Goal: Transaction & Acquisition: Book appointment/travel/reservation

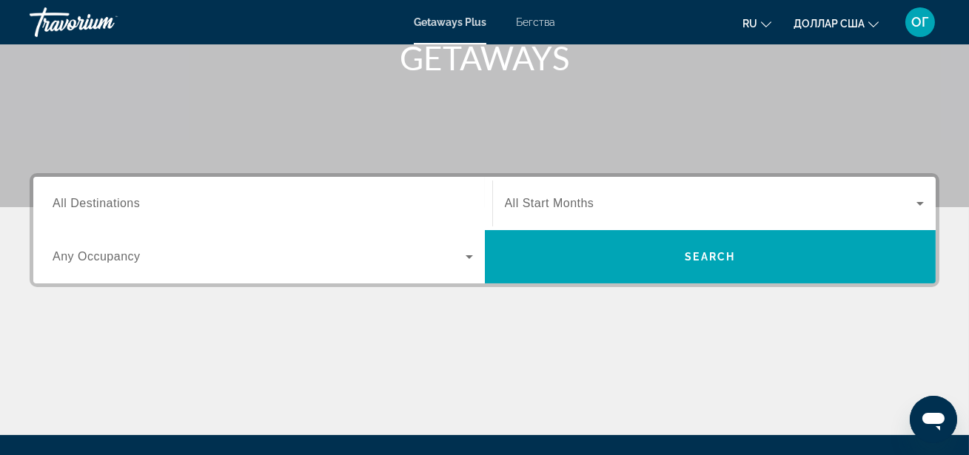
scroll to position [242, 0]
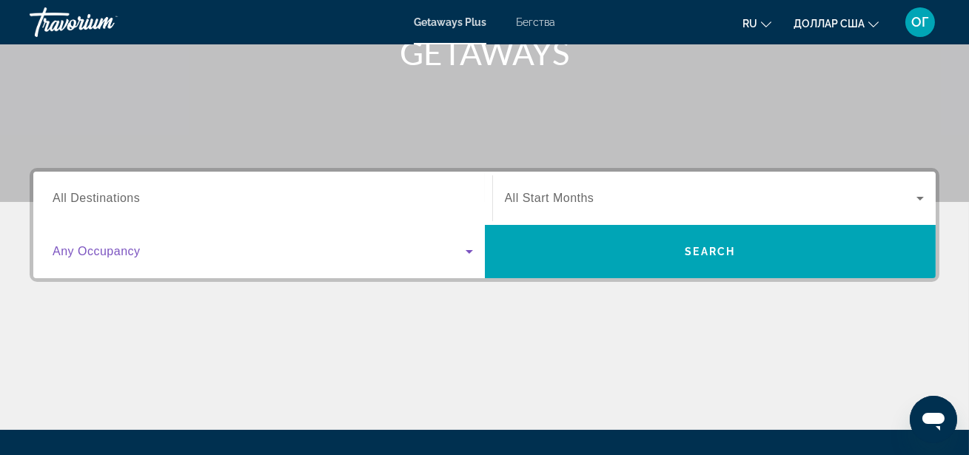
click at [473, 250] on icon "Виджет поиска" at bounding box center [469, 252] width 18 height 18
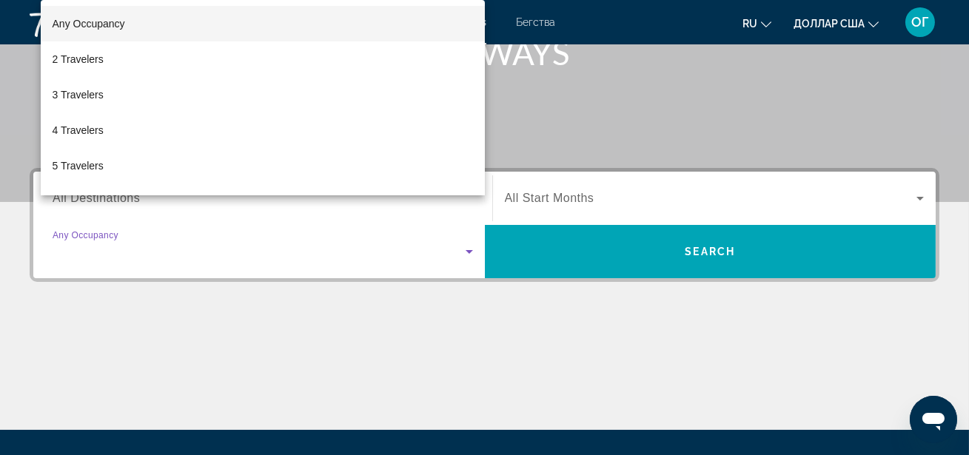
scroll to position [361, 0]
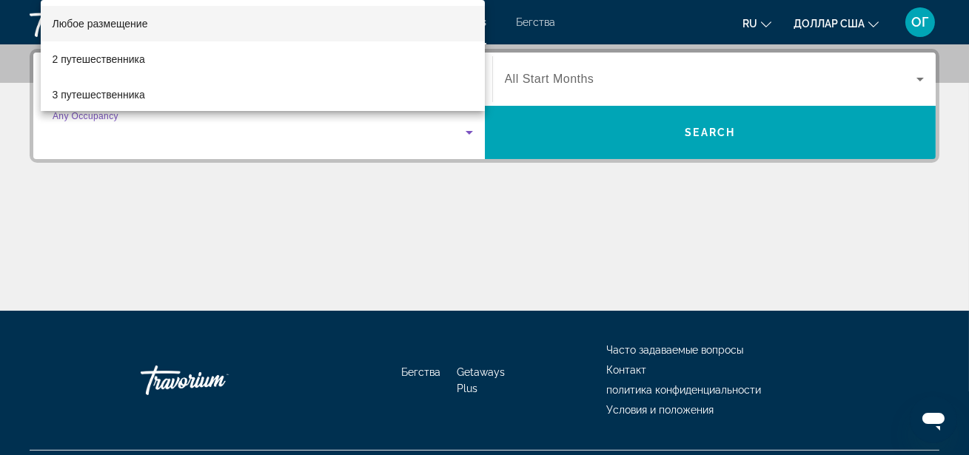
click at [274, 286] on div at bounding box center [484, 227] width 969 height 455
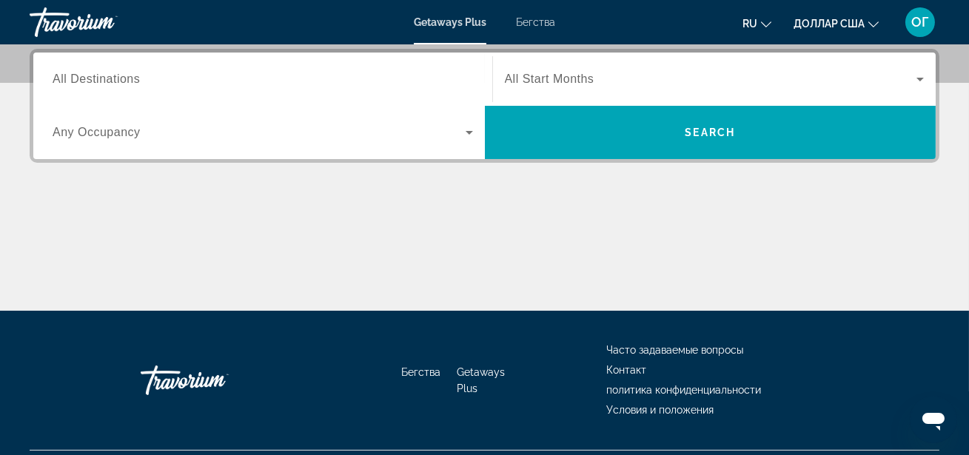
click at [313, 67] on div "Виджет поиска" at bounding box center [263, 79] width 420 height 42
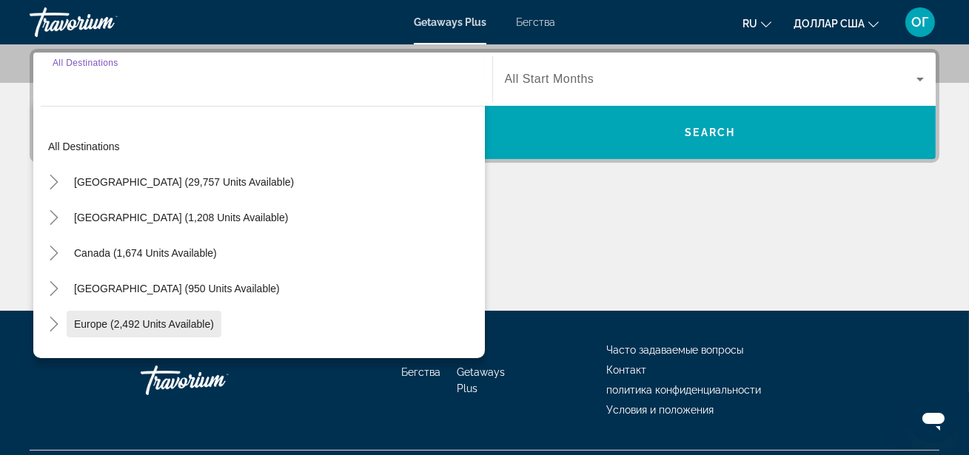
click at [164, 327] on span "Europe (2,492 units available)" at bounding box center [144, 324] width 140 height 12
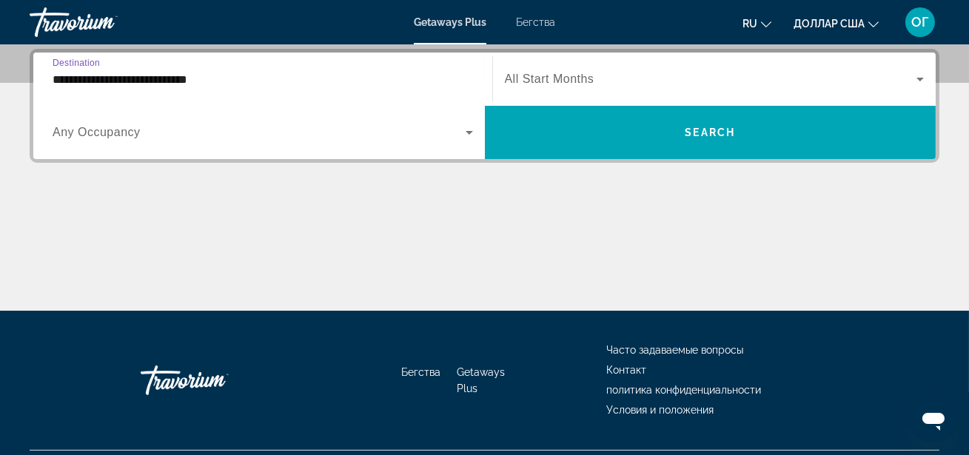
click at [459, 75] on input "**********" at bounding box center [263, 80] width 420 height 18
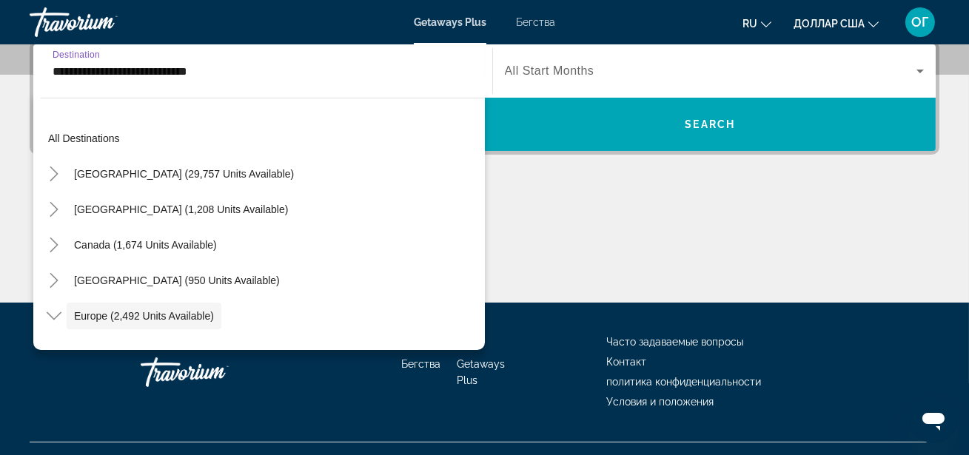
scroll to position [88, 0]
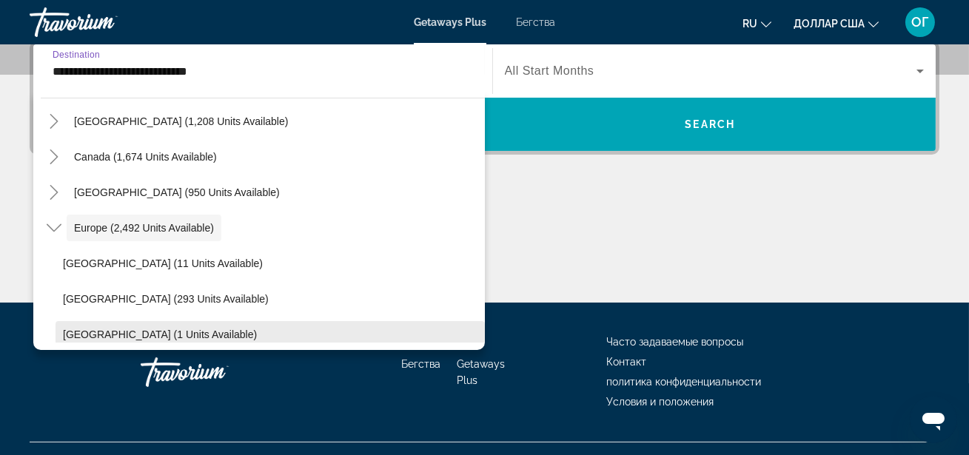
click at [202, 334] on span "Виджет поиска" at bounding box center [270, 335] width 429 height 36
type input "**********"
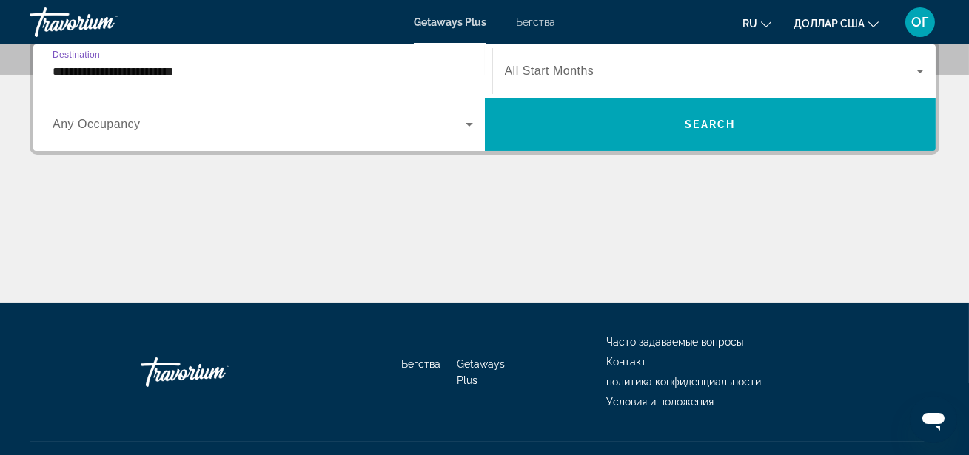
scroll to position [361, 0]
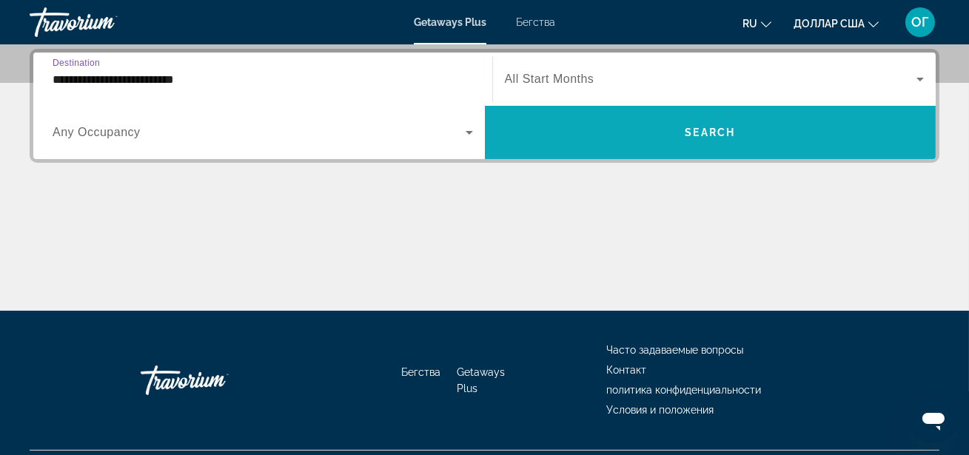
click at [608, 135] on span "Виджет поиска" at bounding box center [710, 133] width 451 height 36
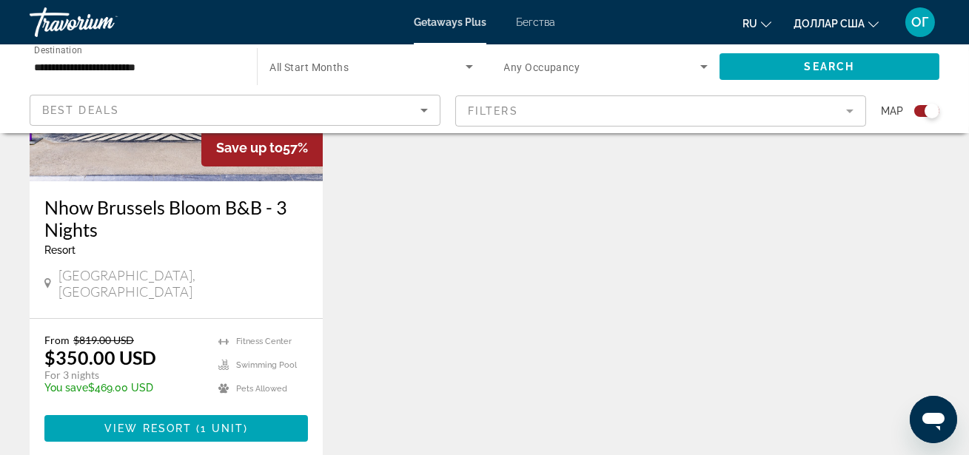
scroll to position [726, 0]
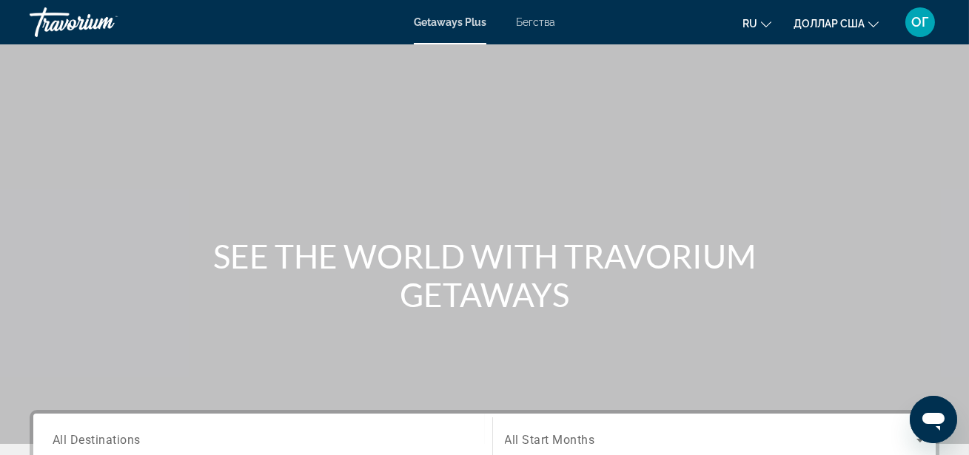
click at [212, 429] on div "Search widget" at bounding box center [263, 441] width 420 height 42
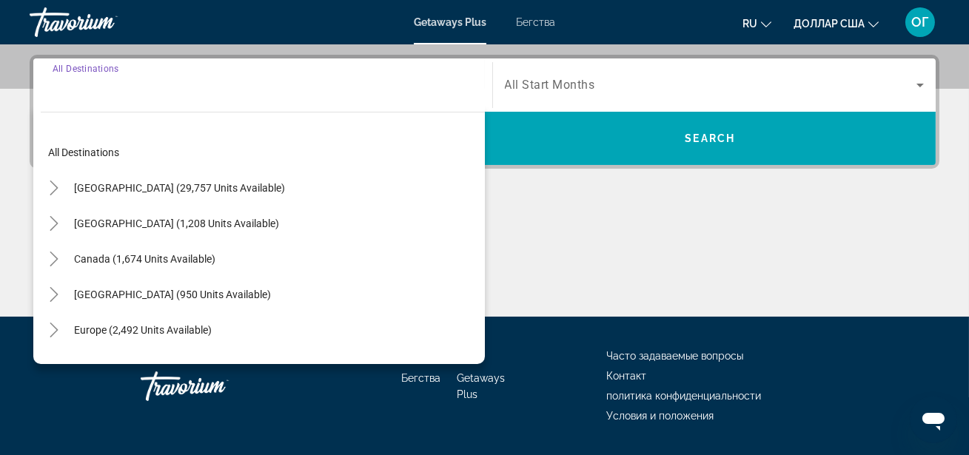
scroll to position [361, 0]
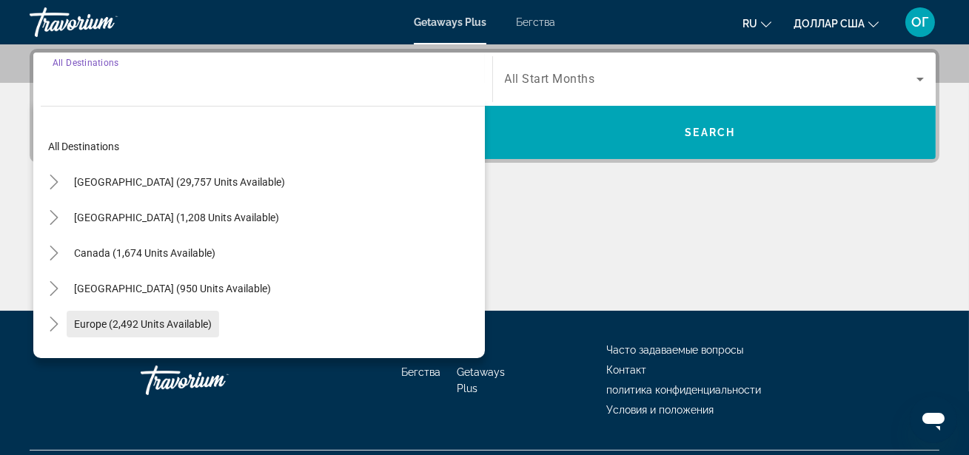
click at [205, 330] on span "Search widget" at bounding box center [143, 324] width 152 height 36
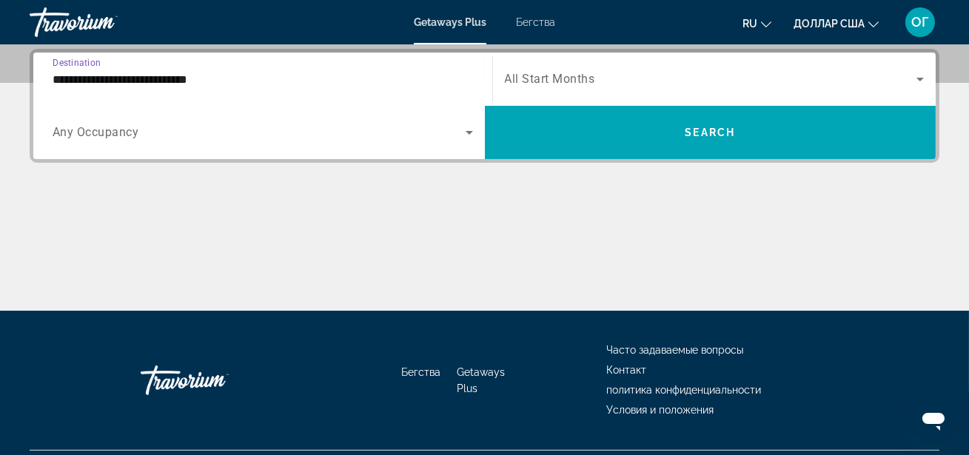
click at [422, 81] on input "**********" at bounding box center [263, 80] width 420 height 18
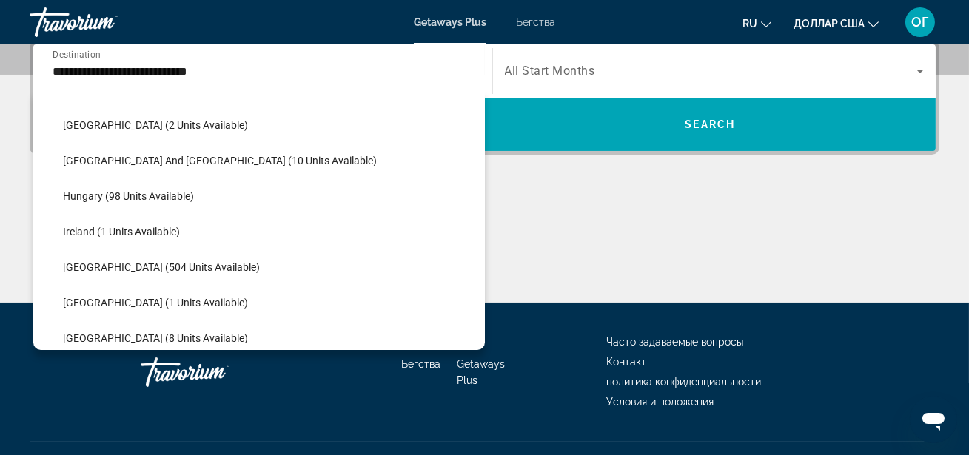
scroll to position [471, 0]
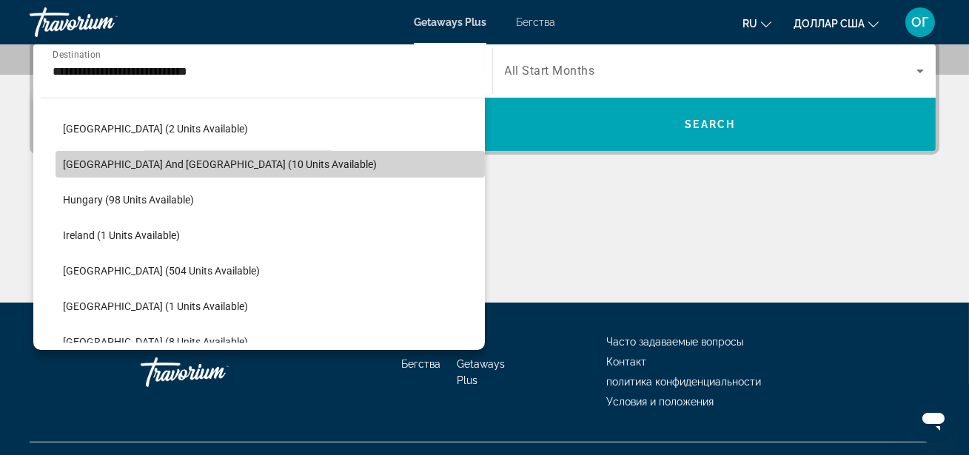
click at [220, 162] on span "[GEOGRAPHIC_DATA] and [GEOGRAPHIC_DATA] (10 units available)" at bounding box center [220, 164] width 314 height 12
type input "**********"
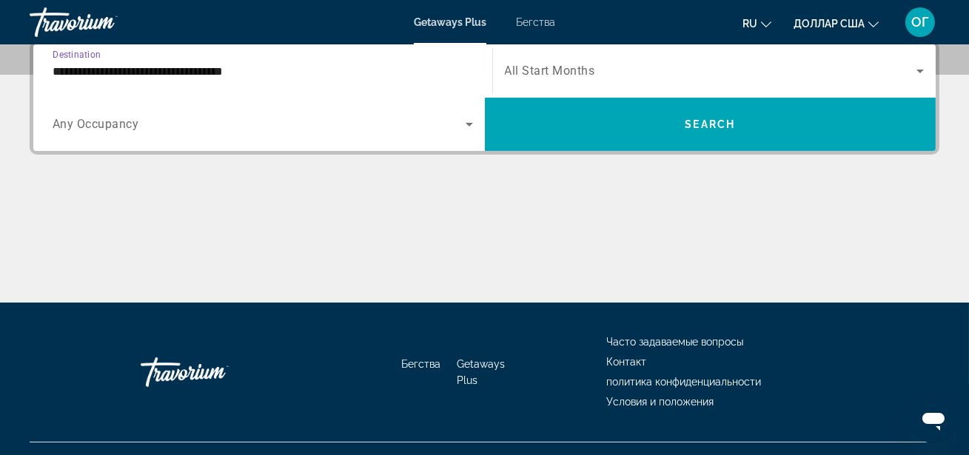
scroll to position [361, 0]
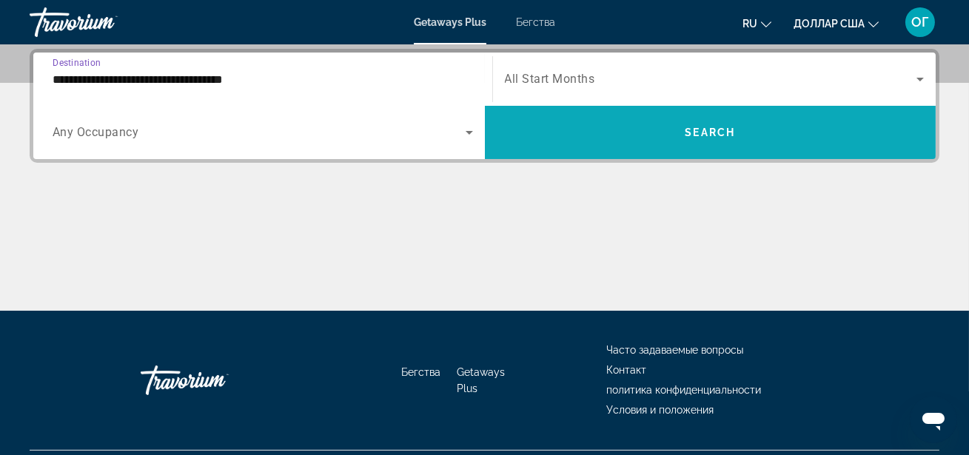
click at [617, 124] on span "Search widget" at bounding box center [710, 133] width 451 height 36
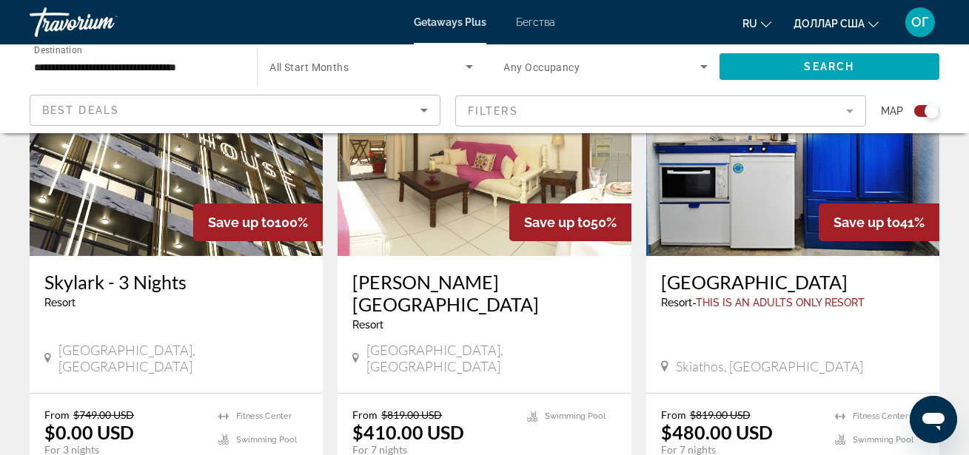
scroll to position [611, 0]
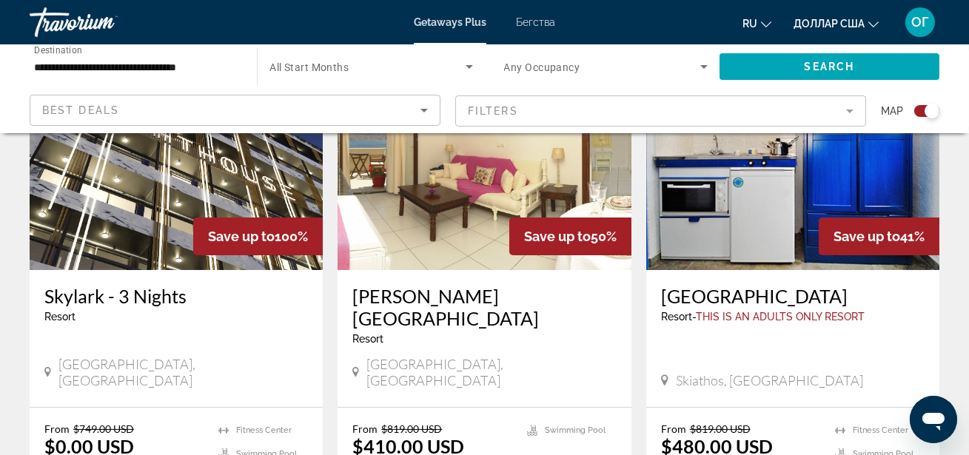
click at [244, 70] on div "**********" at bounding box center [135, 67] width 227 height 42
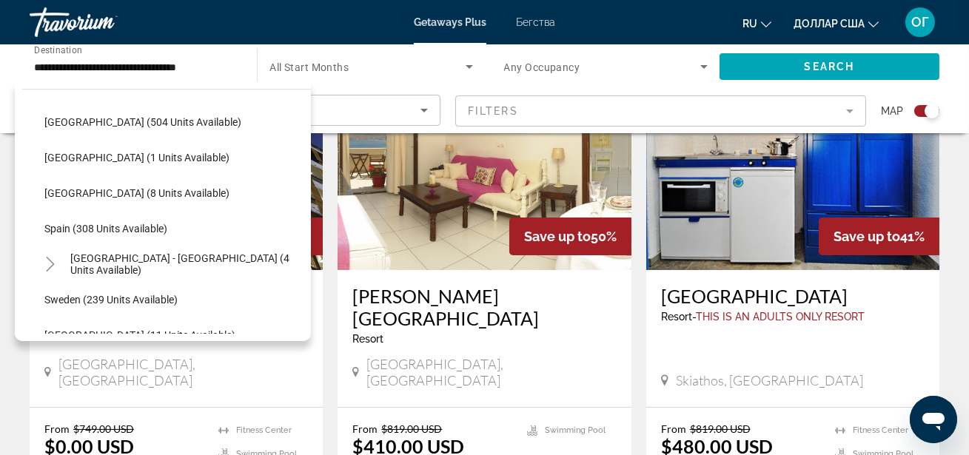
scroll to position [615, 0]
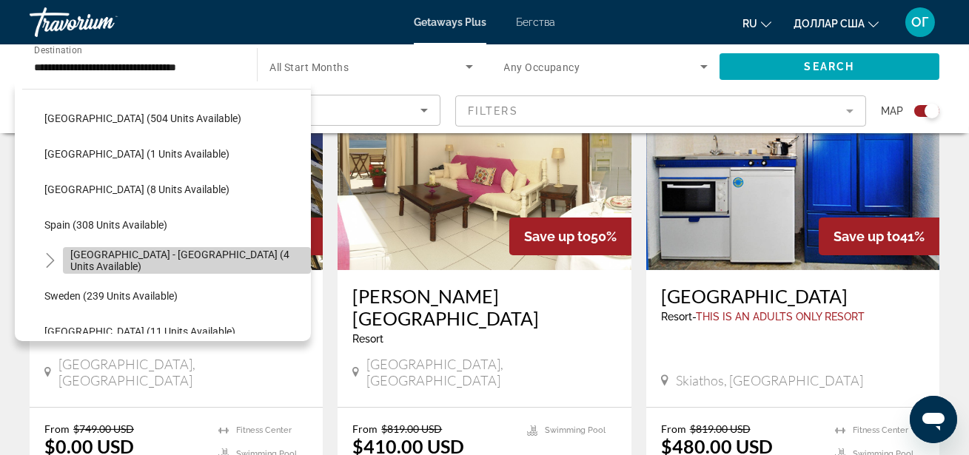
click at [220, 258] on span "[GEOGRAPHIC_DATA] - [GEOGRAPHIC_DATA] (4 units available)" at bounding box center [186, 261] width 233 height 24
type input "**********"
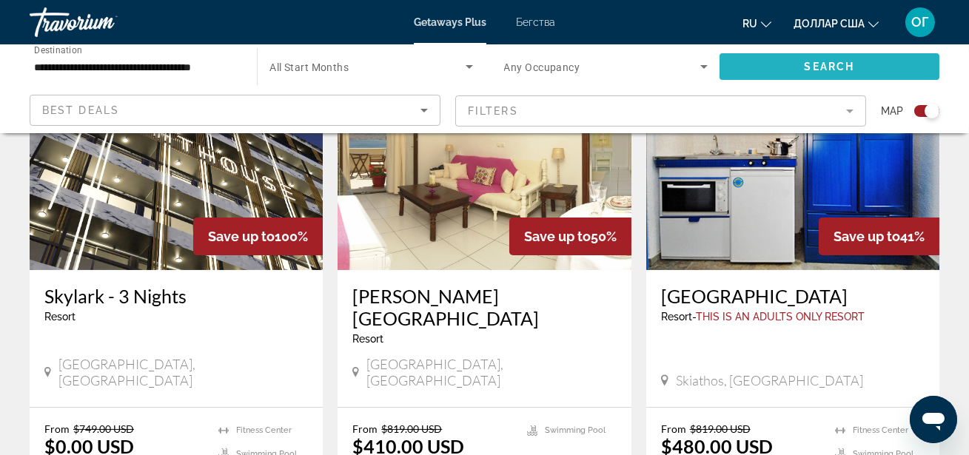
click at [901, 59] on span "Search widget" at bounding box center [829, 67] width 220 height 36
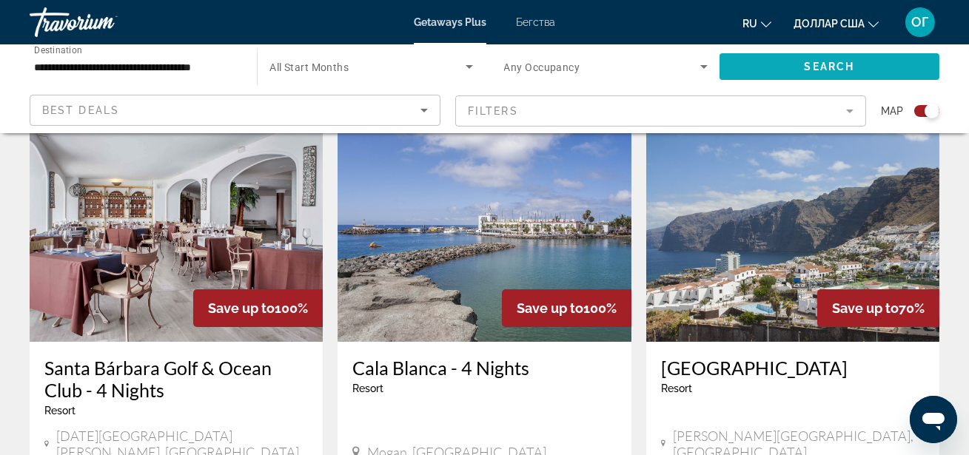
scroll to position [538, 0]
click at [759, 219] on img "Основное содержание" at bounding box center [792, 224] width 293 height 237
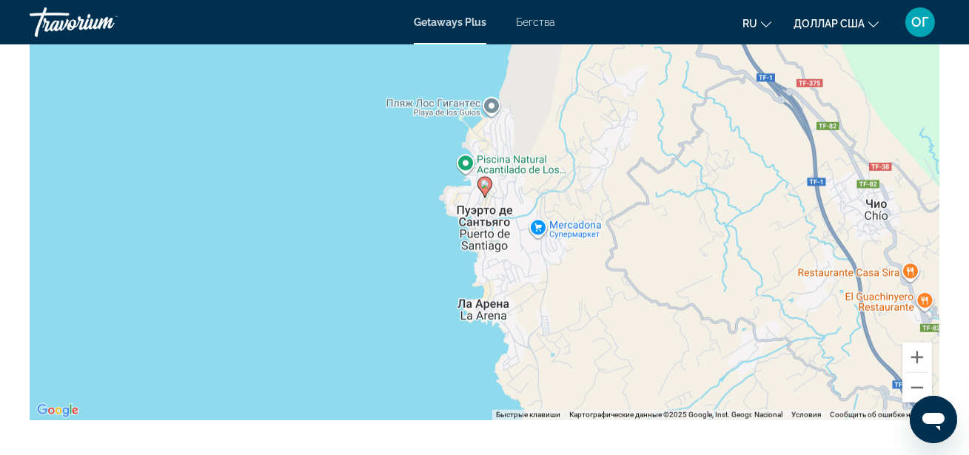
scroll to position [2260, 0]
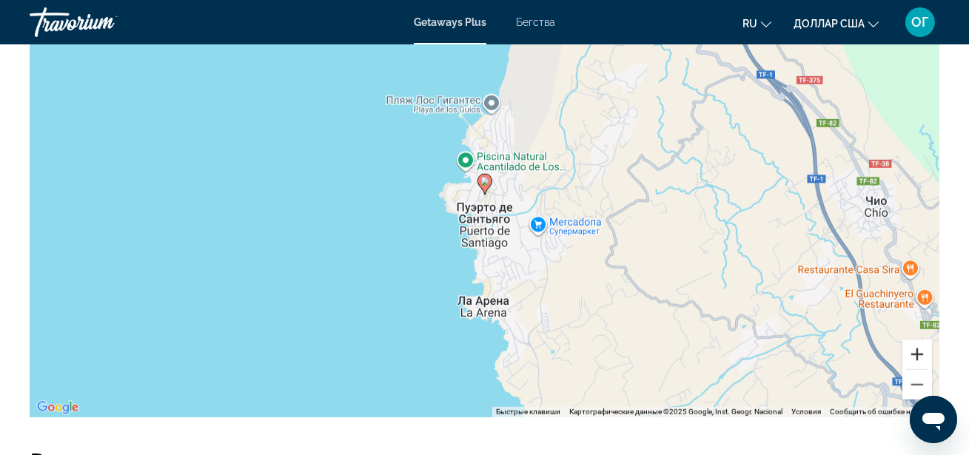
click at [919, 340] on button "Увеличить" at bounding box center [917, 355] width 30 height 30
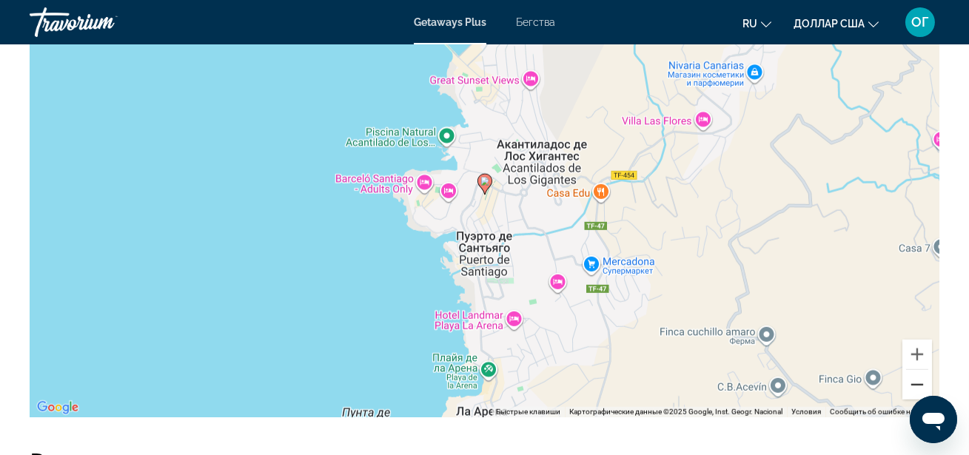
click at [916, 371] on button "Уменьшить" at bounding box center [917, 385] width 30 height 30
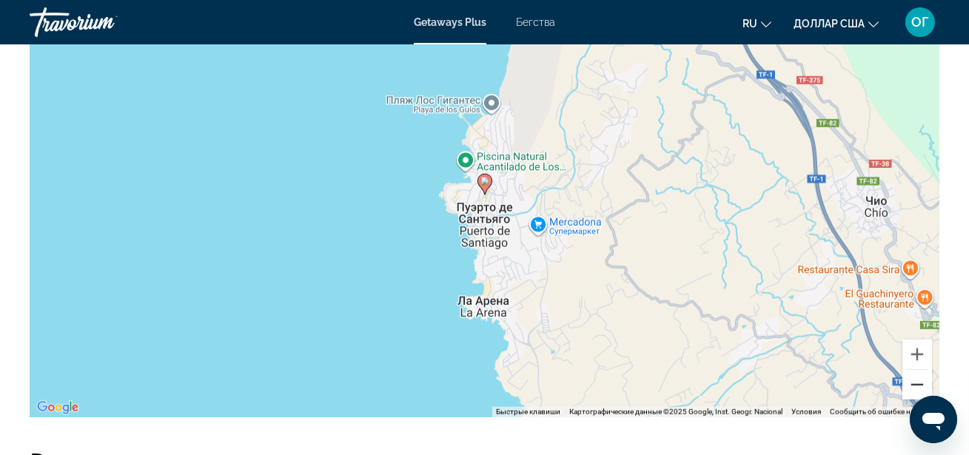
click at [916, 372] on button "Уменьшить" at bounding box center [917, 385] width 30 height 30
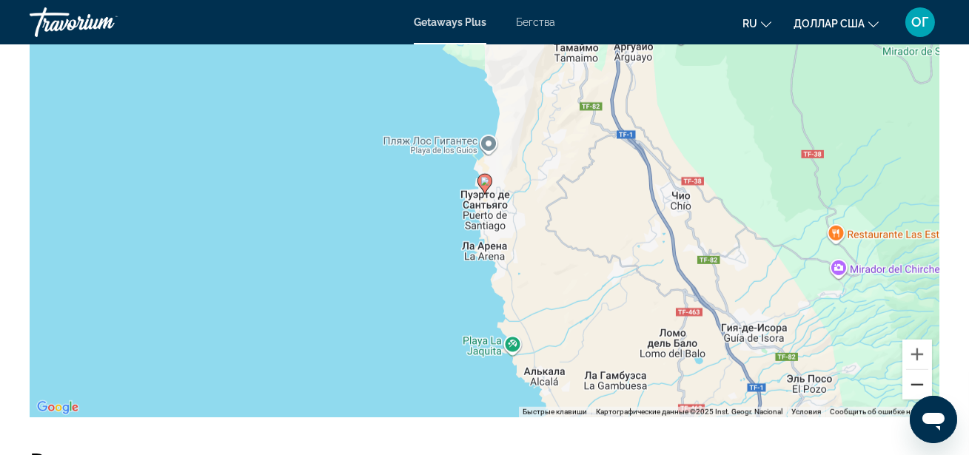
click at [916, 372] on button "Уменьшить" at bounding box center [917, 385] width 30 height 30
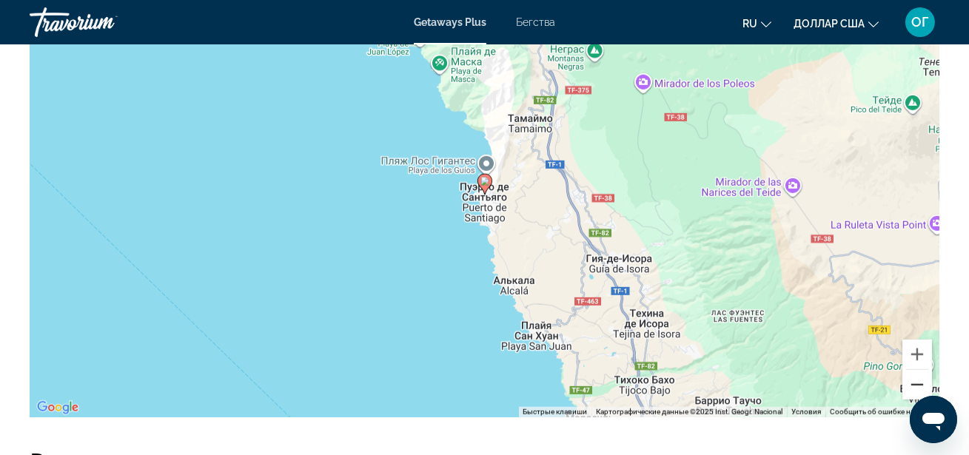
click at [917, 373] on button "Уменьшить" at bounding box center [917, 385] width 30 height 30
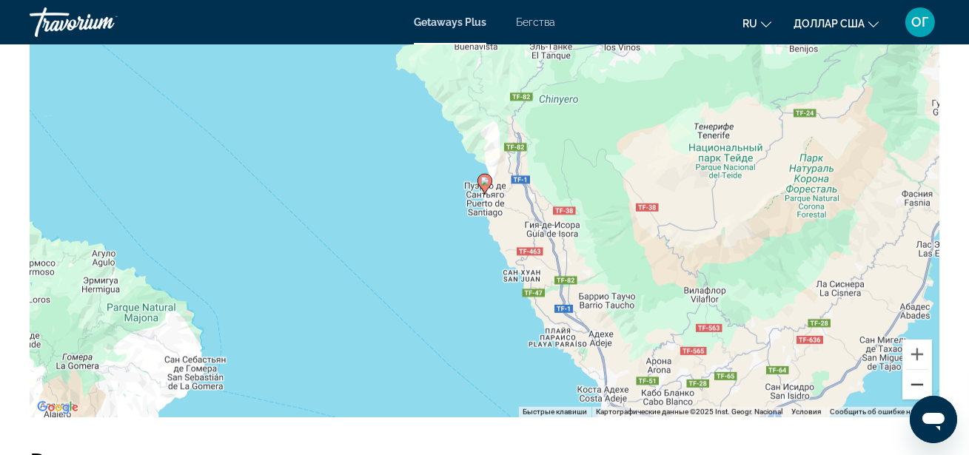
click at [918, 375] on button "Уменьшить" at bounding box center [917, 385] width 30 height 30
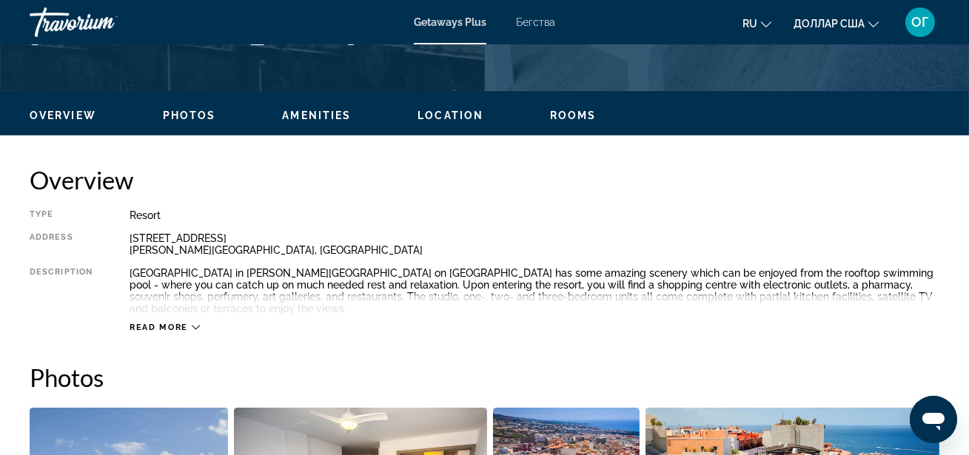
scroll to position [656, 0]
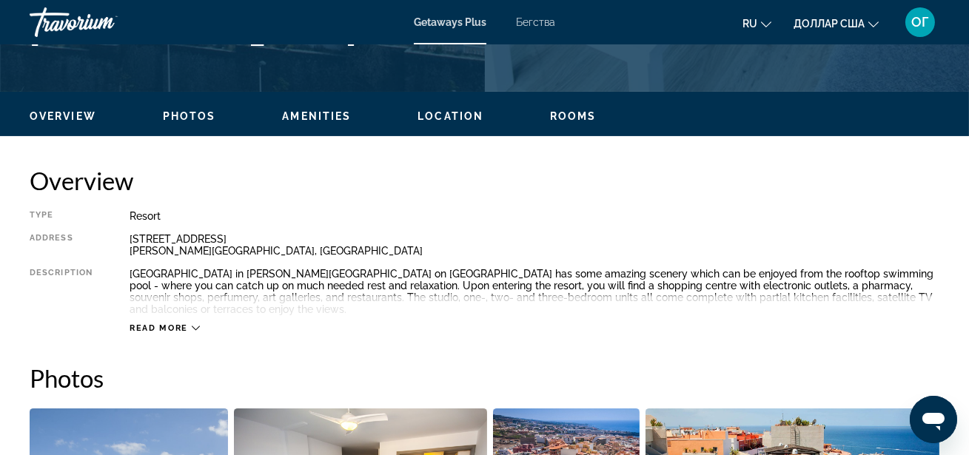
click at [192, 324] on icon "Основное содержание" at bounding box center [196, 328] width 8 height 8
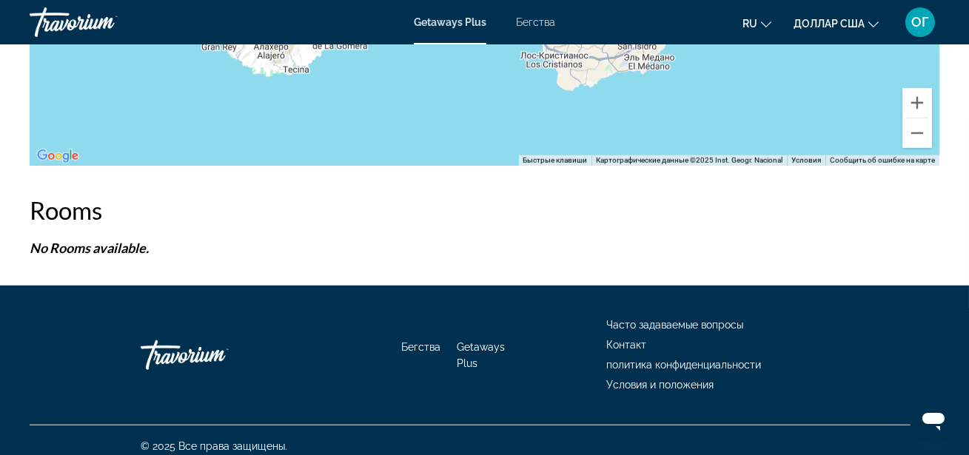
scroll to position [2513, 0]
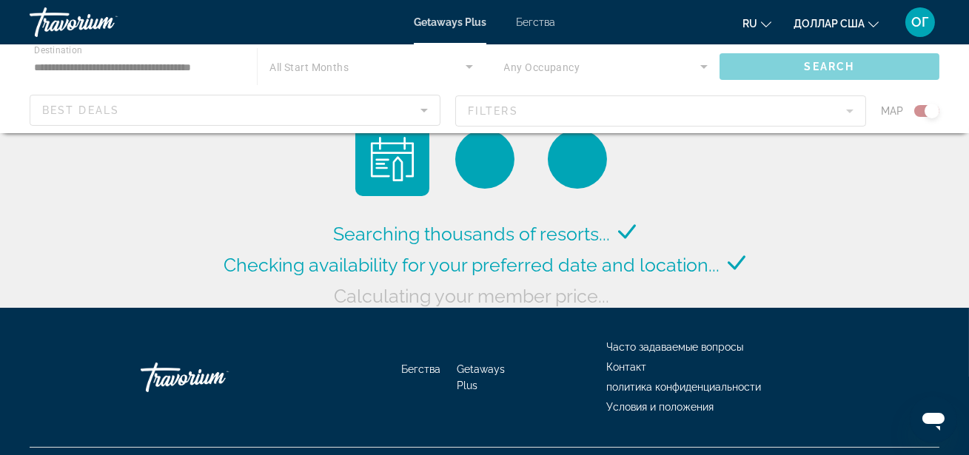
click at [209, 73] on div "Основное содержание" at bounding box center [484, 88] width 969 height 89
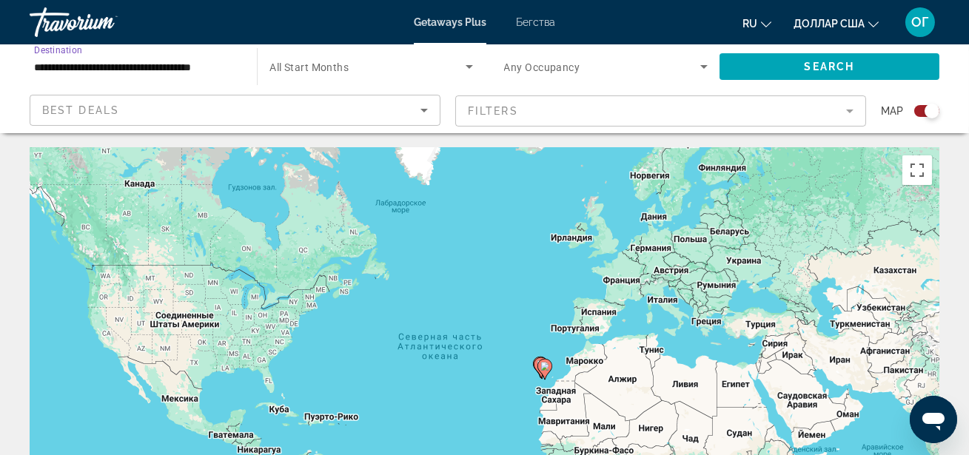
click at [224, 67] on input "**********" at bounding box center [136, 67] width 204 height 18
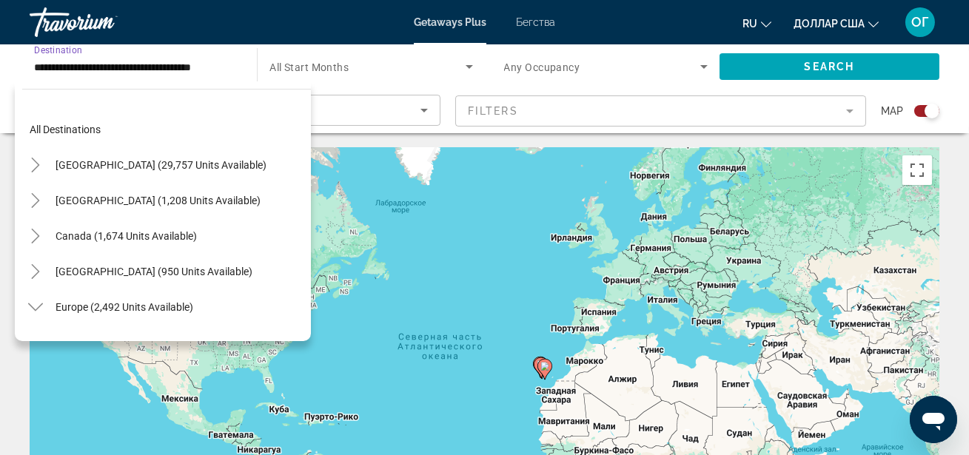
scroll to position [657, 0]
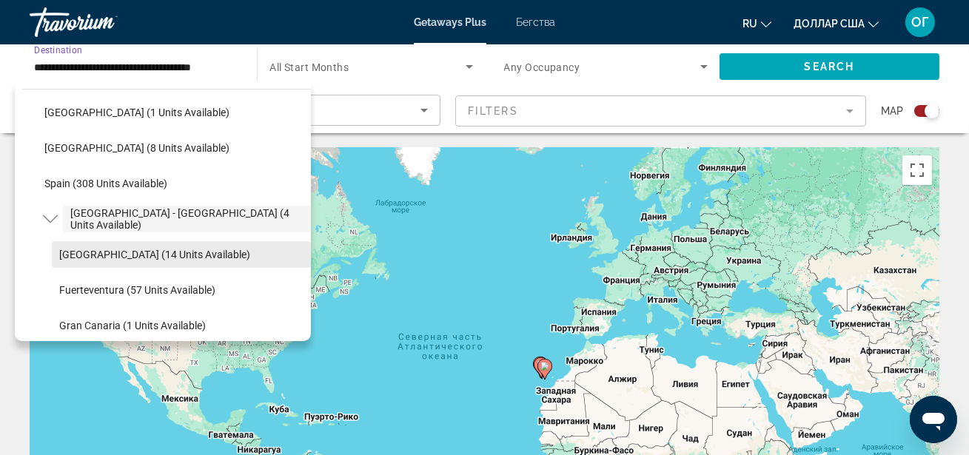
click at [179, 255] on span "[GEOGRAPHIC_DATA] (14 units available)" at bounding box center [154, 255] width 191 height 12
type input "**********"
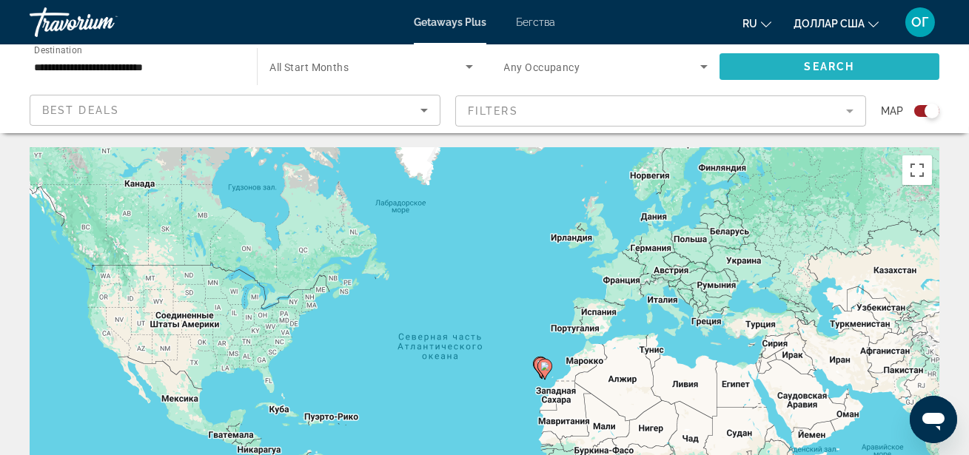
click at [808, 57] on span "Search widget" at bounding box center [829, 67] width 220 height 36
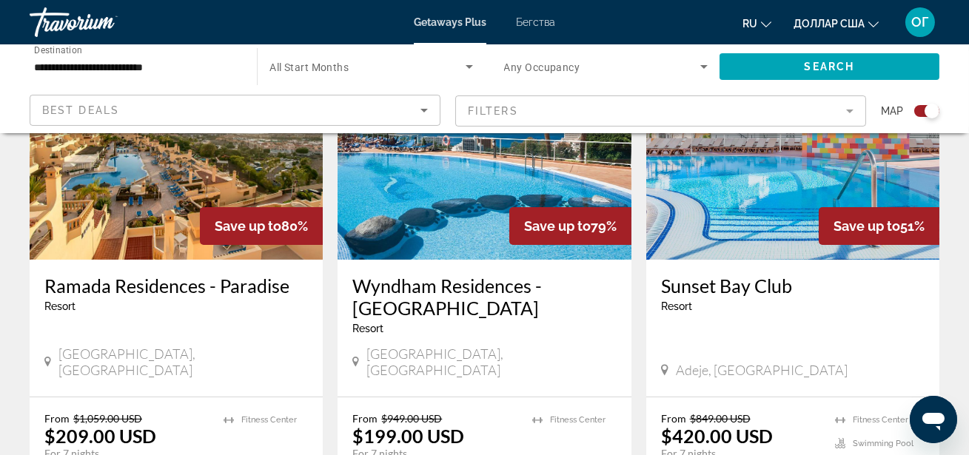
scroll to position [619, 0]
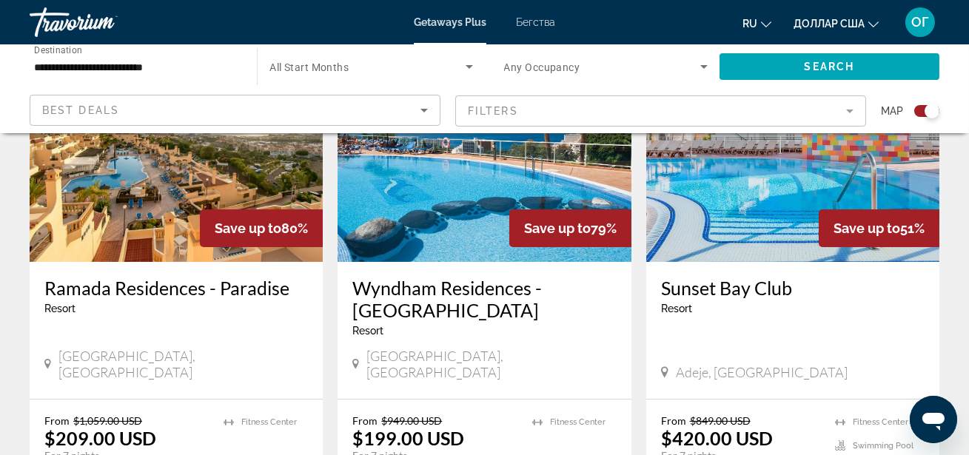
click at [470, 164] on img "Основное содержание" at bounding box center [484, 143] width 293 height 237
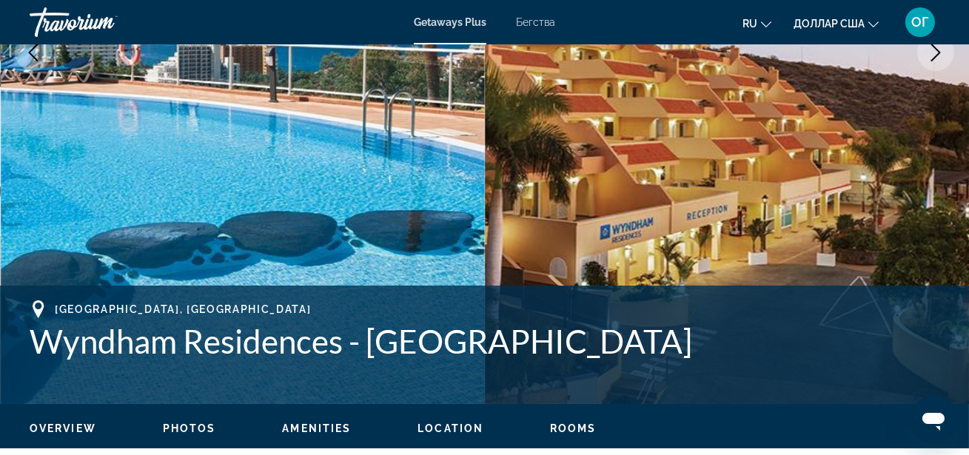
scroll to position [323, 0]
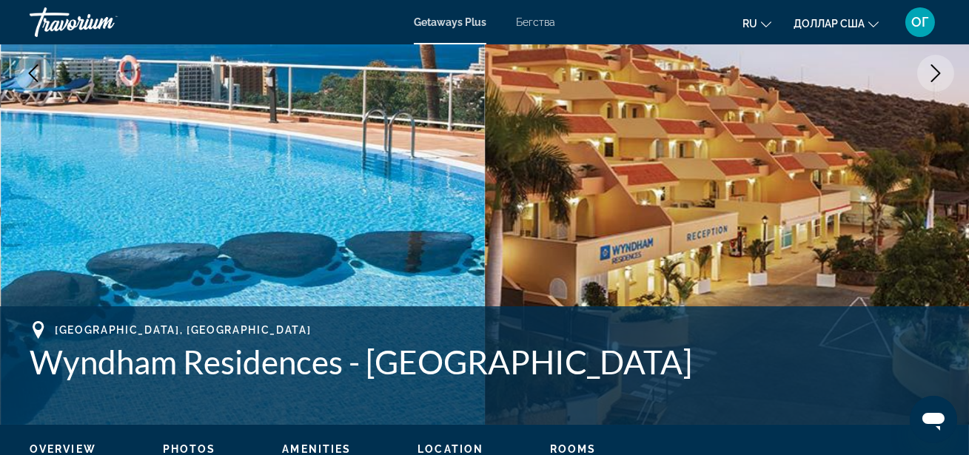
click at [933, 78] on icon "Next image" at bounding box center [936, 73] width 18 height 18
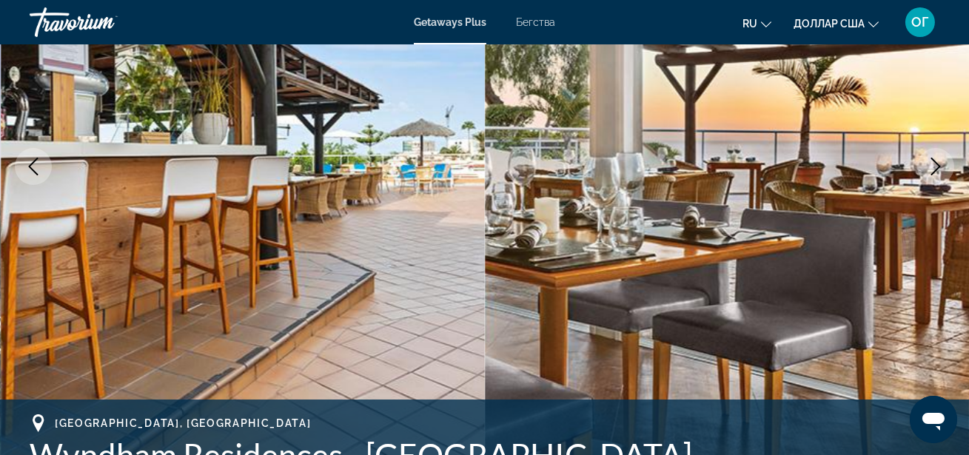
scroll to position [215, 0]
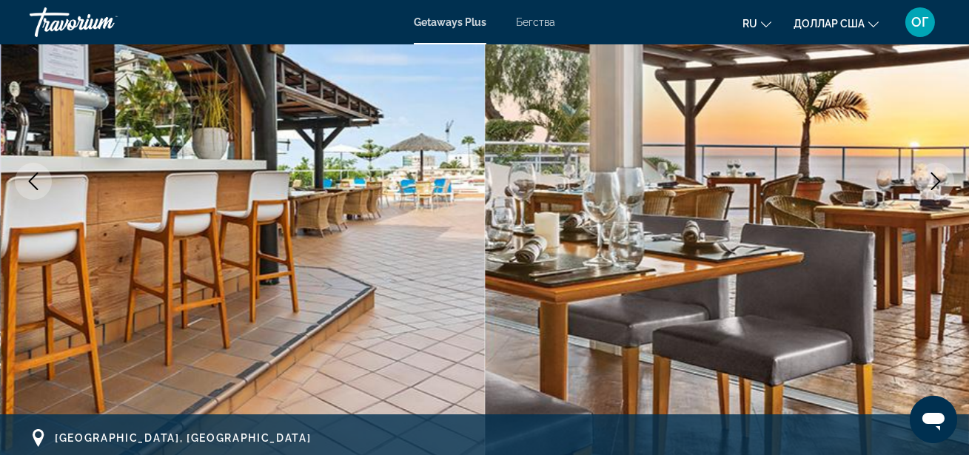
click at [938, 187] on icon "Next image" at bounding box center [936, 181] width 18 height 18
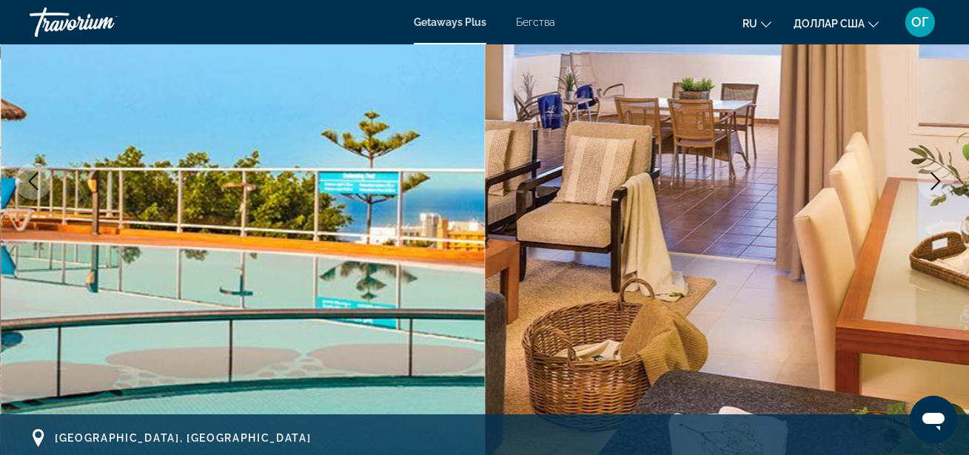
click at [938, 187] on icon "Next image" at bounding box center [936, 181] width 18 height 18
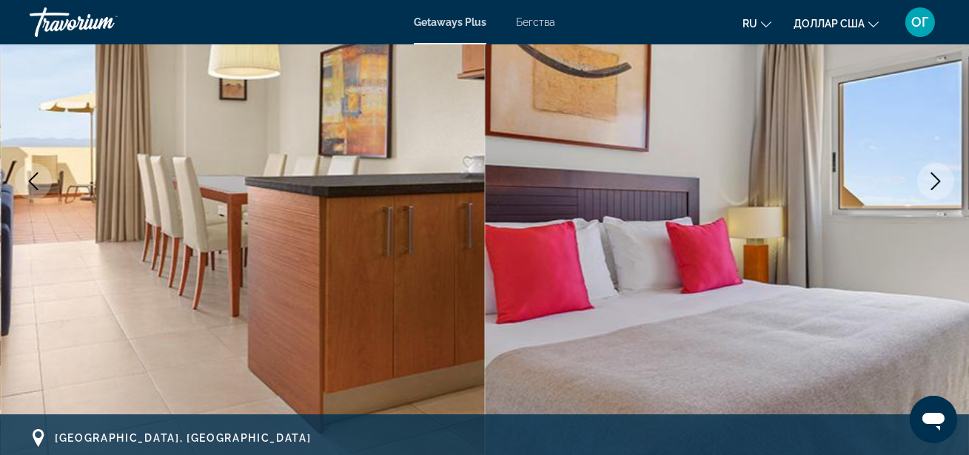
click at [938, 187] on icon "Next image" at bounding box center [936, 181] width 18 height 18
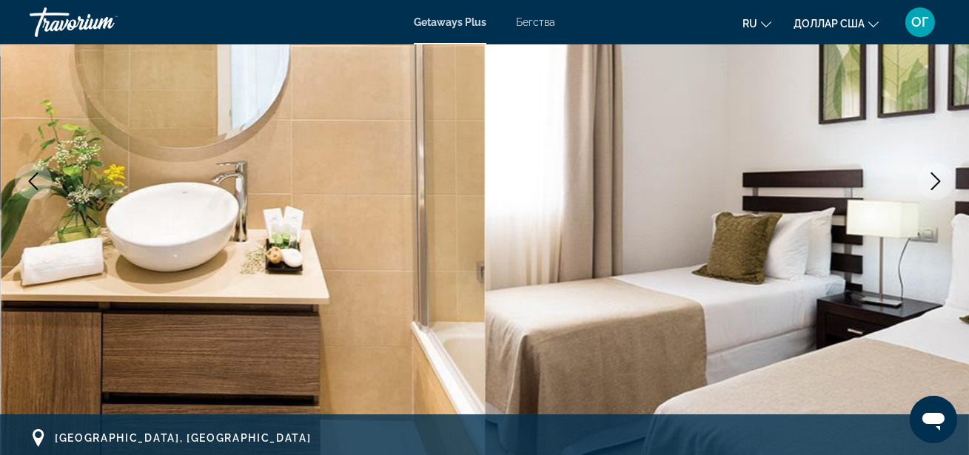
click at [938, 187] on icon "Next image" at bounding box center [936, 181] width 18 height 18
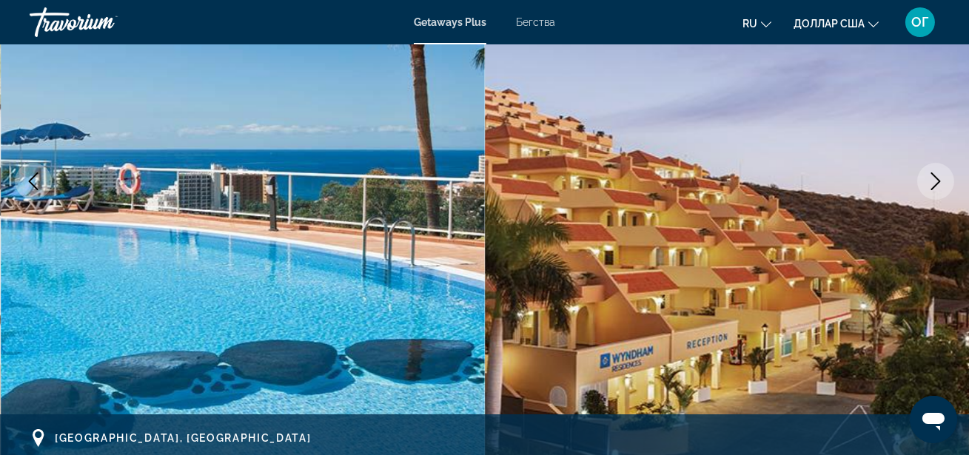
click at [938, 187] on icon "Next image" at bounding box center [936, 181] width 18 height 18
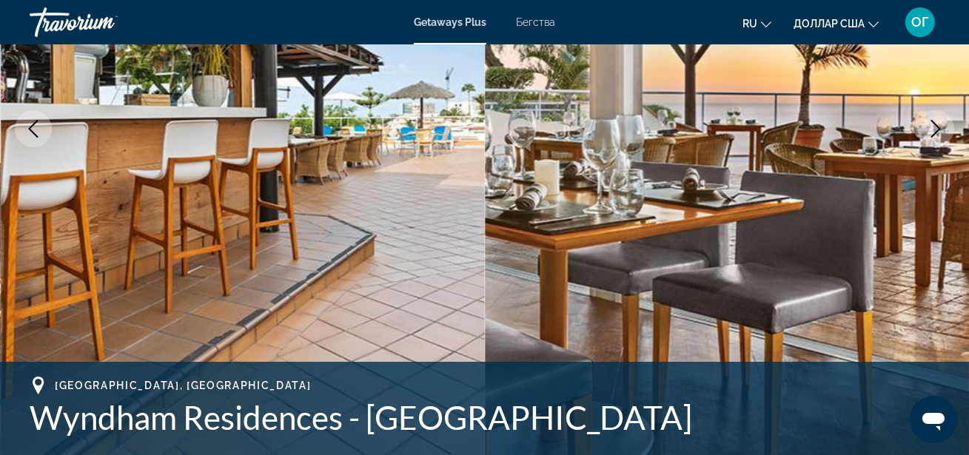
scroll to position [242, 0]
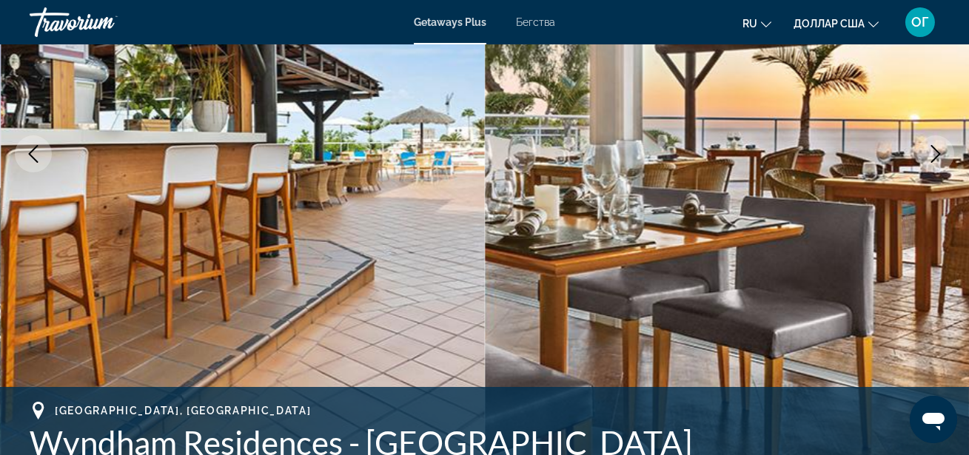
click at [927, 154] on icon "Next image" at bounding box center [936, 154] width 18 height 18
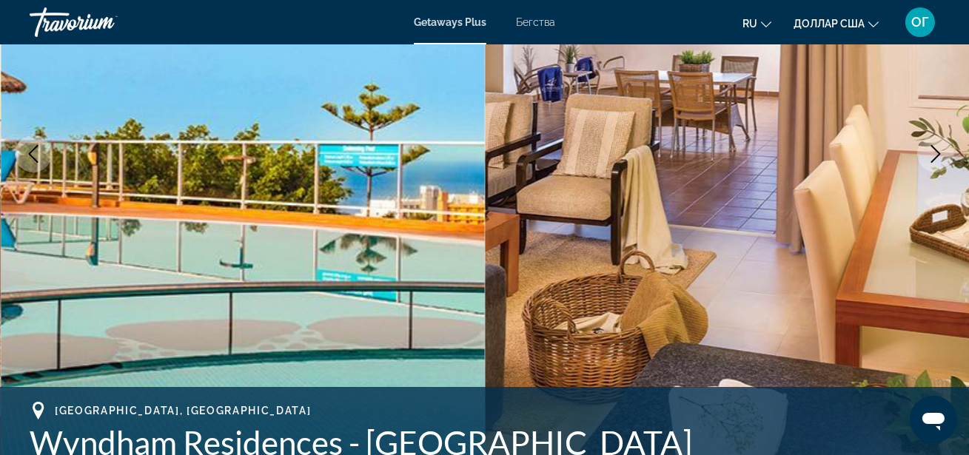
click at [927, 154] on icon "Next image" at bounding box center [936, 154] width 18 height 18
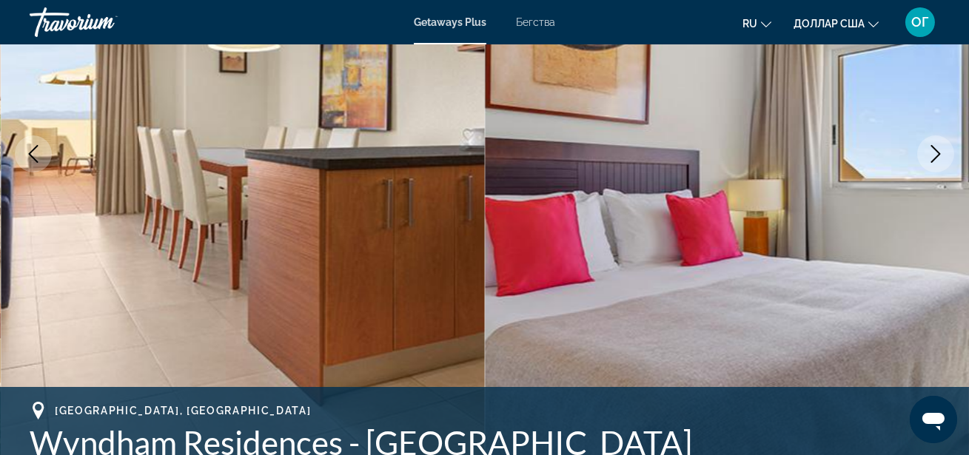
click at [927, 154] on icon "Next image" at bounding box center [936, 154] width 18 height 18
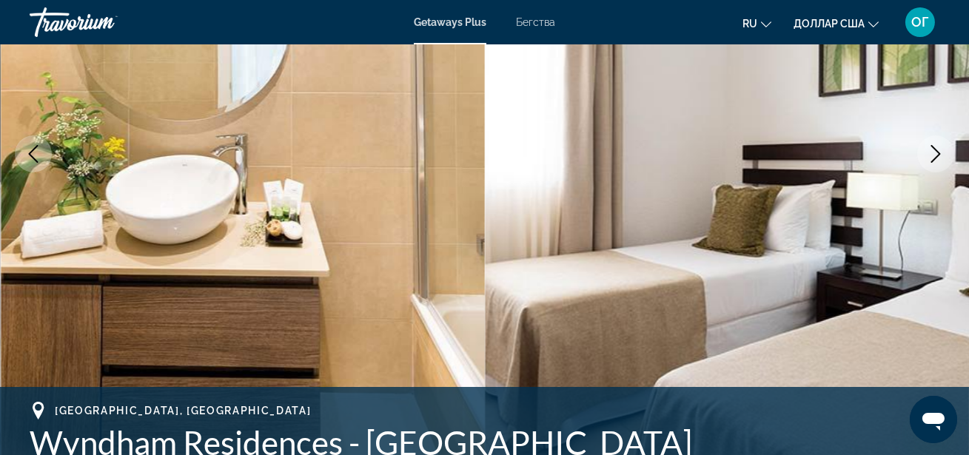
click at [927, 154] on icon "Next image" at bounding box center [936, 154] width 18 height 18
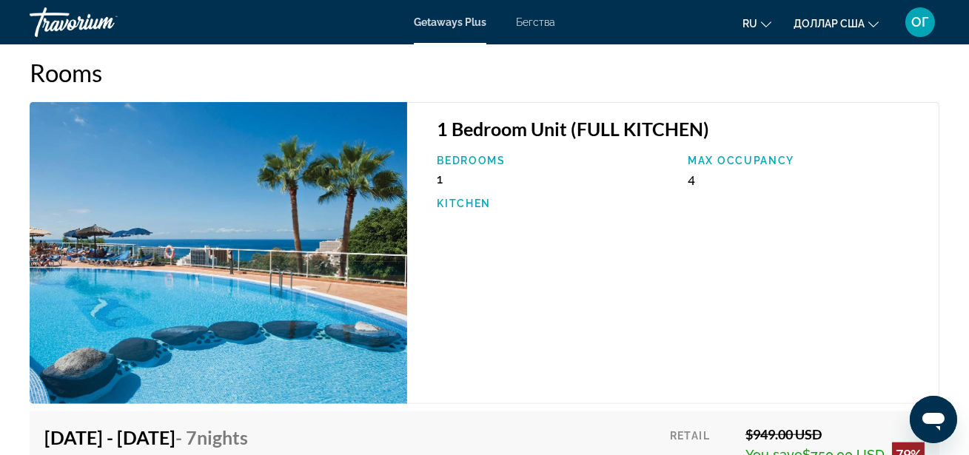
scroll to position [2718, 0]
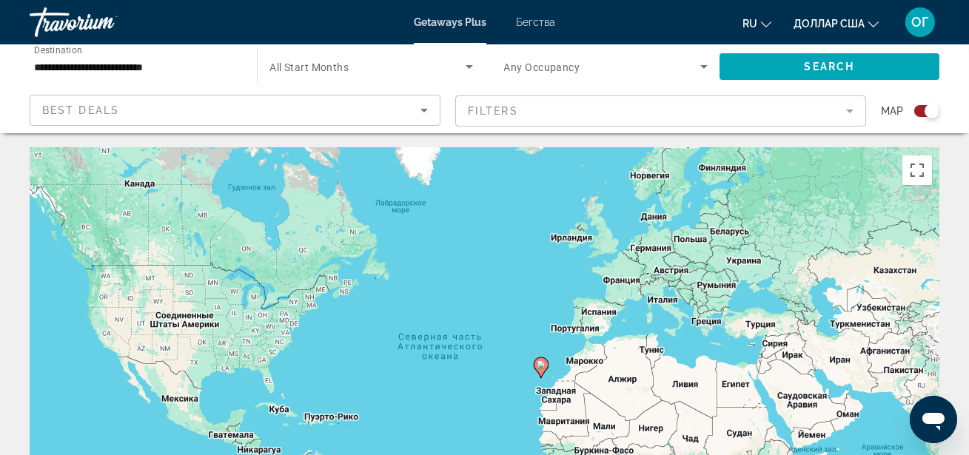
click at [230, 63] on input "**********" at bounding box center [136, 67] width 204 height 18
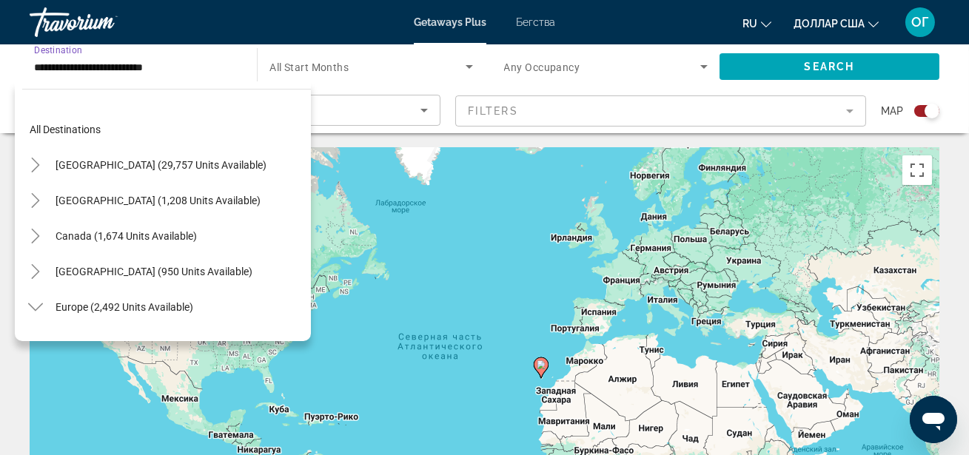
scroll to position [691, 0]
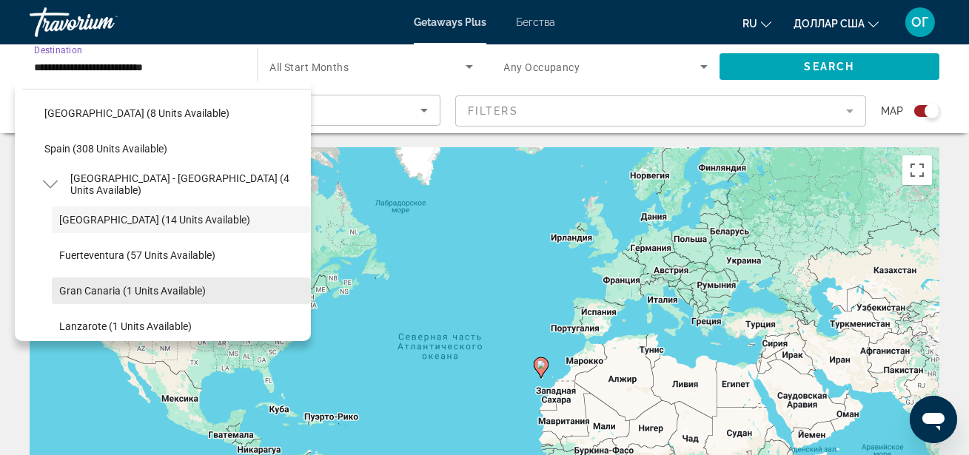
click at [146, 292] on span "Gran Canaria (1 units available)" at bounding box center [132, 291] width 147 height 12
type input "**********"
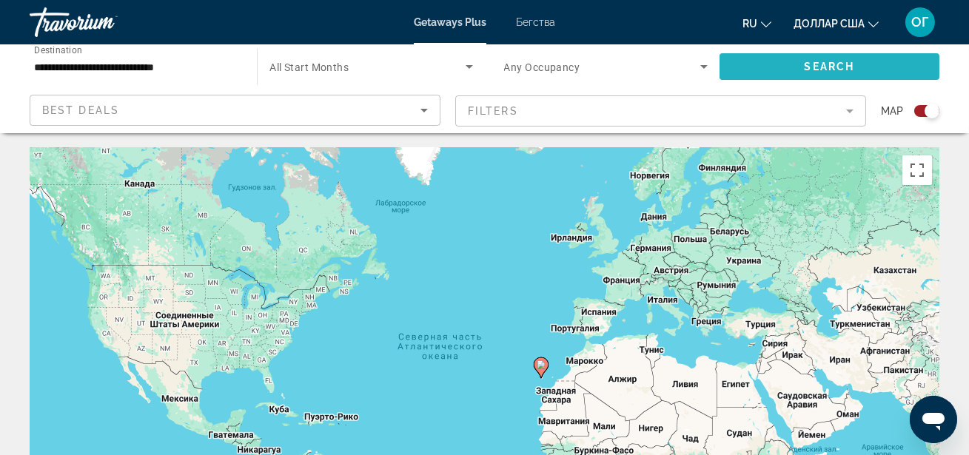
click at [871, 59] on span "Search widget" at bounding box center [829, 67] width 220 height 36
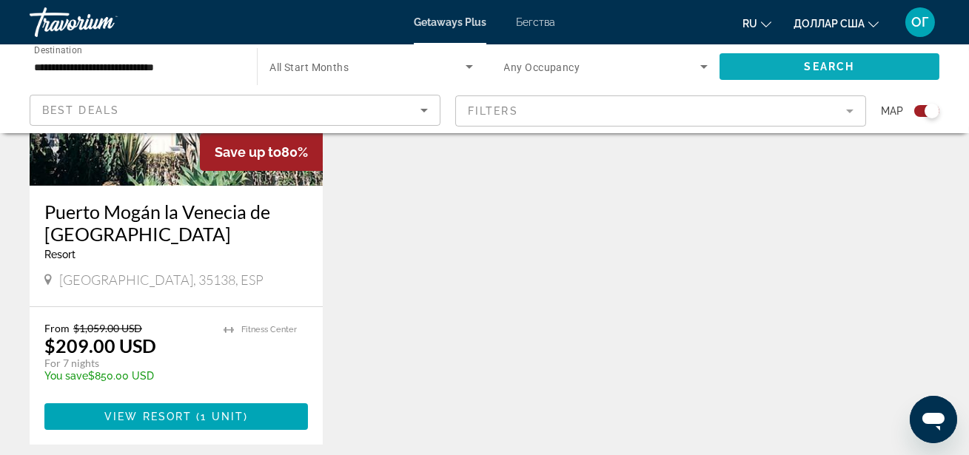
scroll to position [753, 0]
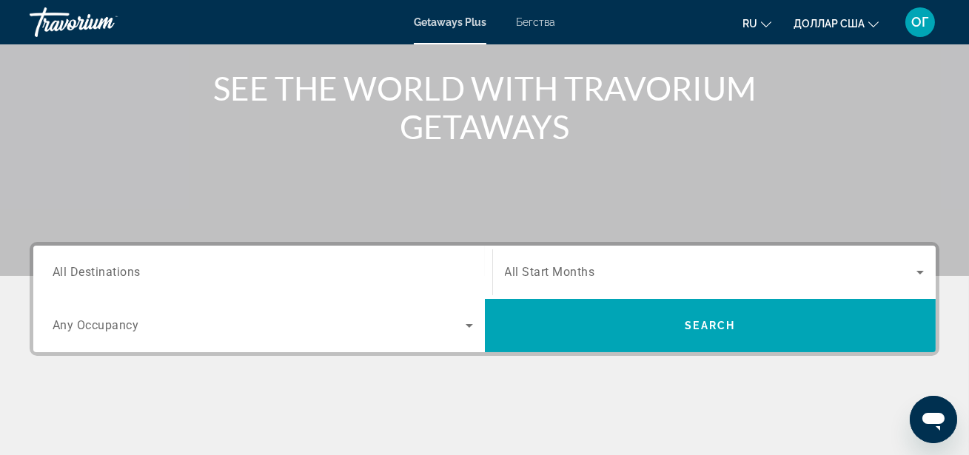
scroll to position [188, 0]
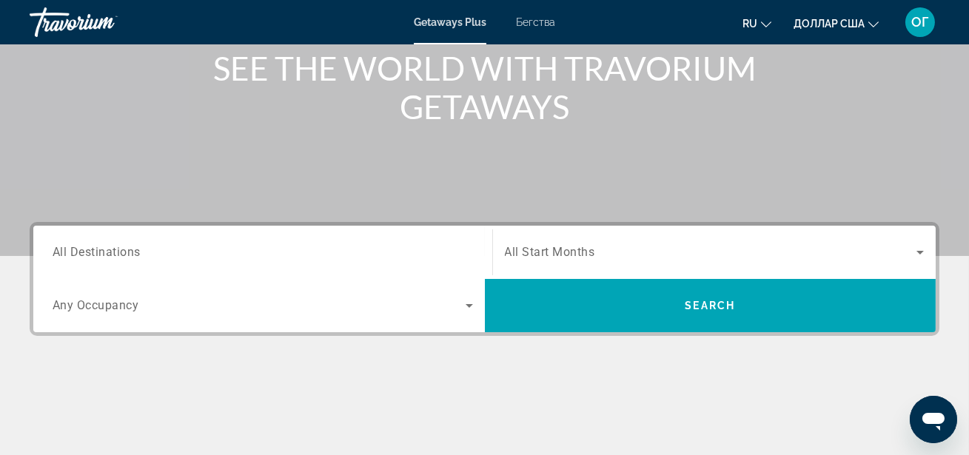
click at [238, 251] on input "Destination All Destinations" at bounding box center [263, 253] width 420 height 18
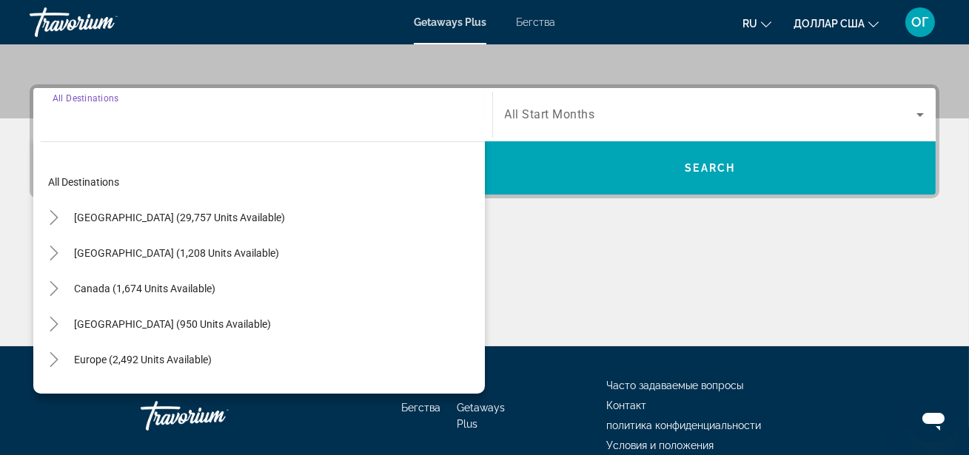
scroll to position [361, 0]
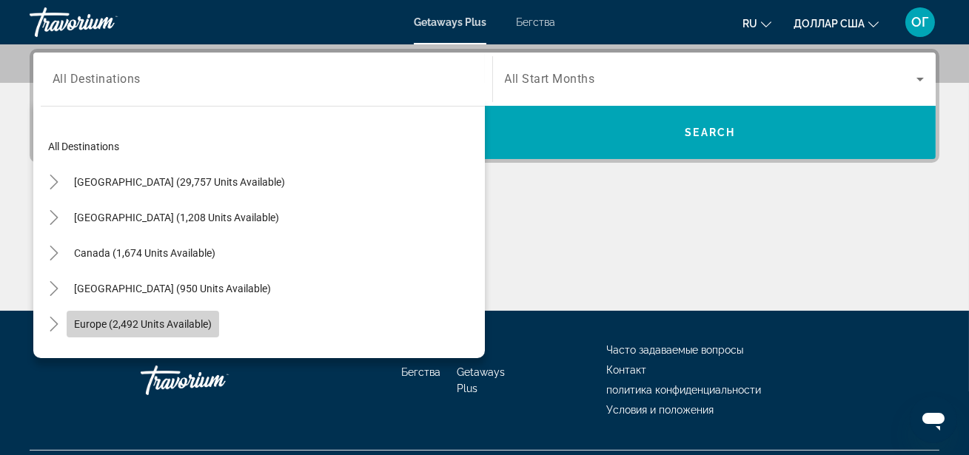
click at [135, 320] on span "Europe (2,492 units available)" at bounding box center [143, 324] width 138 height 12
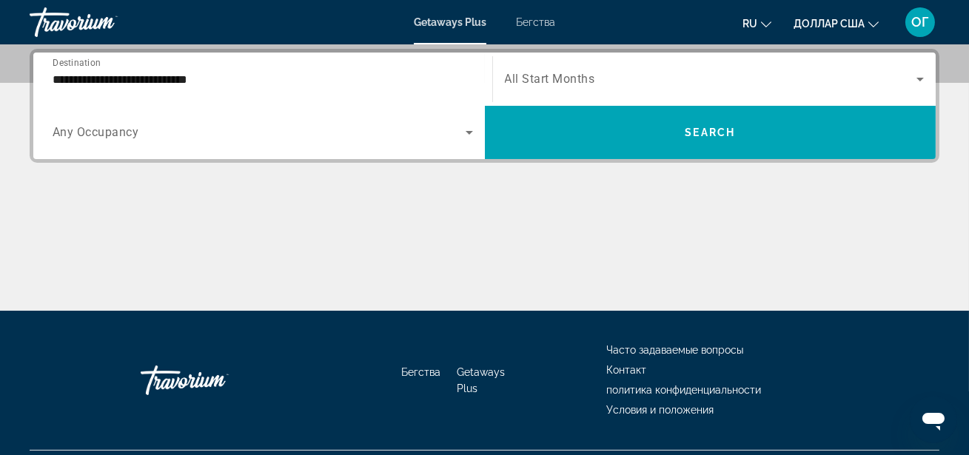
click at [422, 89] on div "**********" at bounding box center [263, 79] width 420 height 42
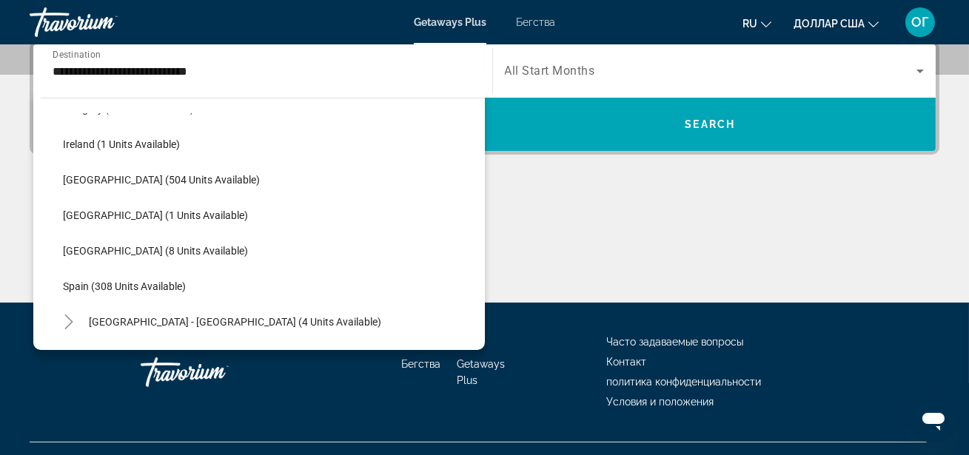
scroll to position [567, 0]
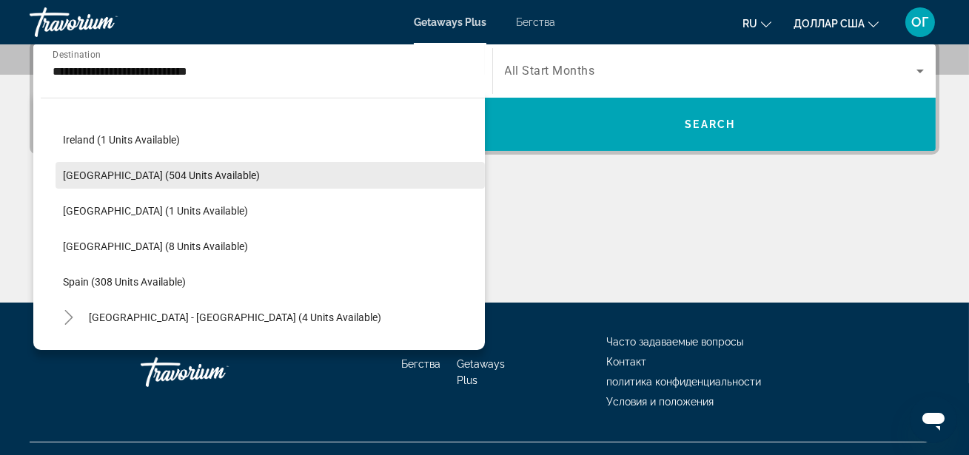
click at [160, 172] on span "[GEOGRAPHIC_DATA] (504 units available)" at bounding box center [161, 175] width 197 height 12
type input "**********"
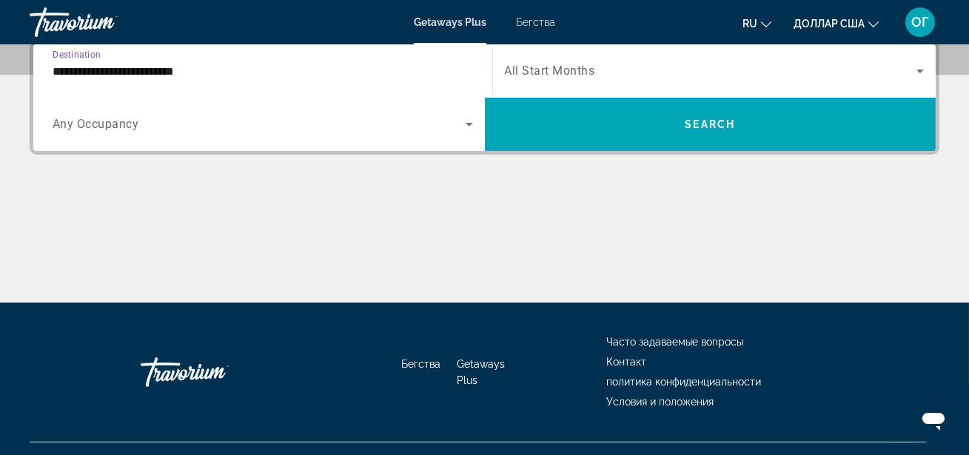
scroll to position [361, 0]
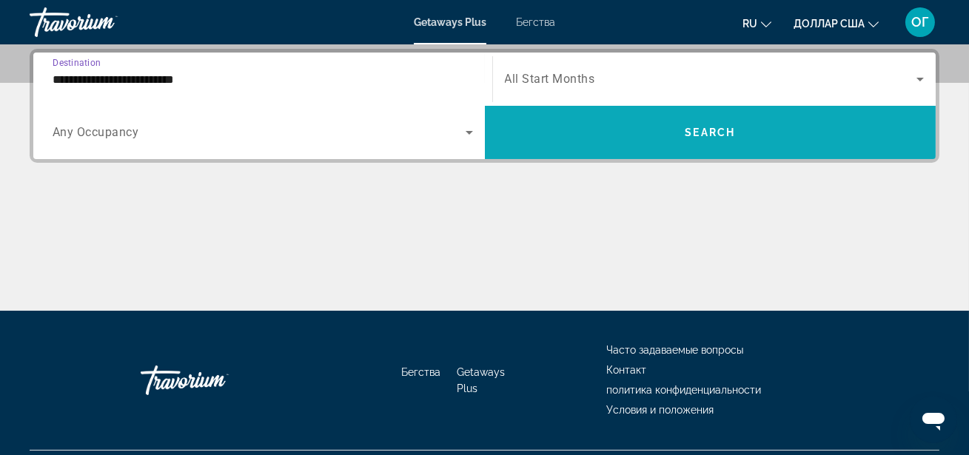
click at [644, 134] on span "Search widget" at bounding box center [710, 133] width 451 height 36
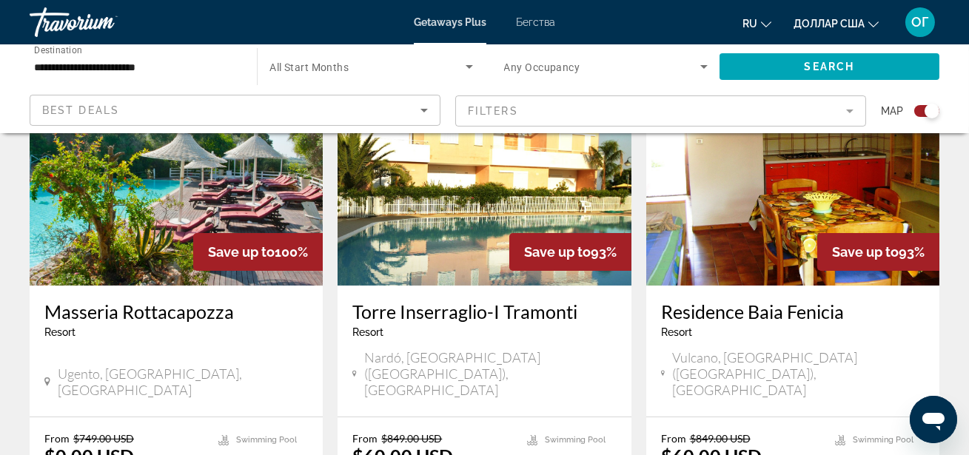
scroll to position [592, 0]
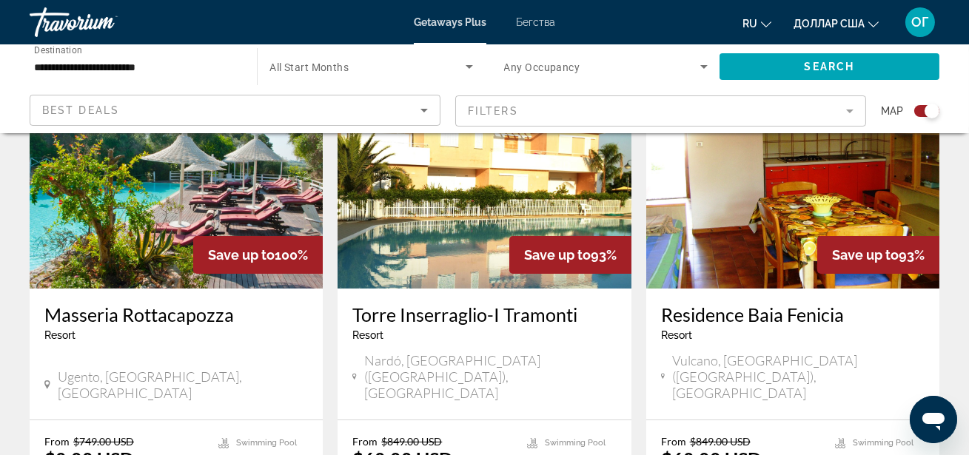
click at [227, 187] on img "Основное содержание" at bounding box center [176, 170] width 293 height 237
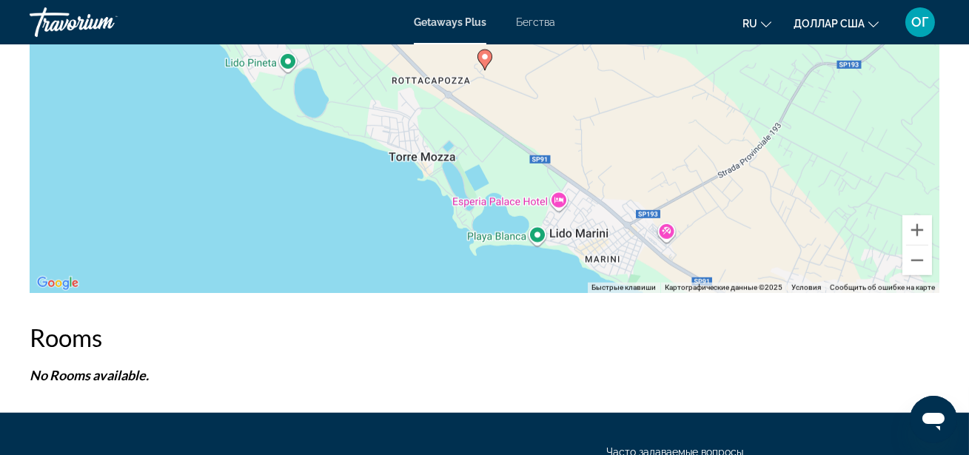
scroll to position [2449, 0]
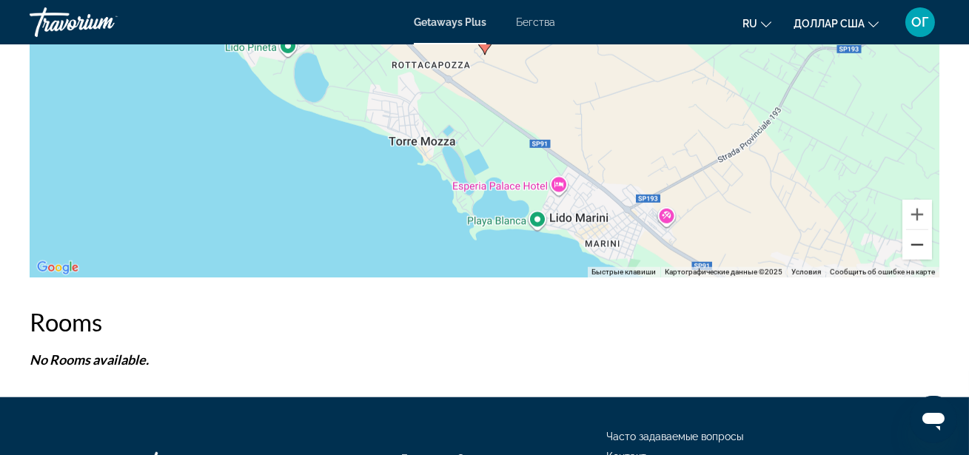
click at [916, 240] on button "Уменьшить" at bounding box center [917, 245] width 30 height 30
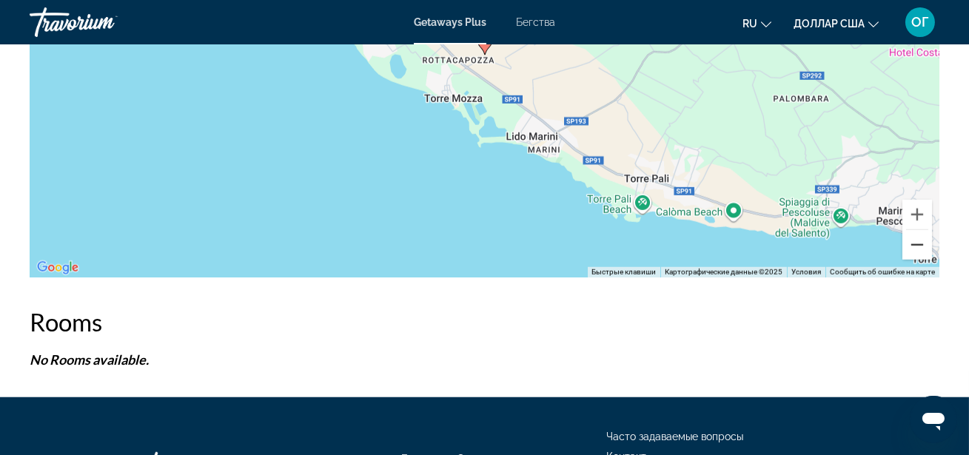
click at [917, 240] on button "Уменьшить" at bounding box center [917, 245] width 30 height 30
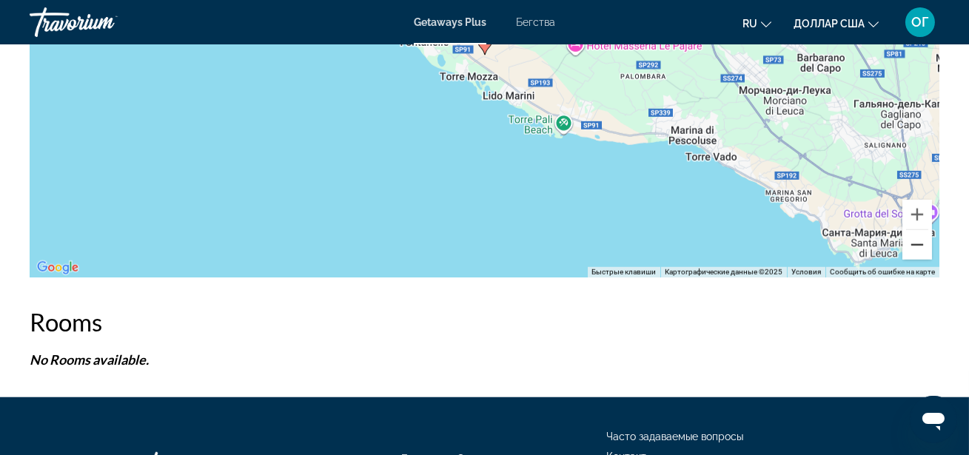
click at [918, 241] on button "Уменьшить" at bounding box center [917, 245] width 30 height 30
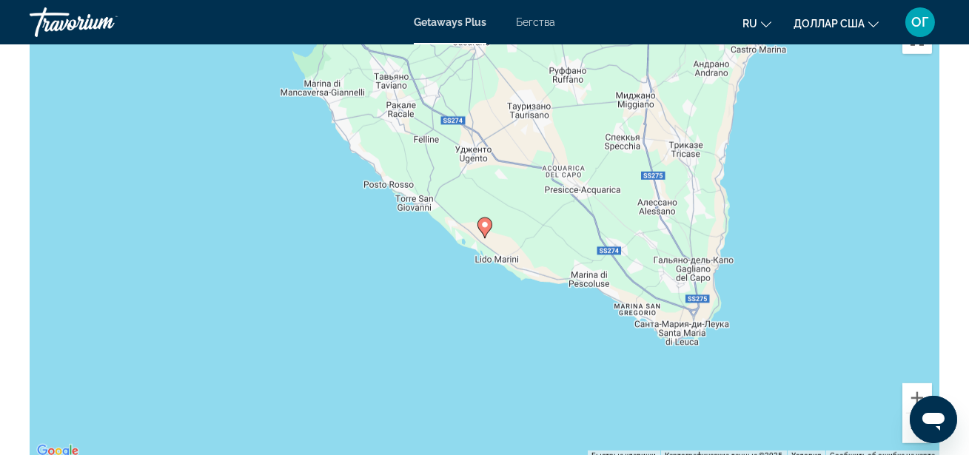
scroll to position [2260, 0]
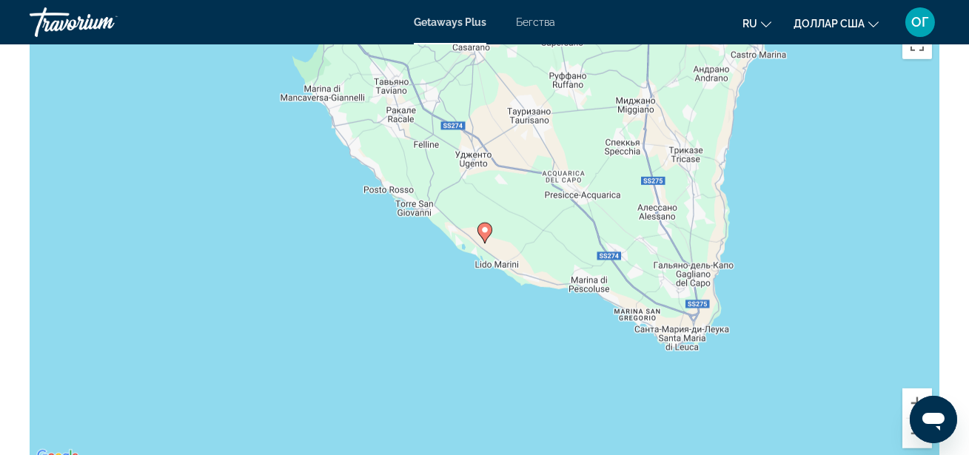
click at [911, 429] on div "Открытое окно обмена сообщениями" at bounding box center [932, 419] width 44 height 44
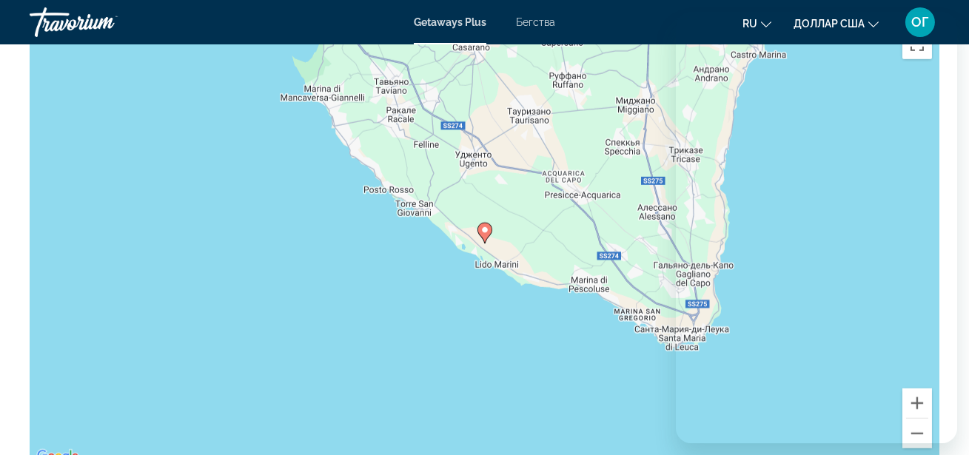
click at [574, 350] on div "Чтобы активировать перетаскивание с помощью клавиатуры, нажмите Alt + Ввод. Пос…" at bounding box center [485, 244] width 910 height 444
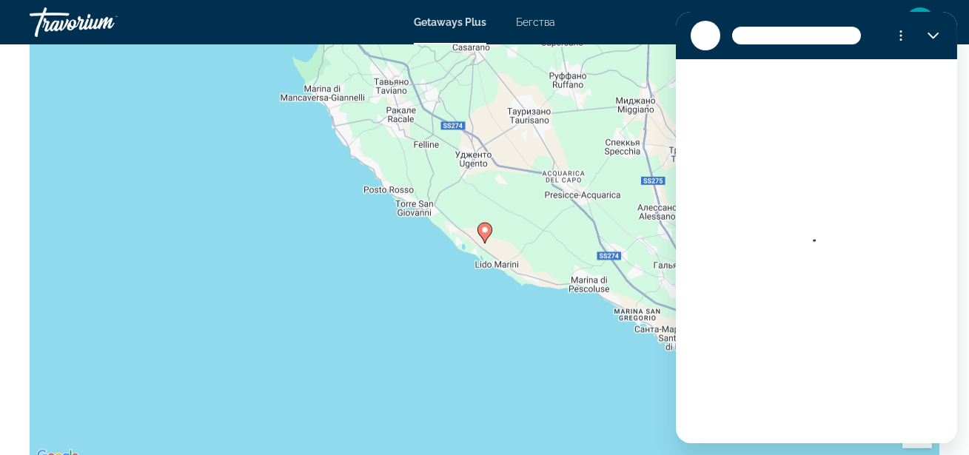
scroll to position [0, 0]
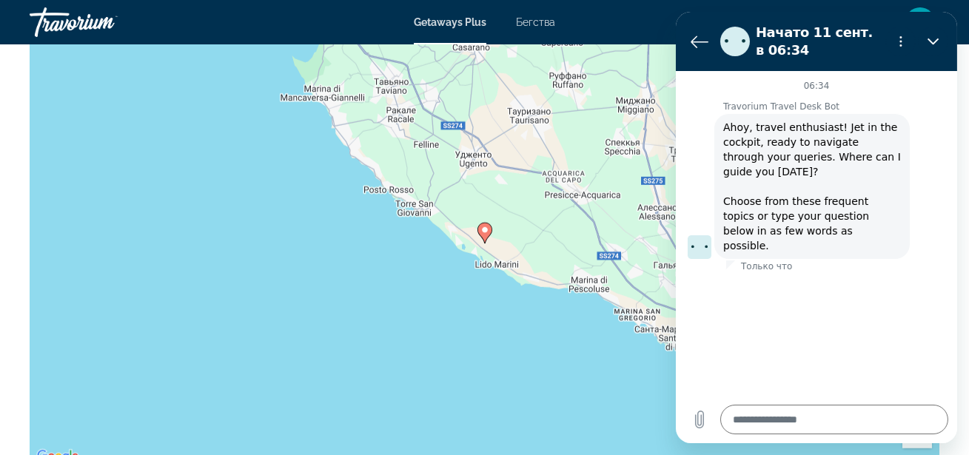
click at [934, 36] on icon "Закрыть" at bounding box center [933, 42] width 12 height 12
type textarea "*"
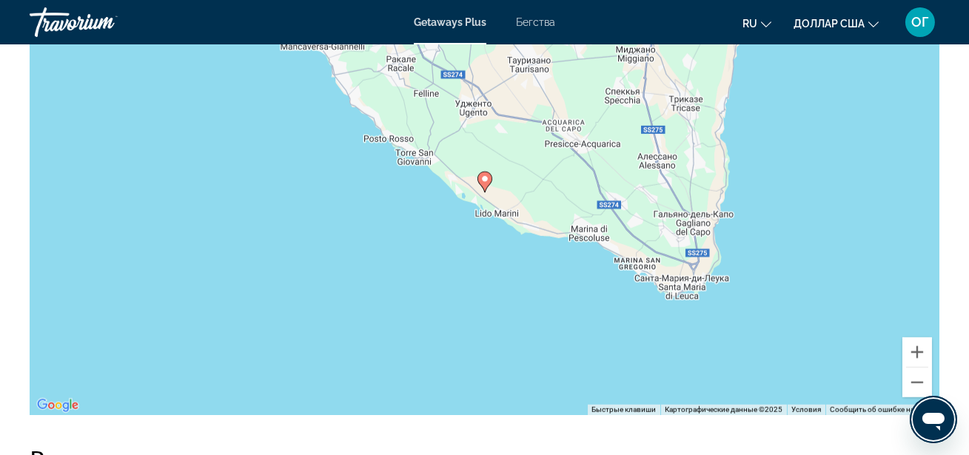
scroll to position [2314, 0]
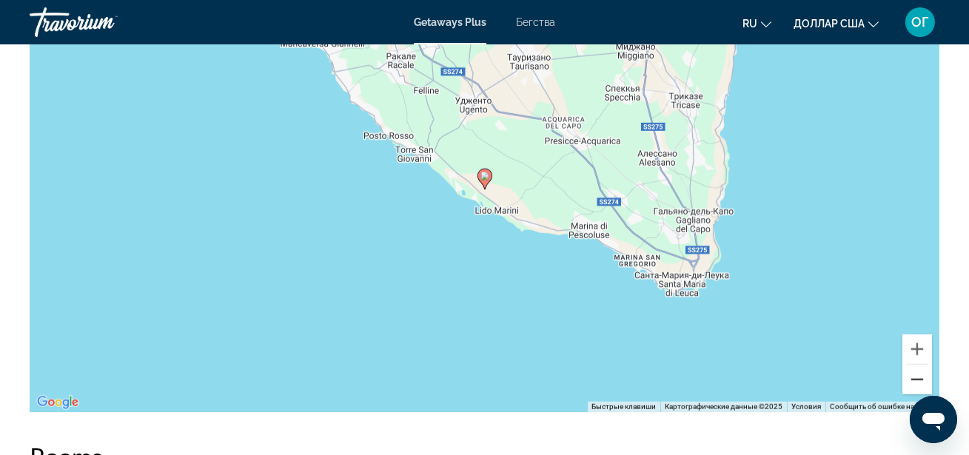
click at [921, 377] on button "Уменьшить" at bounding box center [917, 380] width 30 height 30
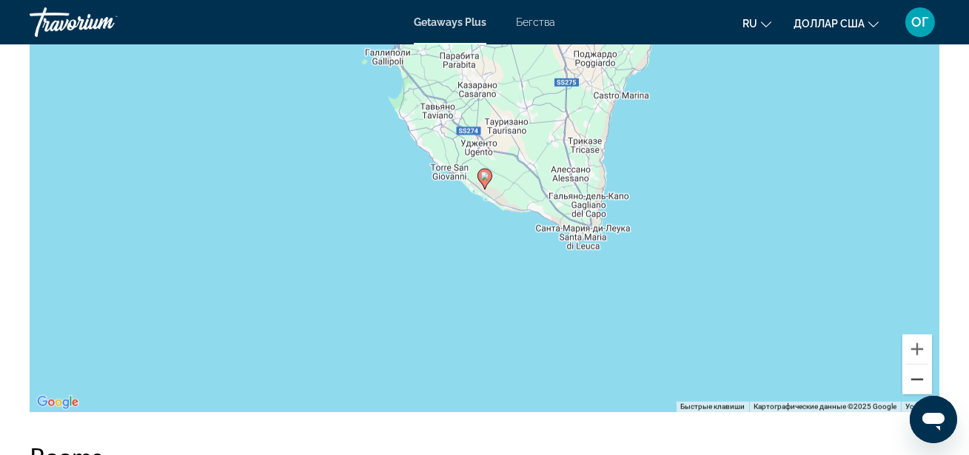
click at [923, 377] on button "Уменьшить" at bounding box center [917, 380] width 30 height 30
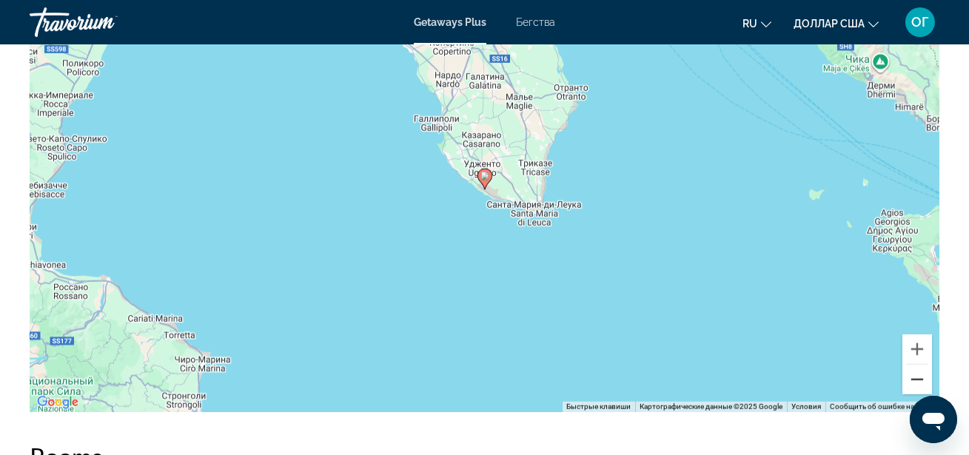
click at [923, 377] on button "Уменьшить" at bounding box center [917, 380] width 30 height 30
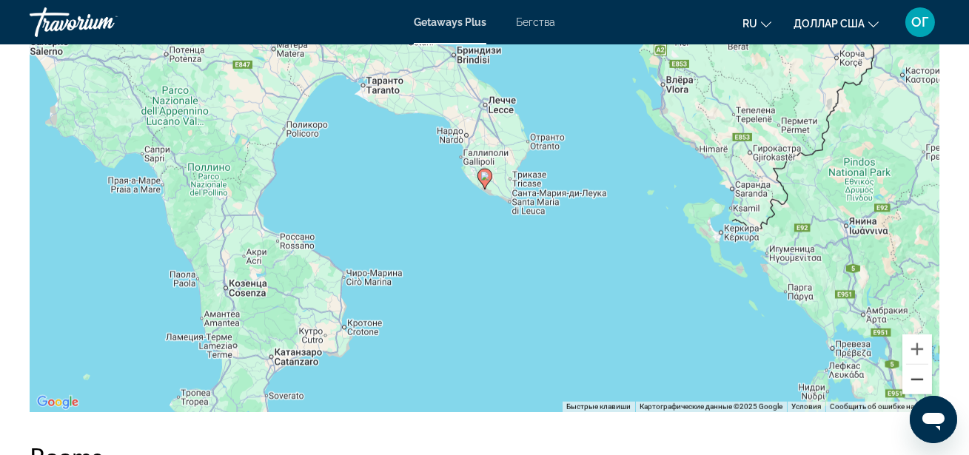
click at [923, 377] on button "Уменьшить" at bounding box center [917, 380] width 30 height 30
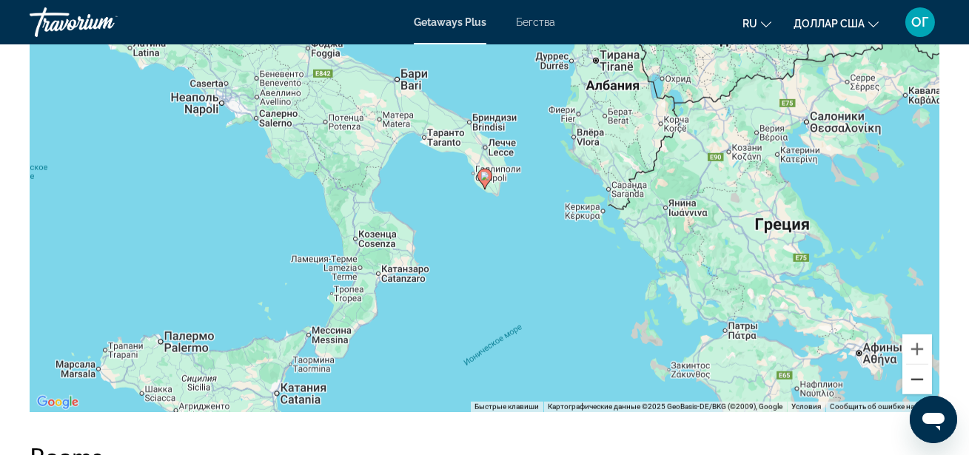
click at [923, 377] on button "Уменьшить" at bounding box center [917, 380] width 30 height 30
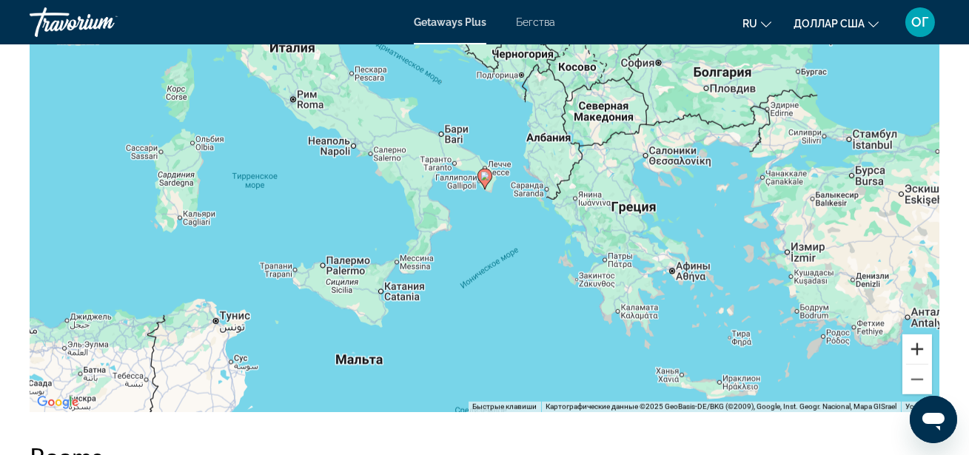
click at [916, 349] on button "Увеличить" at bounding box center [917, 350] width 30 height 30
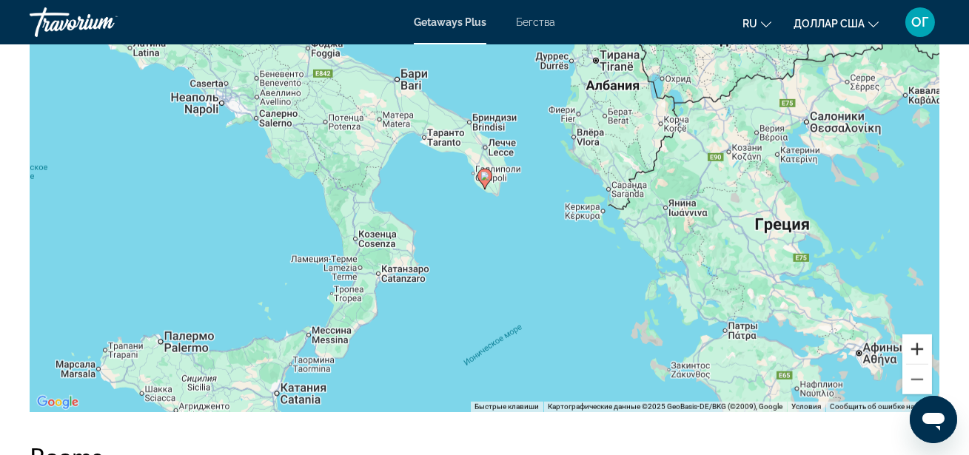
click at [916, 349] on button "Увеличить" at bounding box center [917, 350] width 30 height 30
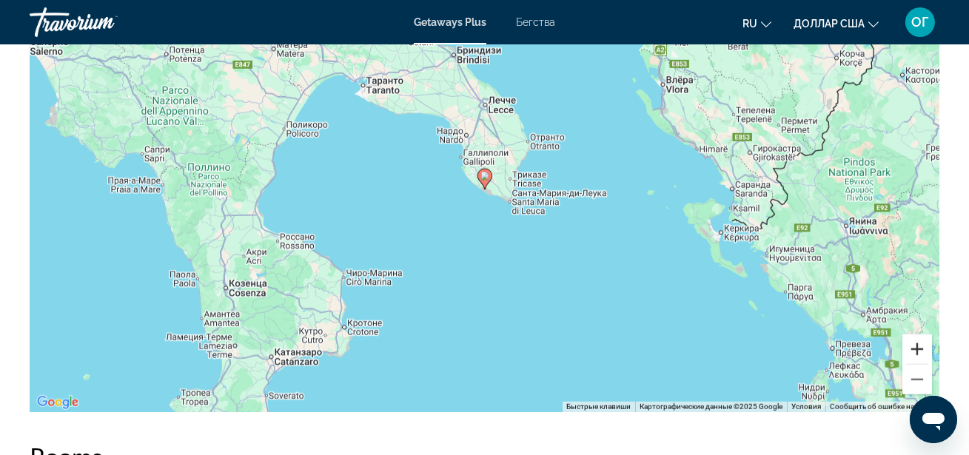
click at [916, 349] on button "Увеличить" at bounding box center [917, 350] width 30 height 30
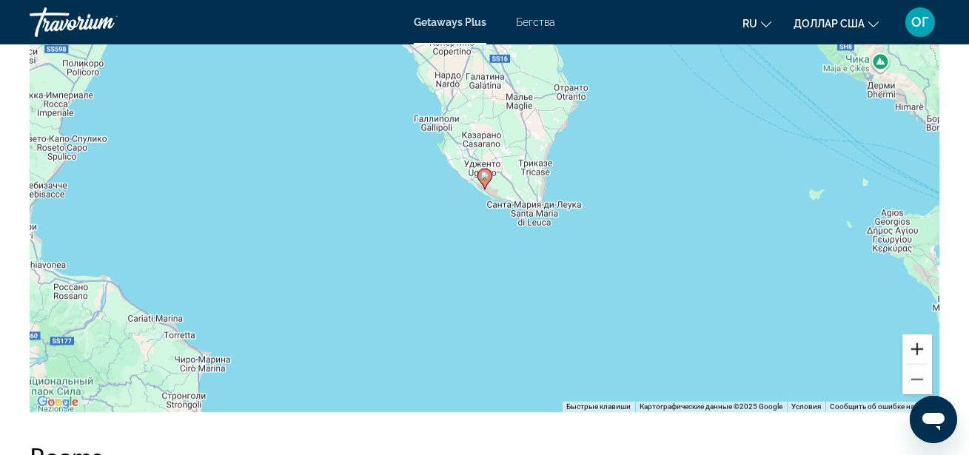
click at [916, 349] on button "Увеличить" at bounding box center [917, 350] width 30 height 30
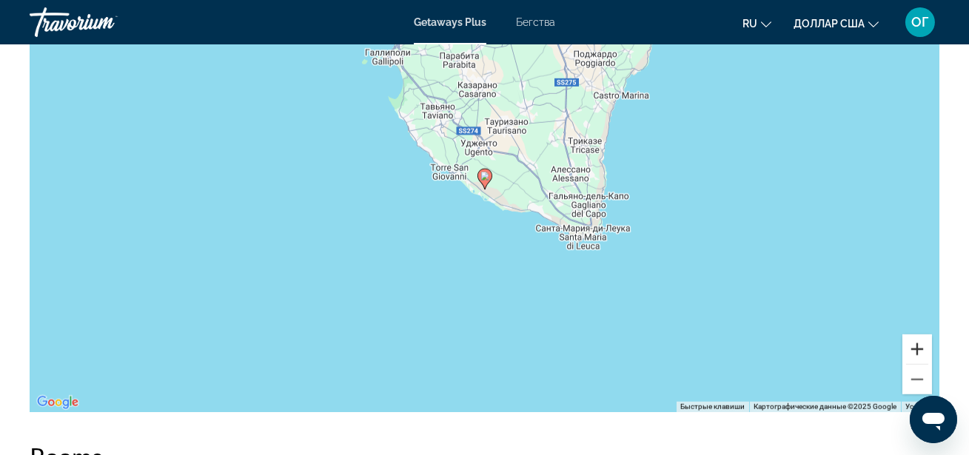
click at [916, 349] on button "Увеличить" at bounding box center [917, 350] width 30 height 30
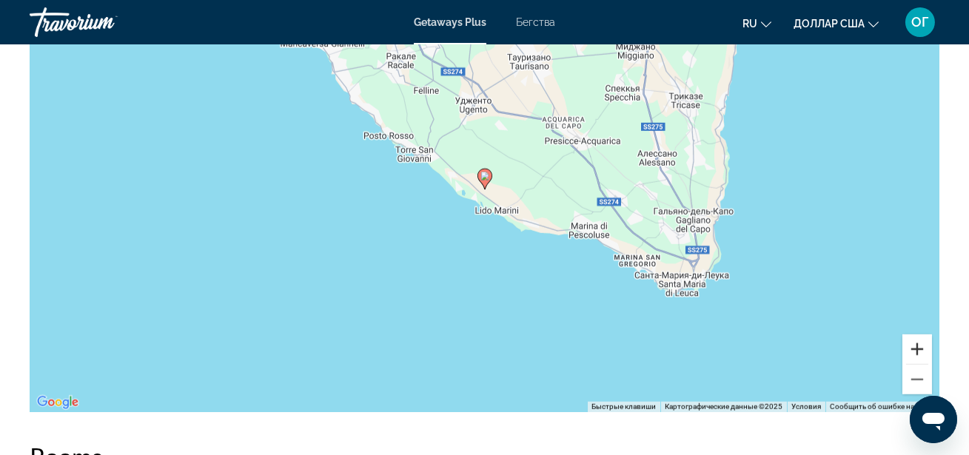
click at [916, 349] on button "Увеличить" at bounding box center [917, 350] width 30 height 30
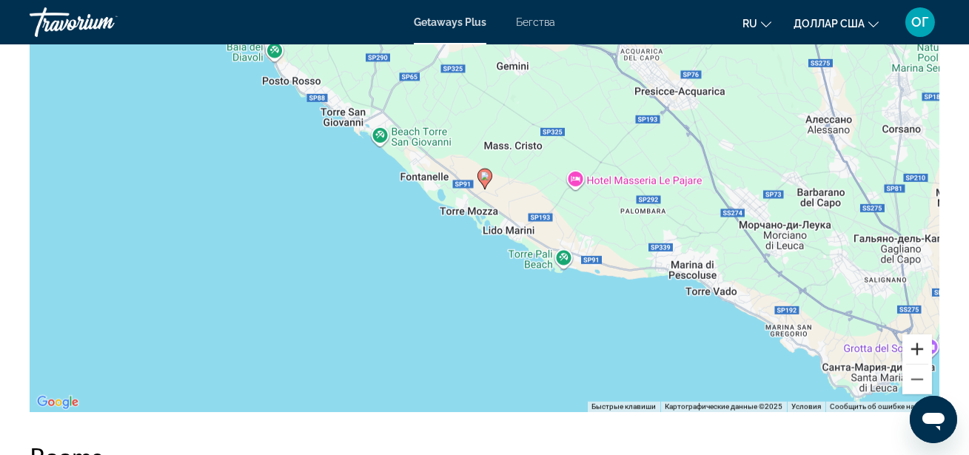
click at [916, 349] on button "Увеличить" at bounding box center [917, 350] width 30 height 30
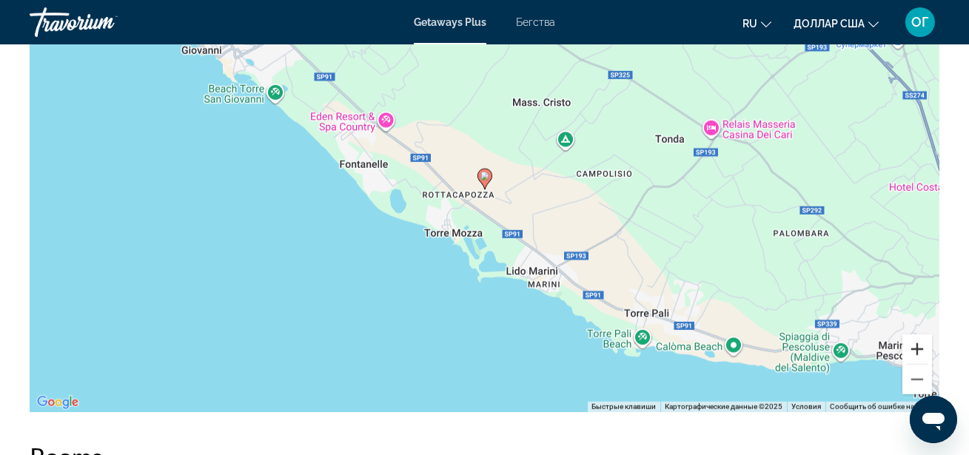
click at [916, 349] on button "Увеличить" at bounding box center [917, 350] width 30 height 30
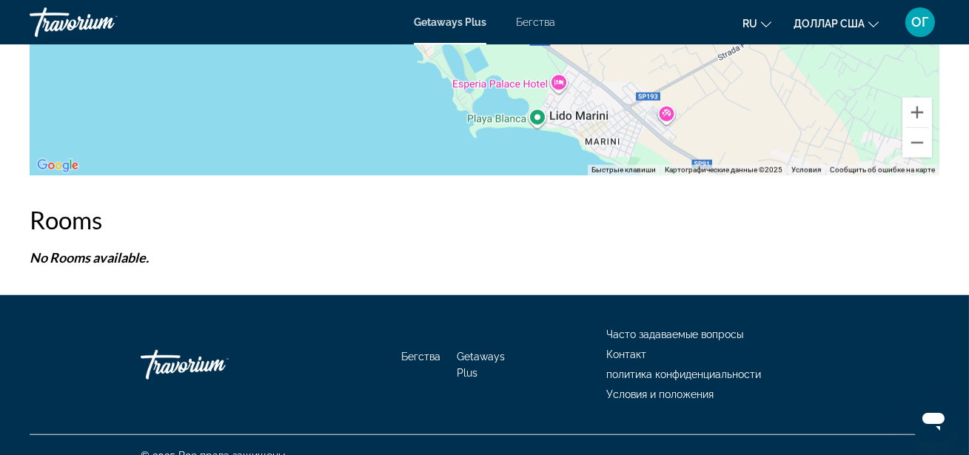
scroll to position [2573, 0]
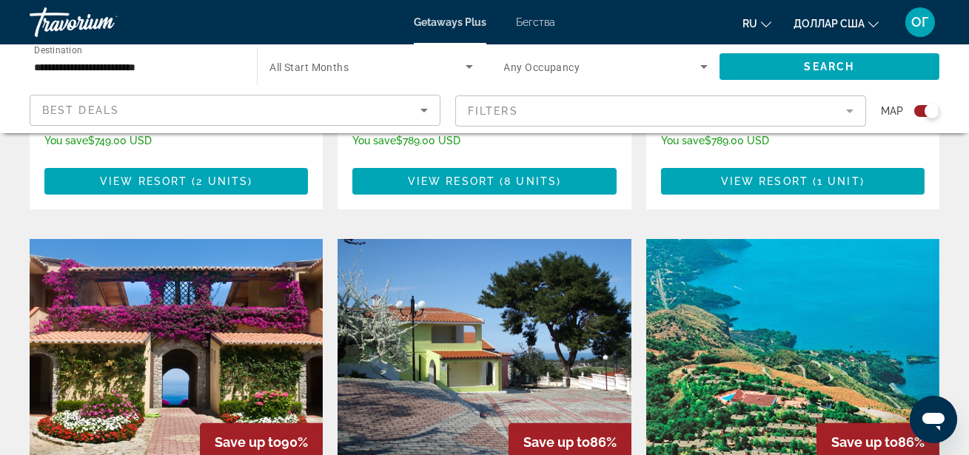
scroll to position [969, 0]
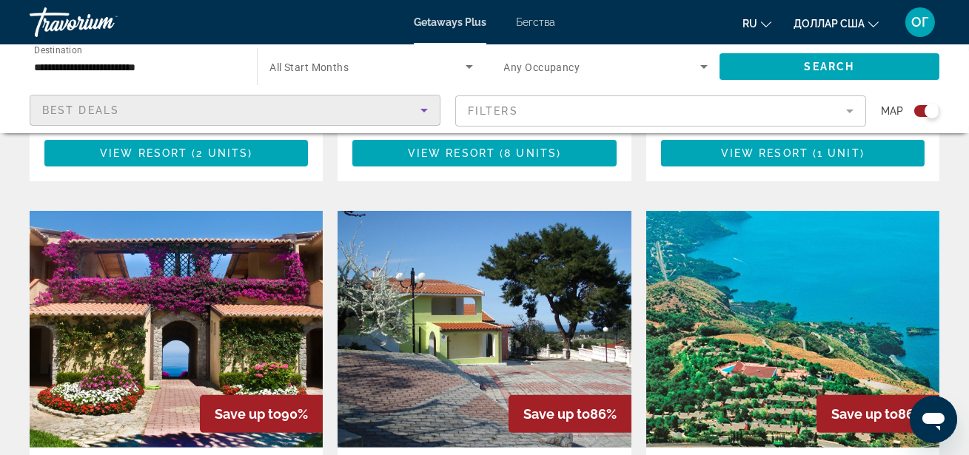
click at [429, 111] on icon "Sort by" at bounding box center [424, 110] width 18 height 18
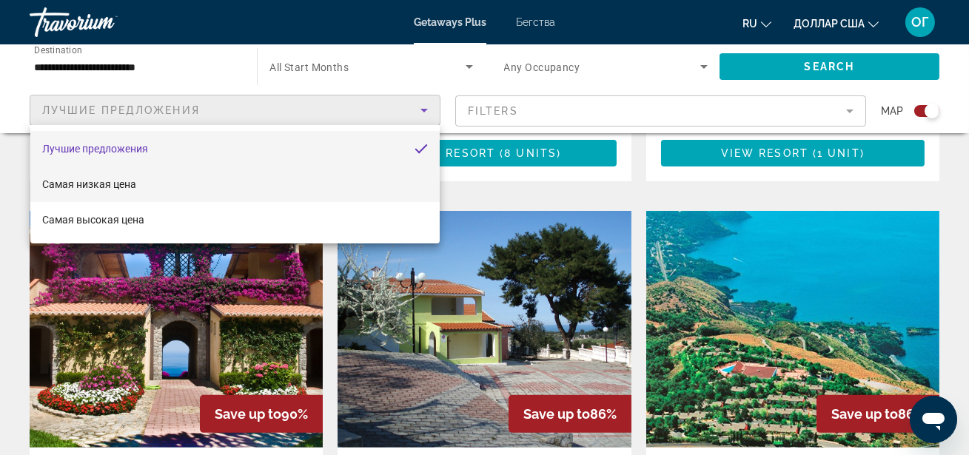
click at [171, 177] on mat-option "Самая низкая цена" at bounding box center [234, 185] width 409 height 36
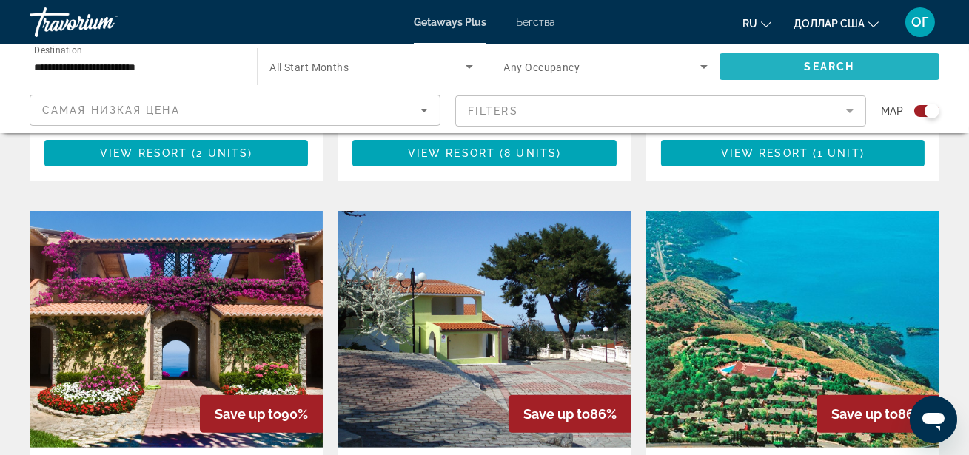
click at [755, 65] on span "Search widget" at bounding box center [829, 67] width 220 height 36
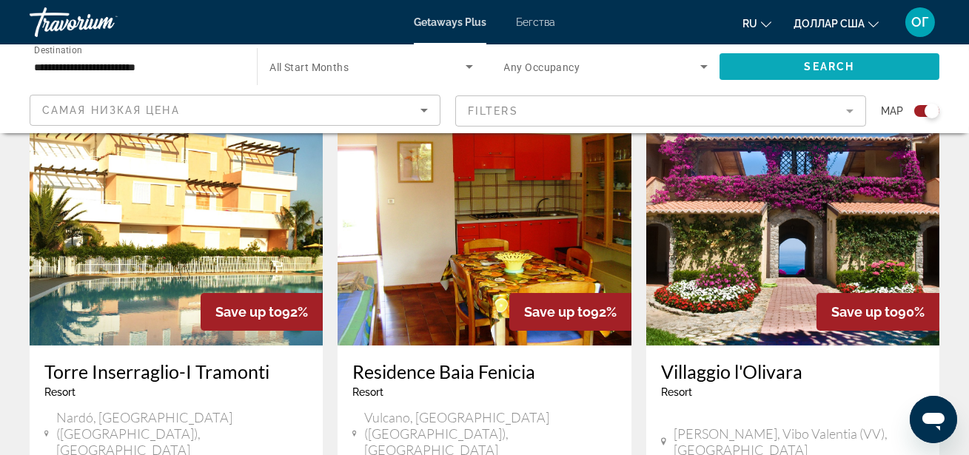
scroll to position [538, 0]
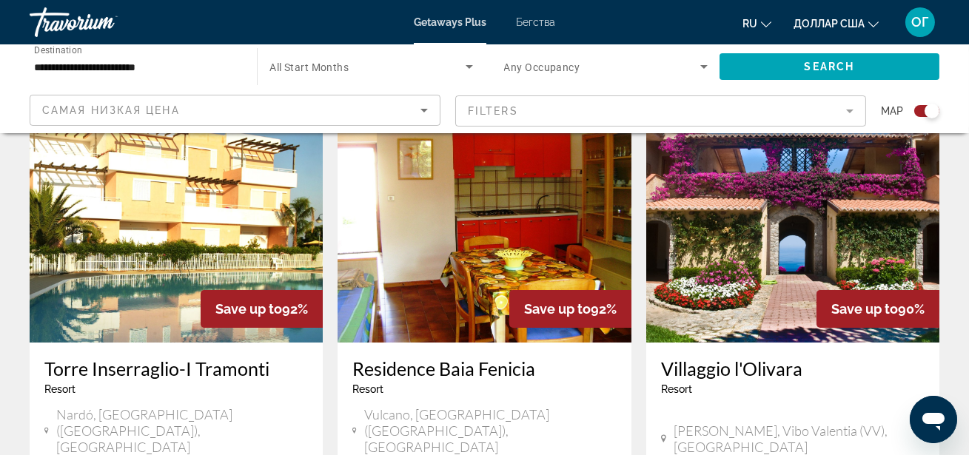
click at [823, 234] on img "Основное содержание" at bounding box center [792, 224] width 293 height 237
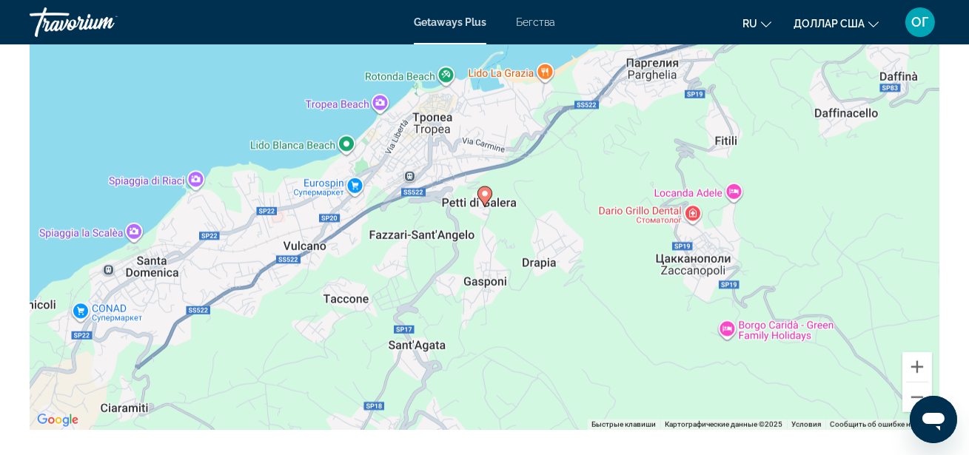
scroll to position [2583, 0]
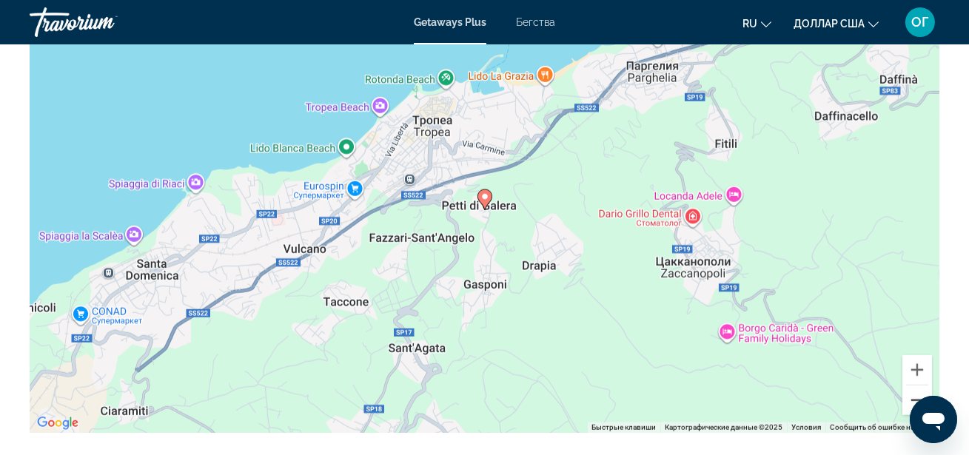
click at [906, 394] on button "Уменьшить" at bounding box center [917, 401] width 30 height 30
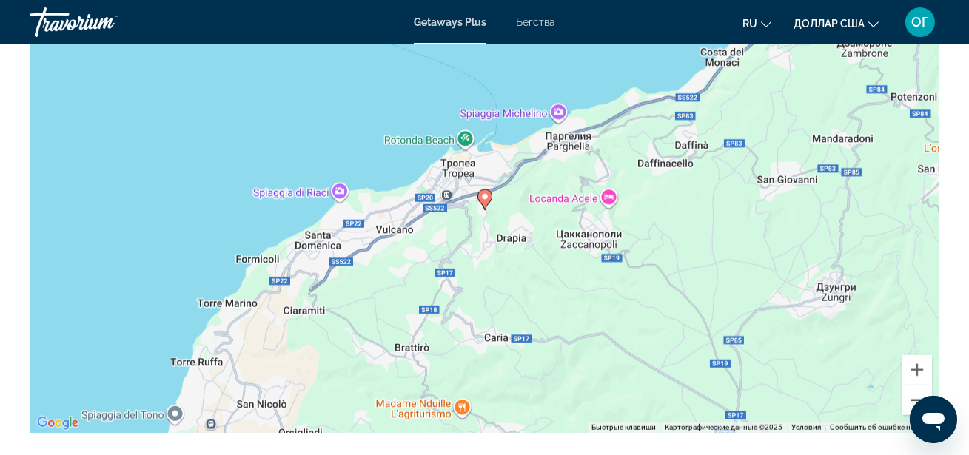
click at [907, 394] on button "Уменьшить" at bounding box center [917, 401] width 30 height 30
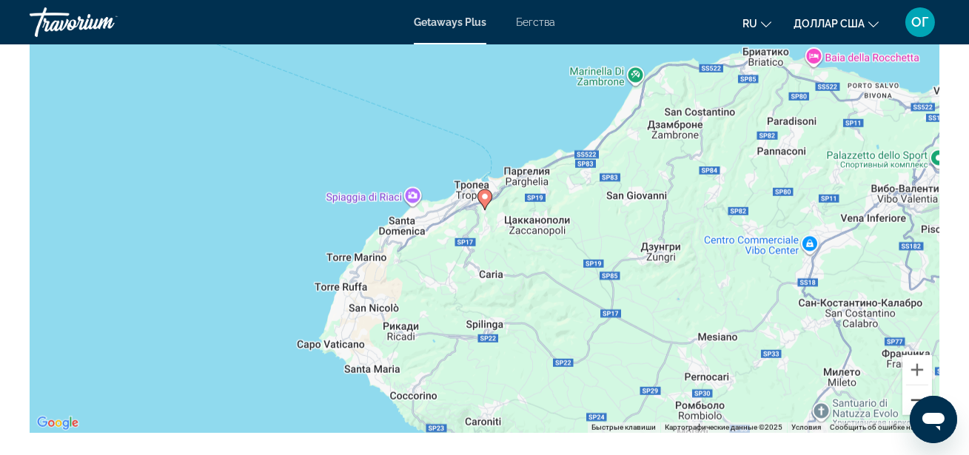
click at [907, 395] on button "Уменьшить" at bounding box center [917, 401] width 30 height 30
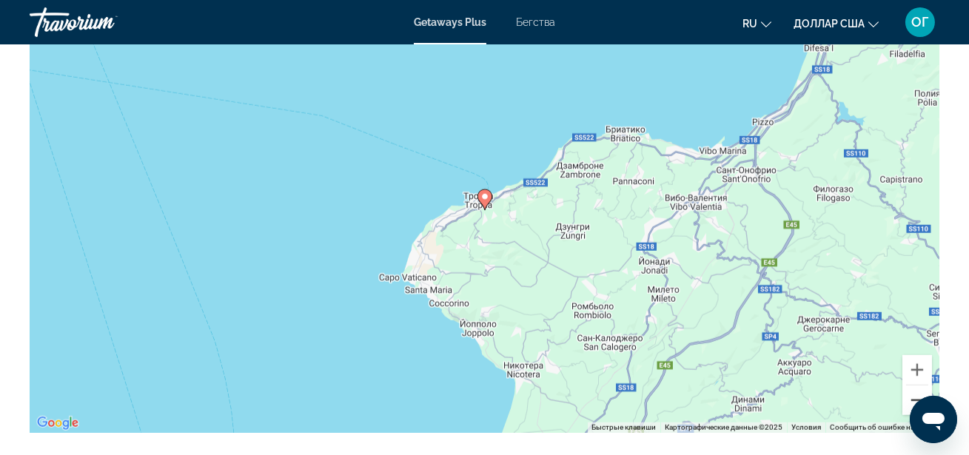
click at [907, 395] on button "Уменьшить" at bounding box center [917, 401] width 30 height 30
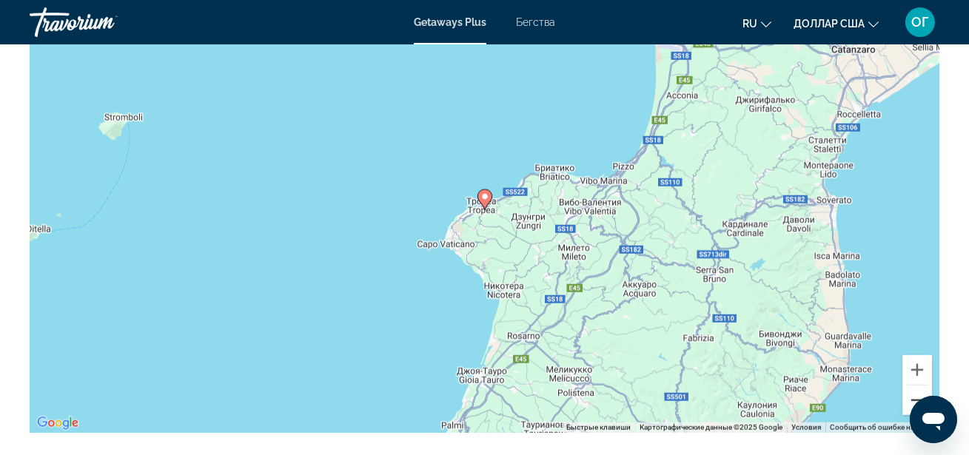
click at [907, 395] on button "Уменьшить" at bounding box center [917, 401] width 30 height 30
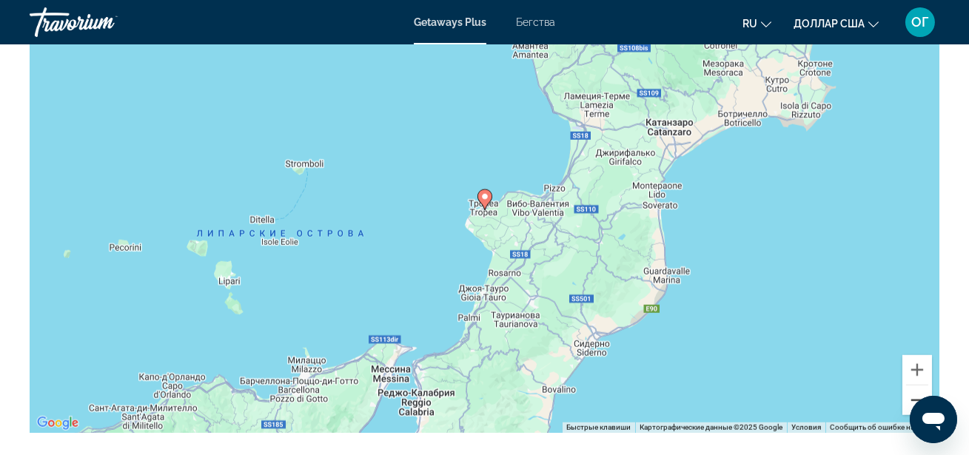
click at [907, 395] on button "Уменьшить" at bounding box center [917, 401] width 30 height 30
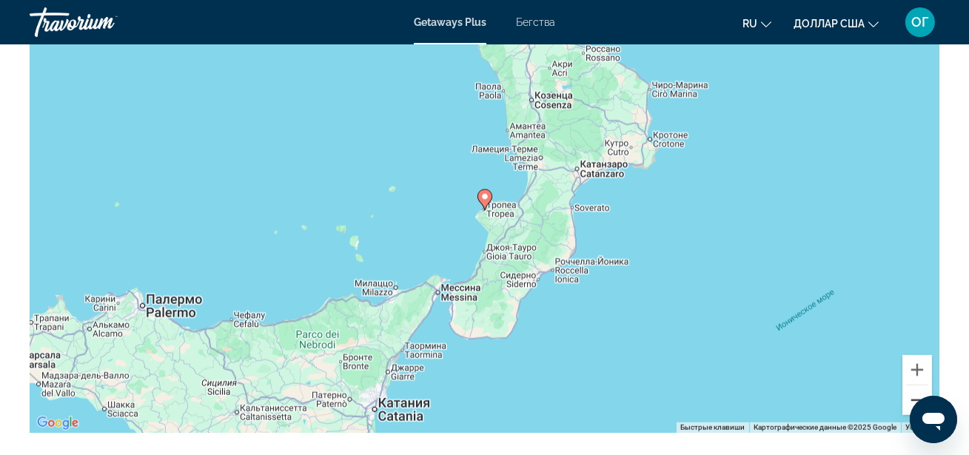
click at [907, 395] on button "Уменьшить" at bounding box center [917, 401] width 30 height 30
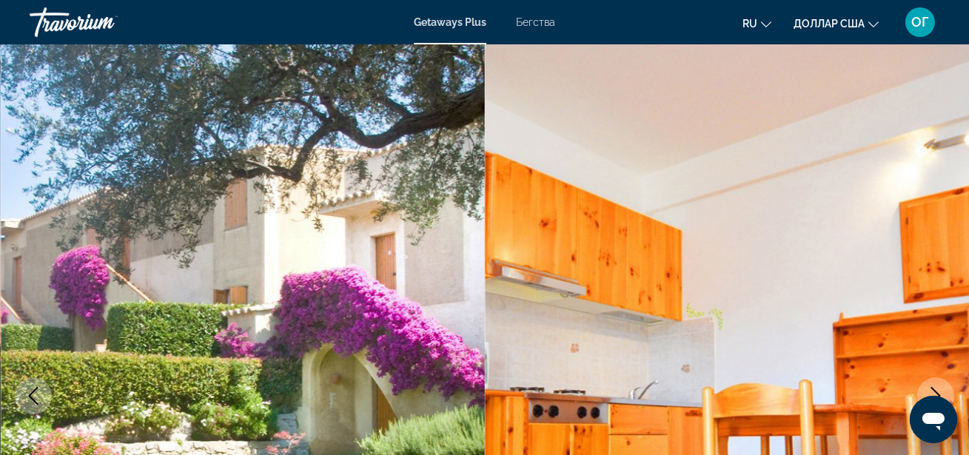
scroll to position [0, 0]
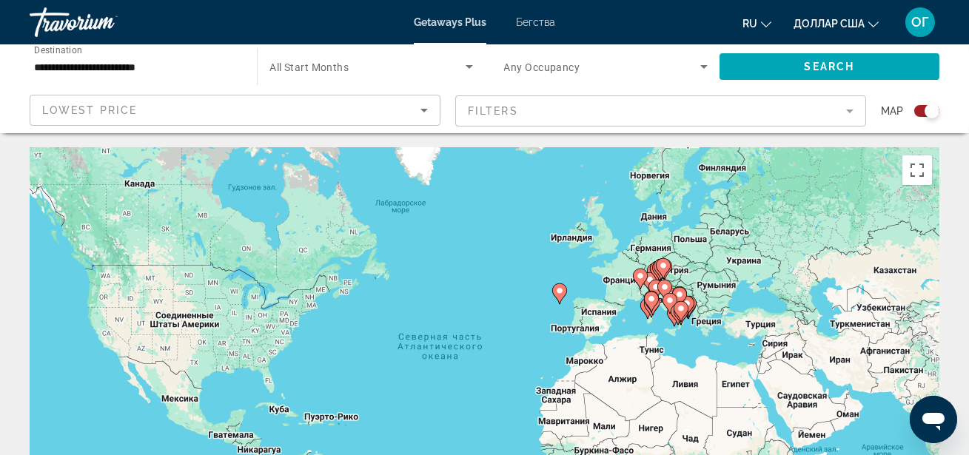
click at [852, 115] on mat-form-field "Filters" at bounding box center [660, 110] width 411 height 31
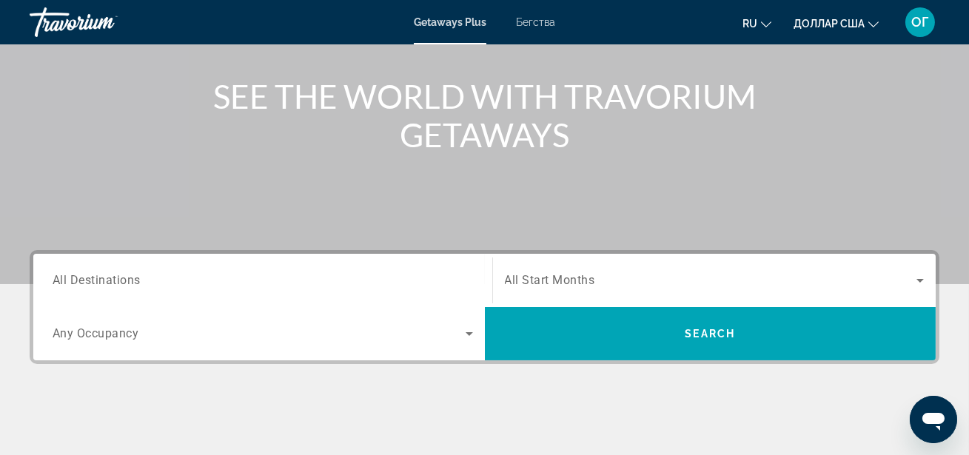
scroll to position [161, 0]
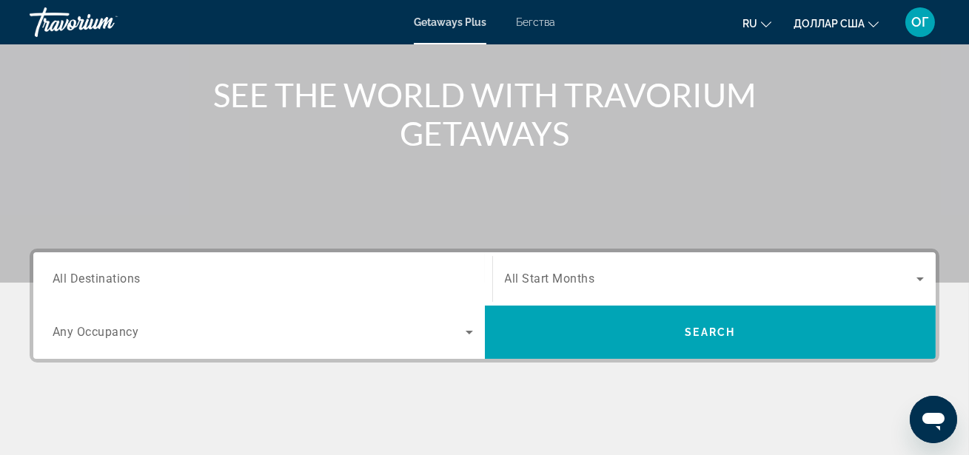
click at [197, 273] on input "Destination All Destinations" at bounding box center [263, 280] width 420 height 18
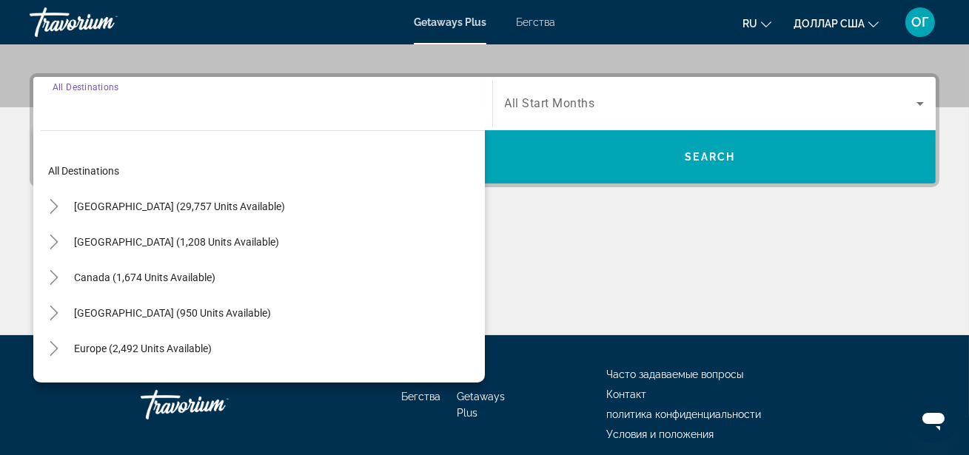
scroll to position [361, 0]
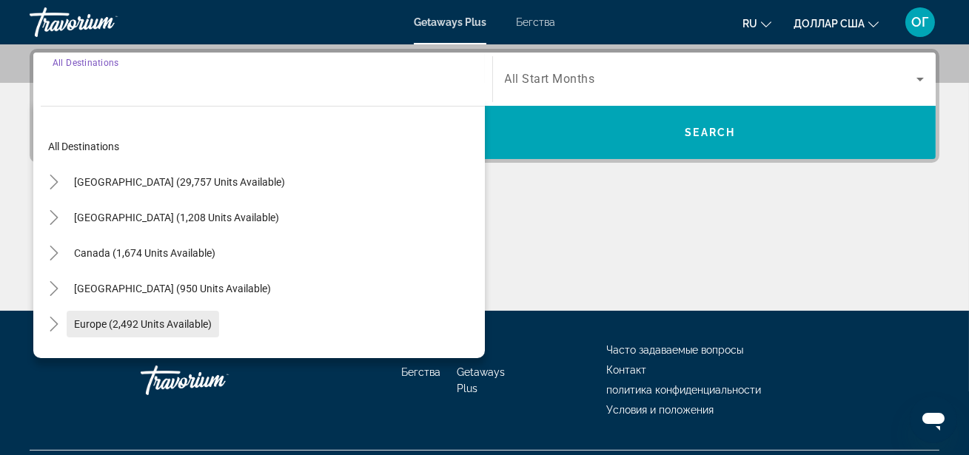
click at [147, 318] on span "Europe (2,492 units available)" at bounding box center [143, 324] width 138 height 12
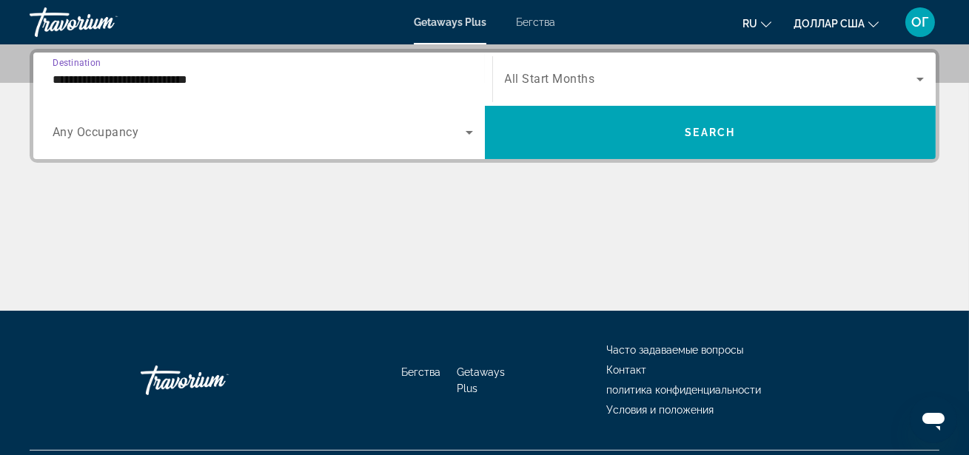
click at [434, 75] on input "**********" at bounding box center [263, 80] width 420 height 18
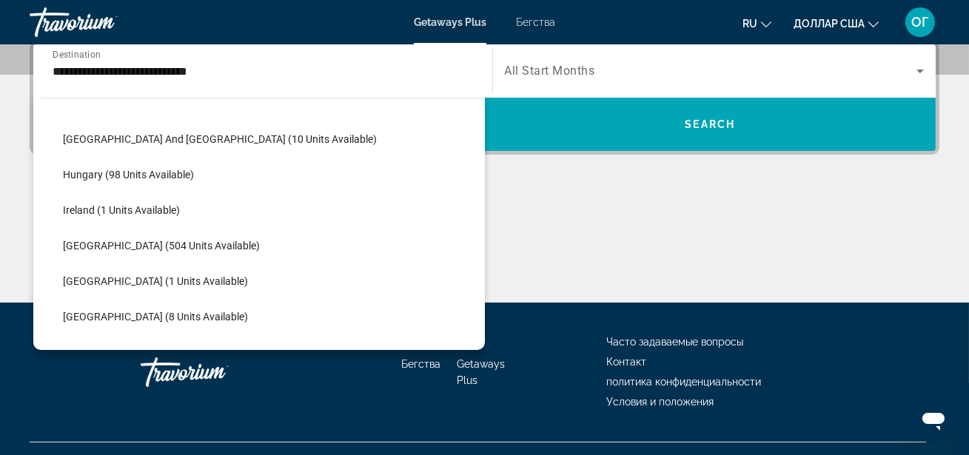
scroll to position [483, 0]
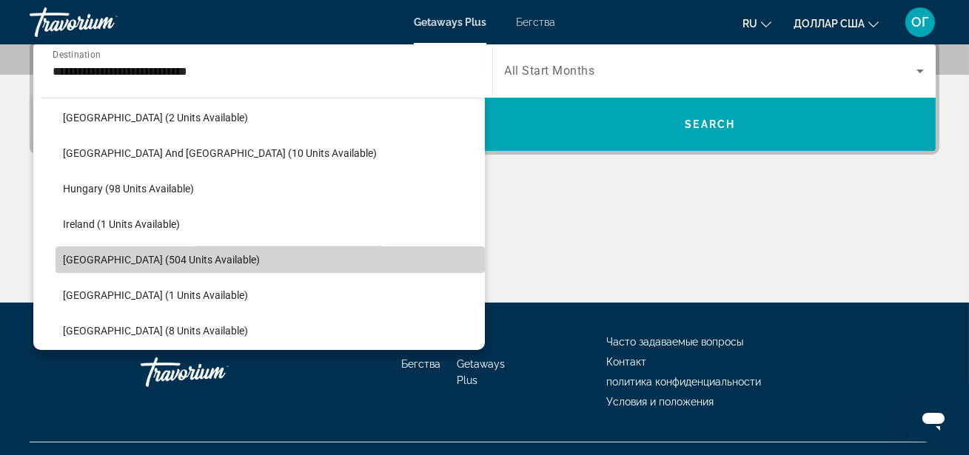
click at [245, 259] on span "Search widget" at bounding box center [270, 260] width 429 height 36
type input "**********"
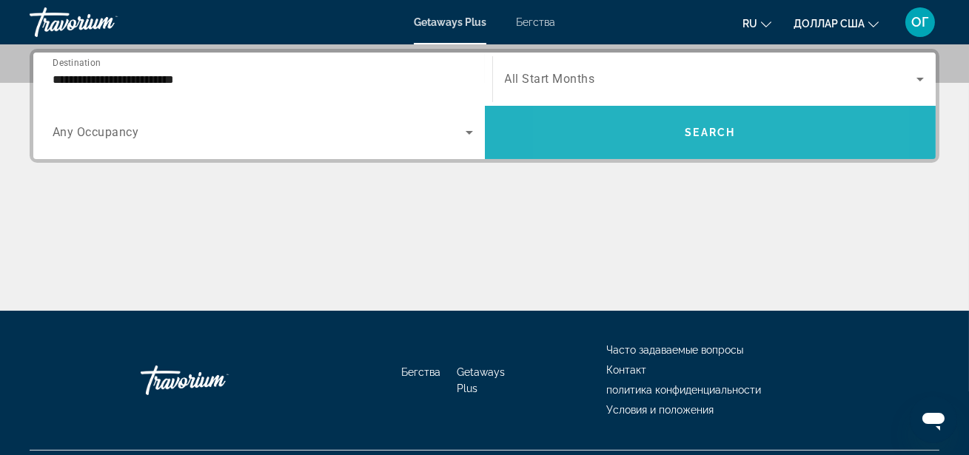
click at [641, 136] on span "Search widget" at bounding box center [710, 133] width 451 height 36
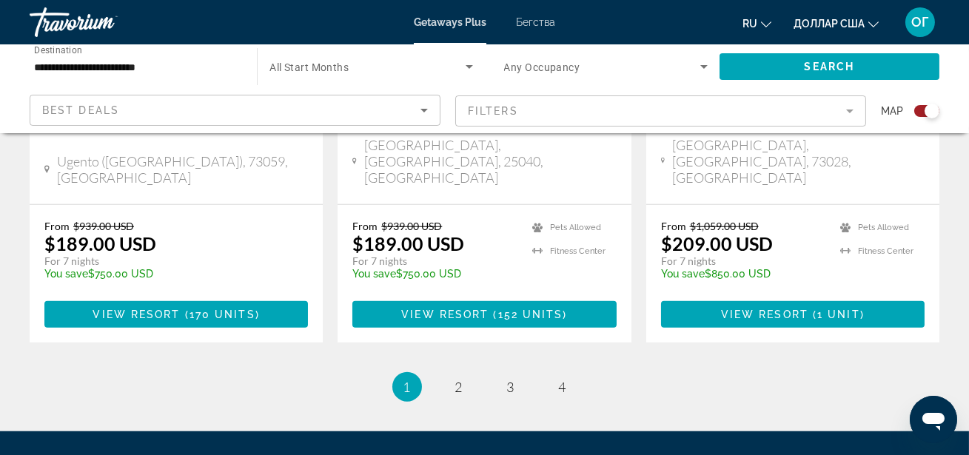
scroll to position [2488, 0]
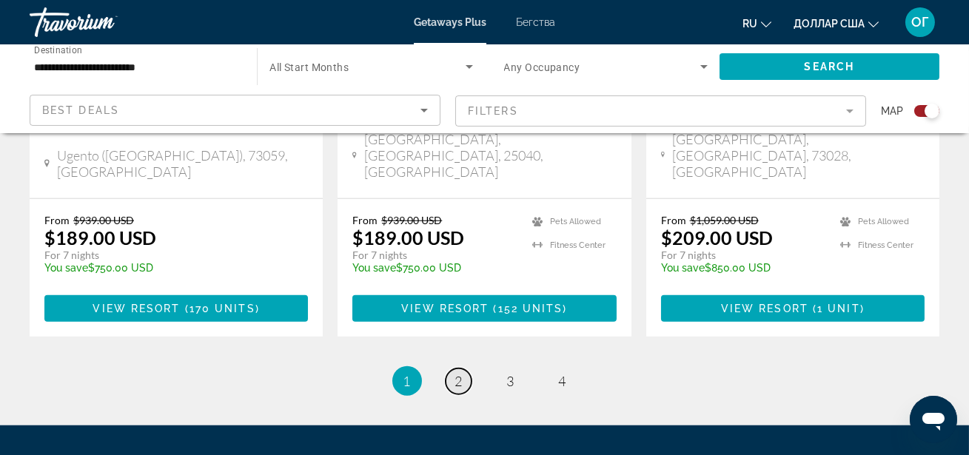
click at [463, 369] on link "page 2" at bounding box center [459, 382] width 26 height 26
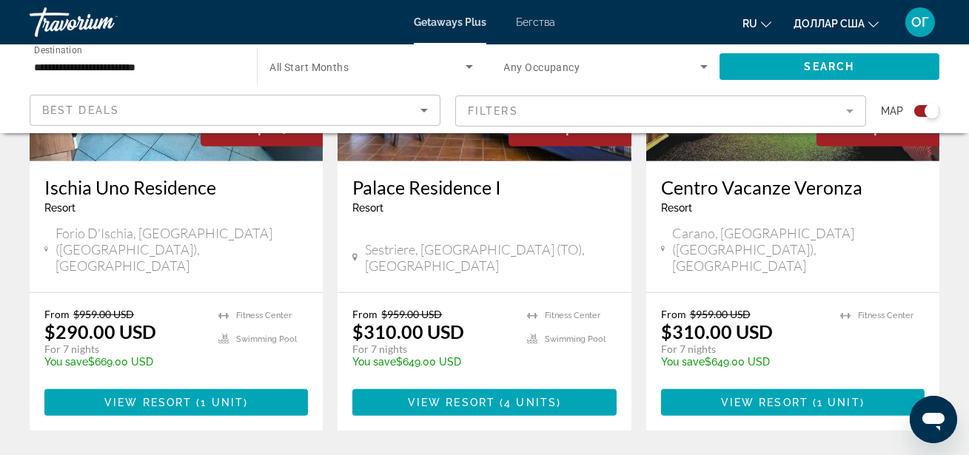
scroll to position [2341, 0]
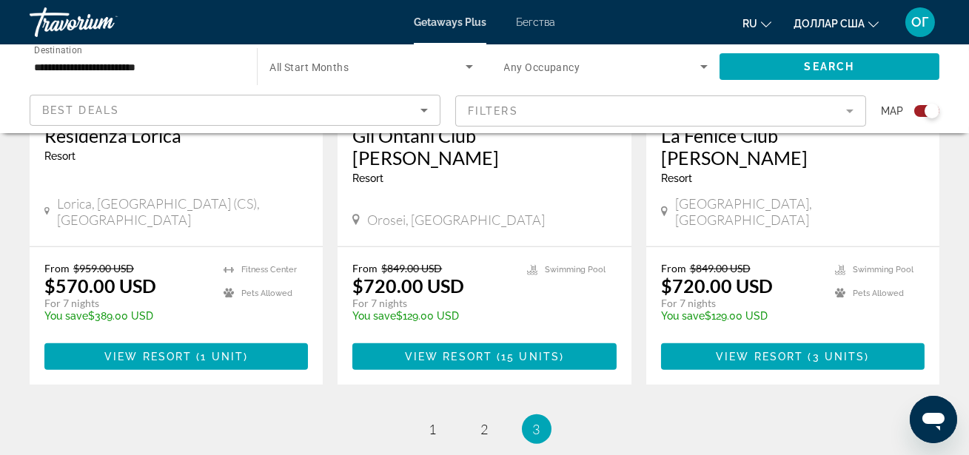
scroll to position [2422, 0]
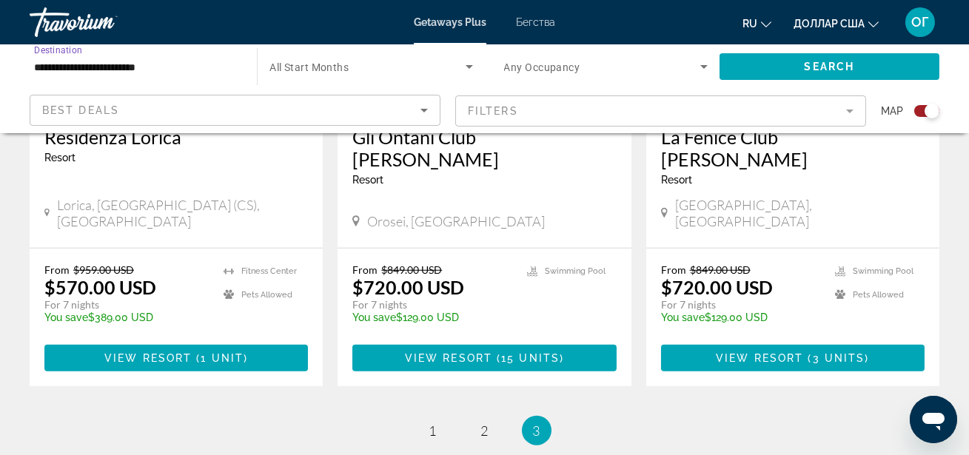
click at [217, 74] on input "**********" at bounding box center [136, 67] width 204 height 18
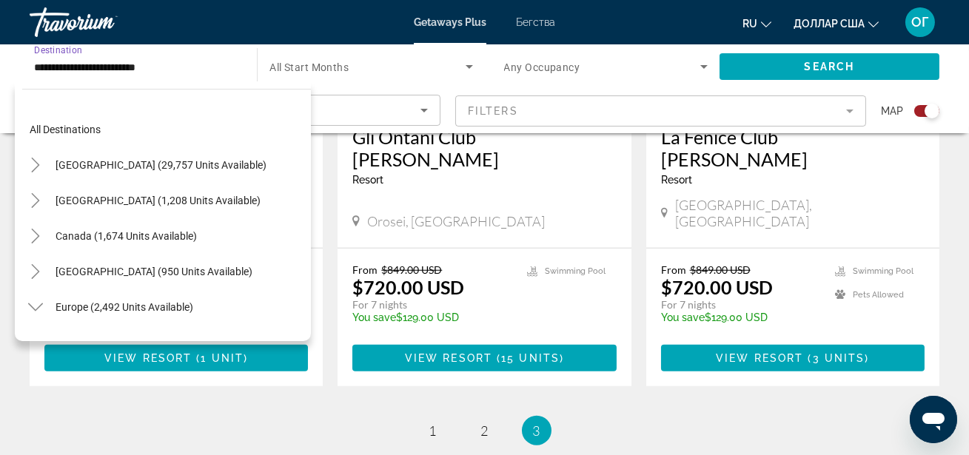
scroll to position [514, 0]
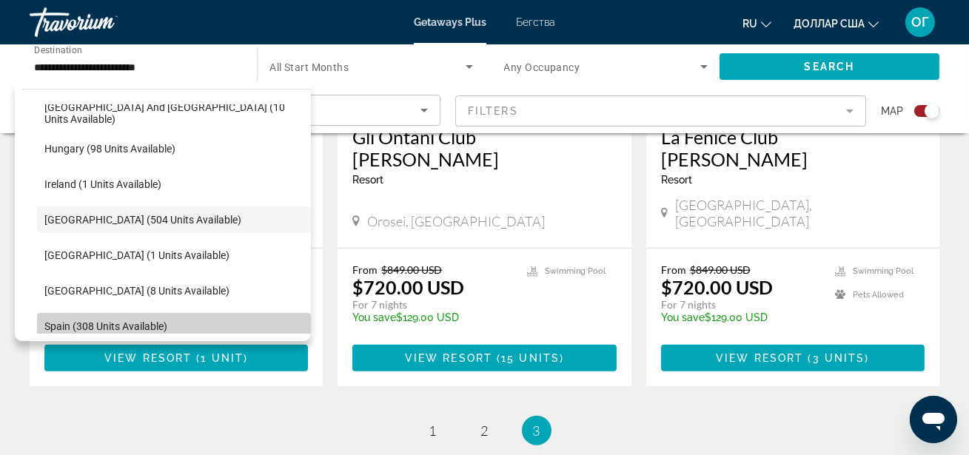
click at [132, 324] on span "Spain (308 units available)" at bounding box center [105, 326] width 123 height 12
type input "**********"
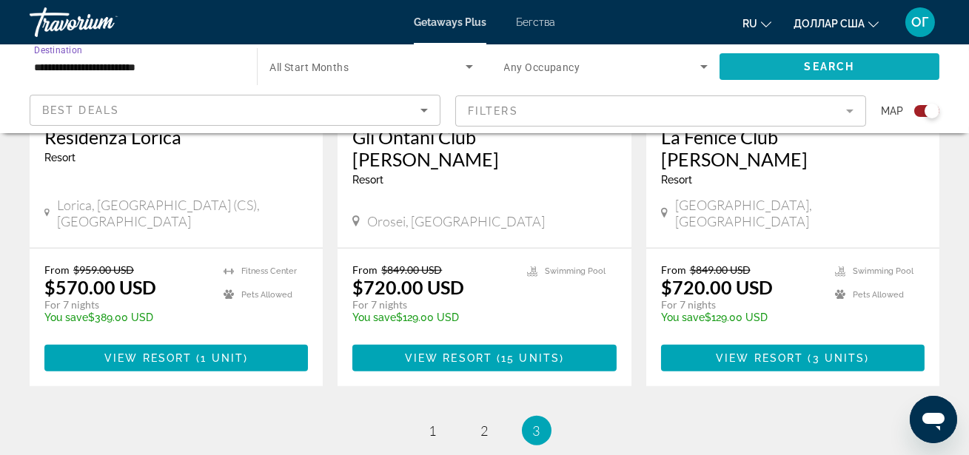
click at [835, 66] on span "Search" at bounding box center [830, 67] width 50 height 12
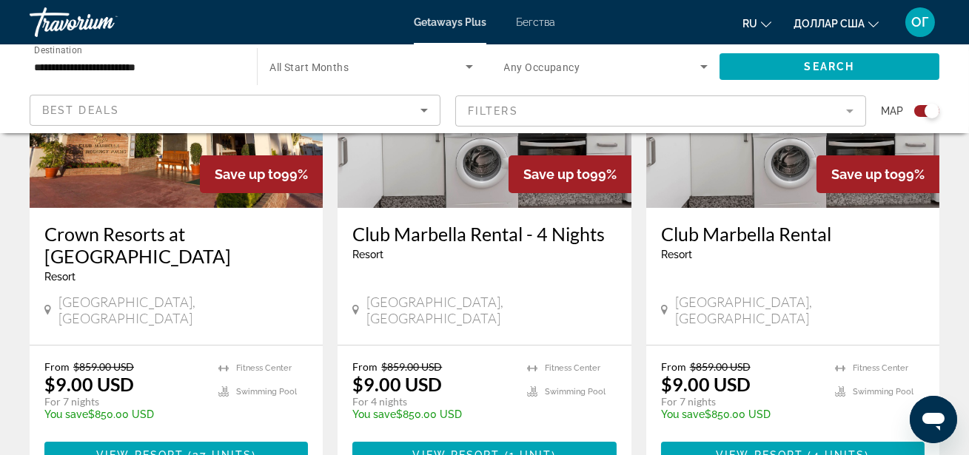
scroll to position [699, 0]
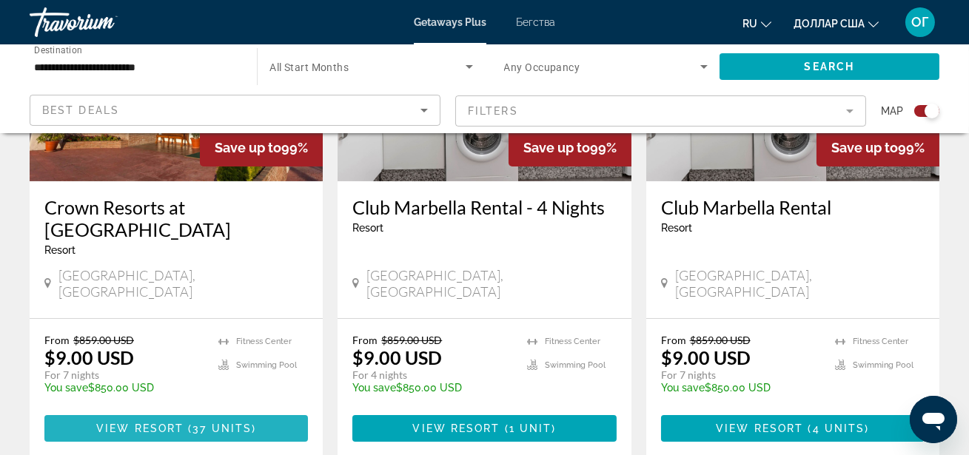
click at [207, 423] on span "37 units" at bounding box center [221, 429] width 59 height 12
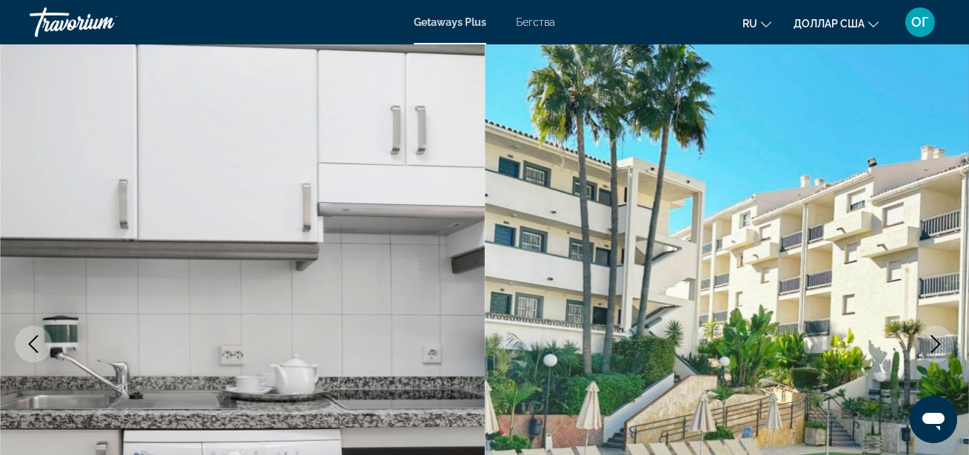
scroll to position [53, 0]
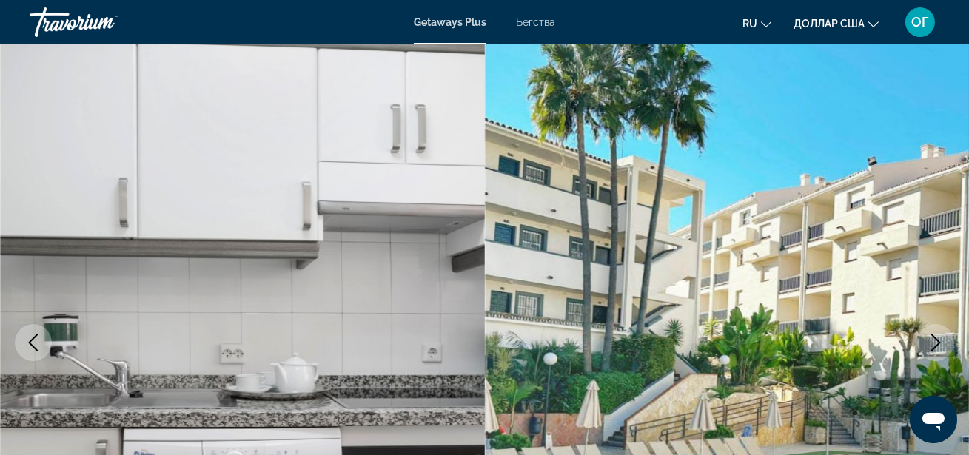
click at [929, 345] on icon "Next image" at bounding box center [936, 343] width 18 height 18
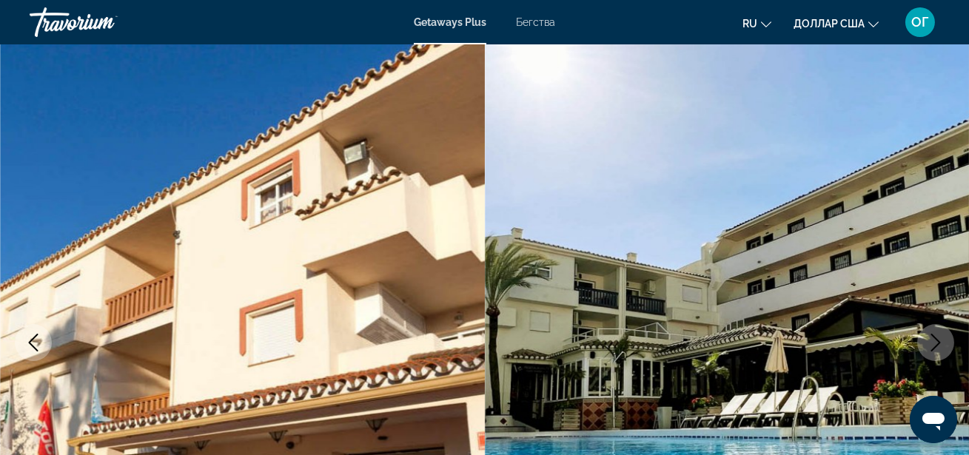
click at [929, 345] on icon "Next image" at bounding box center [936, 343] width 18 height 18
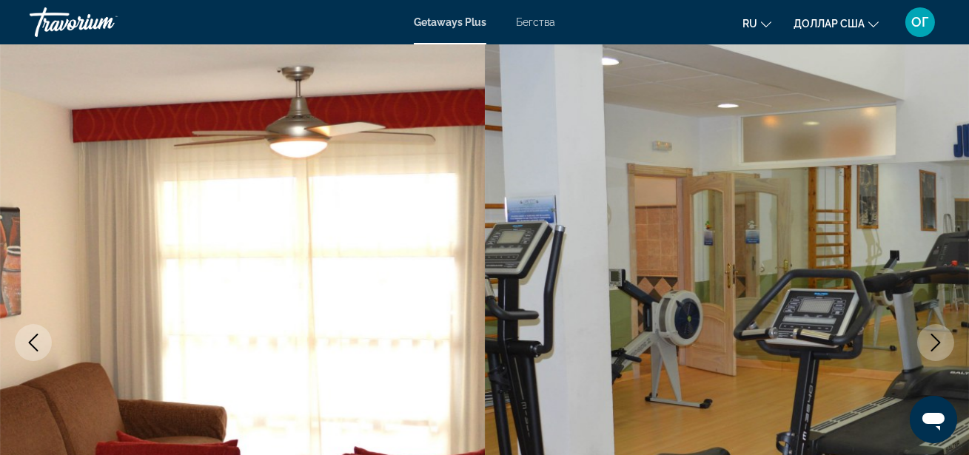
click at [929, 345] on icon "Next image" at bounding box center [936, 343] width 18 height 18
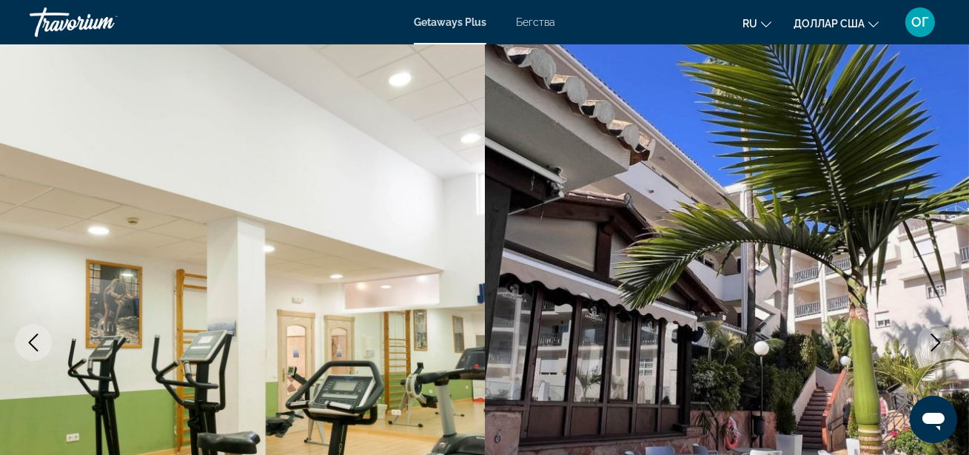
click at [929, 345] on icon "Next image" at bounding box center [936, 343] width 18 height 18
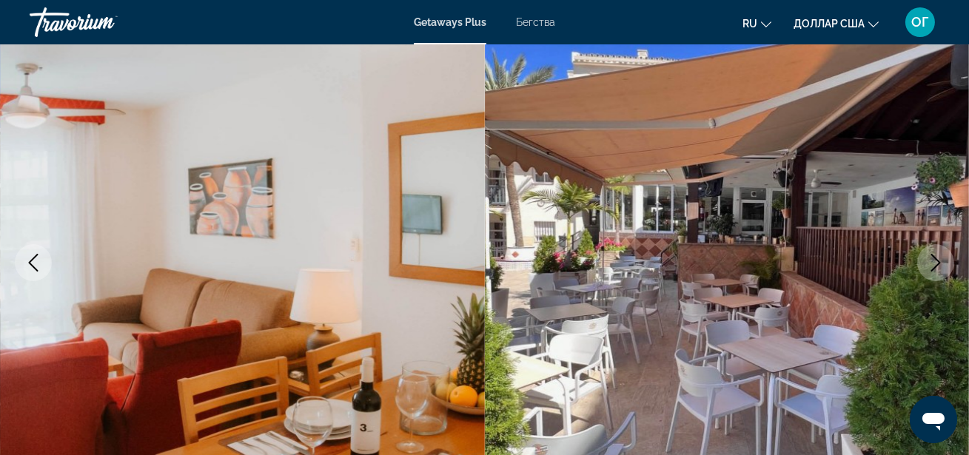
scroll to position [134, 0]
click at [930, 256] on icon "Next image" at bounding box center [936, 262] width 18 height 18
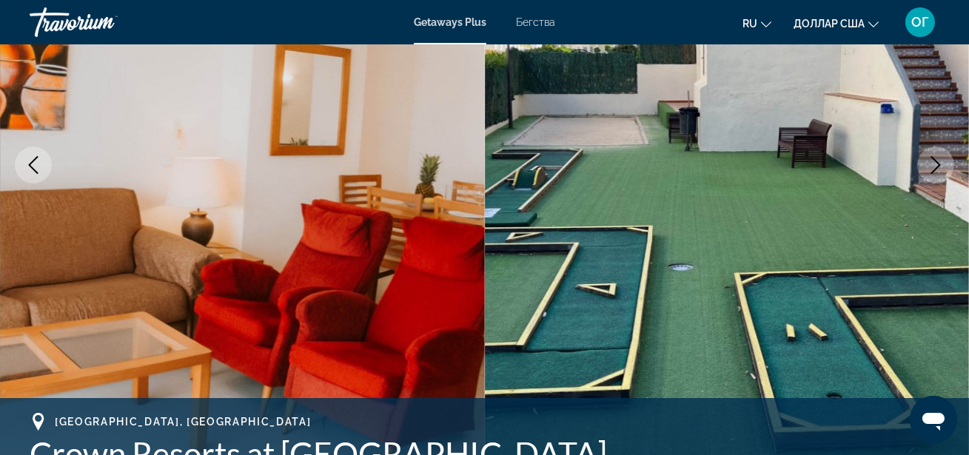
scroll to position [269, 0]
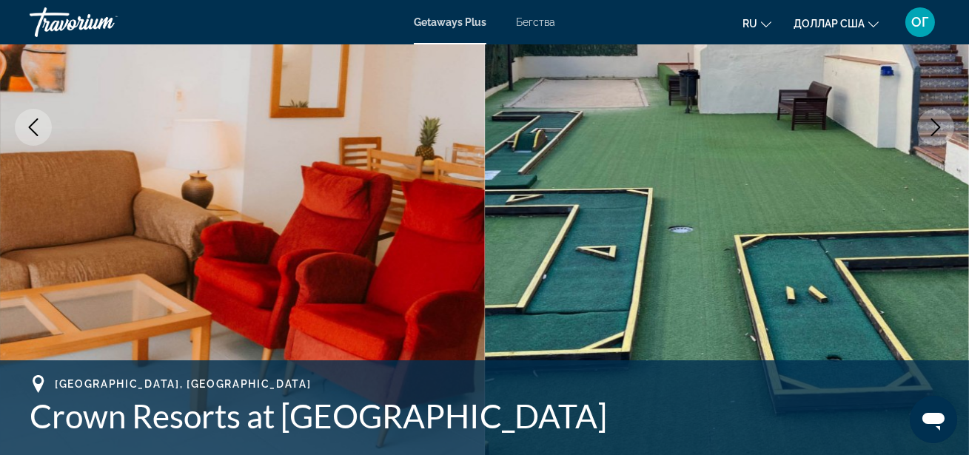
click at [942, 136] on button "Next image" at bounding box center [935, 127] width 37 height 37
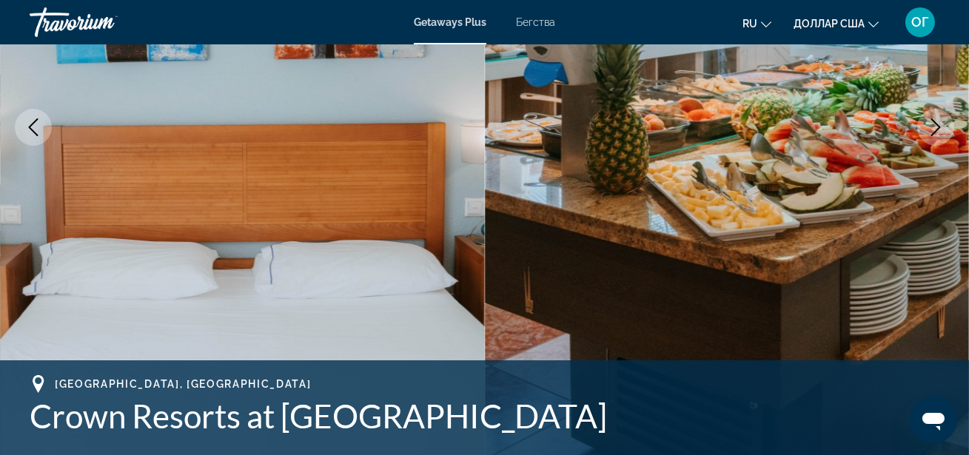
click at [942, 136] on button "Next image" at bounding box center [935, 127] width 37 height 37
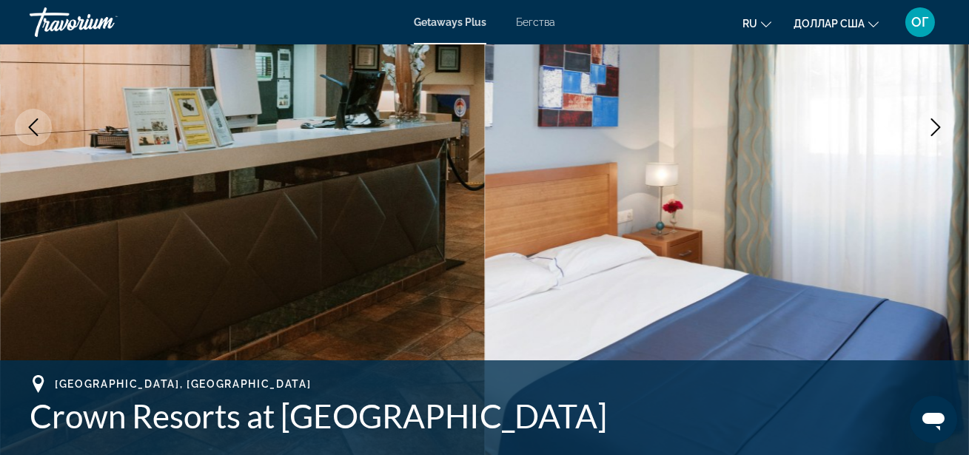
click at [942, 136] on button "Next image" at bounding box center [935, 127] width 37 height 37
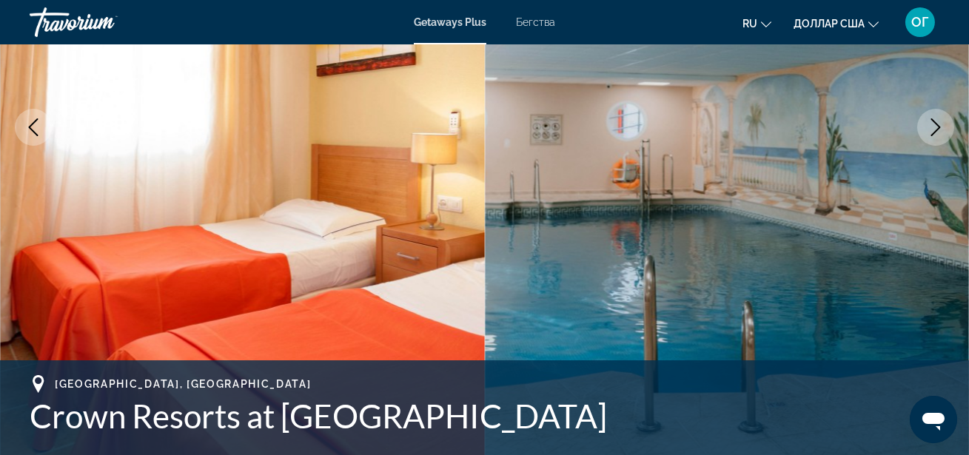
click at [942, 136] on button "Next image" at bounding box center [935, 127] width 37 height 37
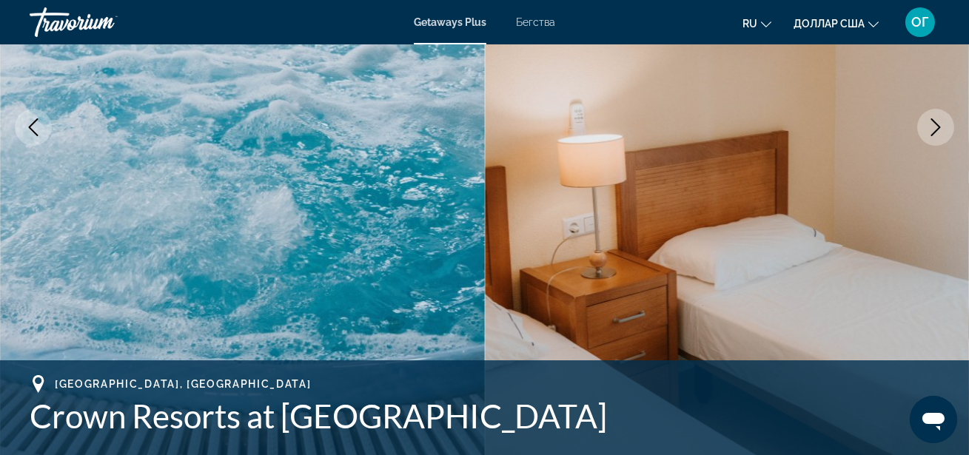
click at [942, 136] on button "Next image" at bounding box center [935, 127] width 37 height 37
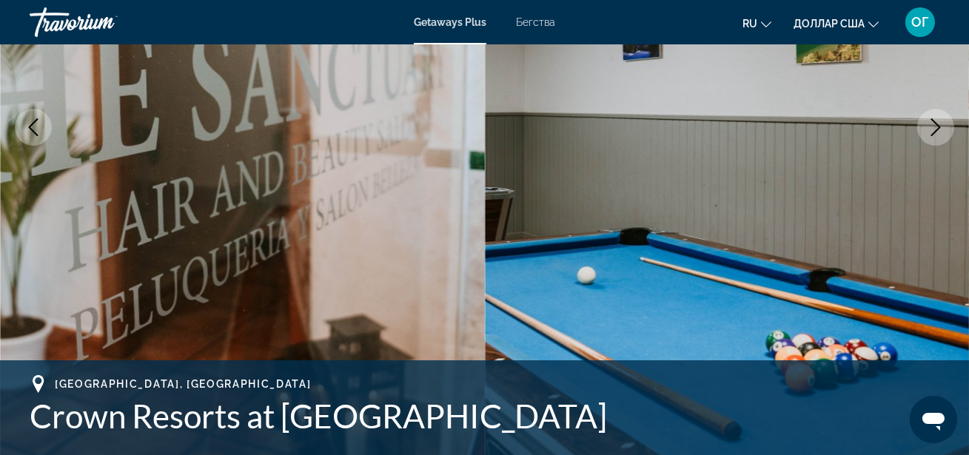
click at [942, 136] on button "Next image" at bounding box center [935, 127] width 37 height 37
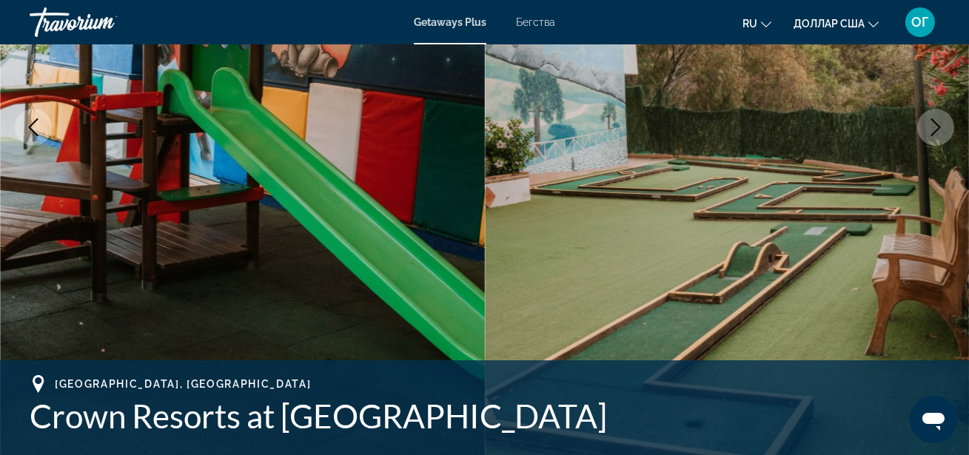
click at [942, 136] on button "Next image" at bounding box center [935, 127] width 37 height 37
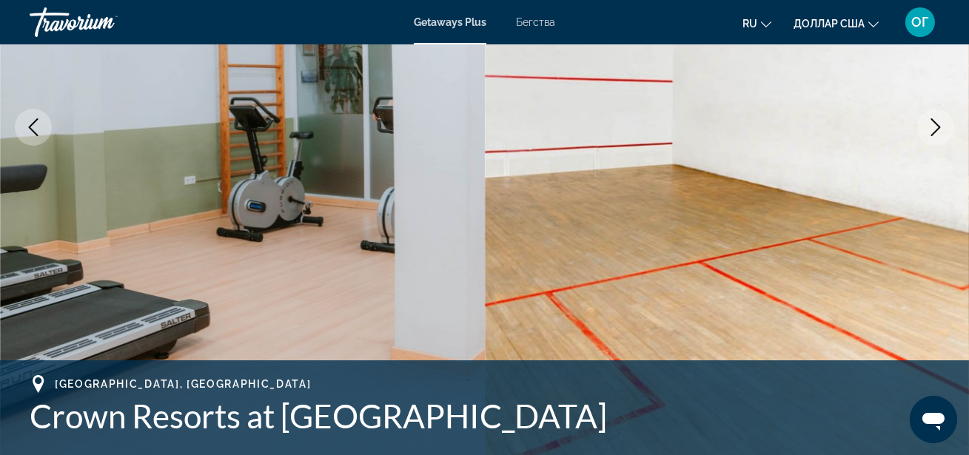
click at [942, 136] on button "Next image" at bounding box center [935, 127] width 37 height 37
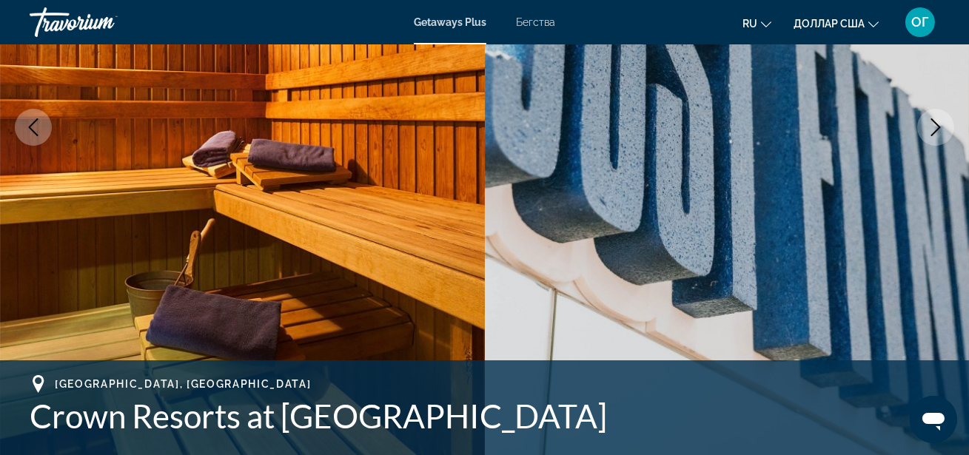
click at [942, 136] on button "Next image" at bounding box center [935, 127] width 37 height 37
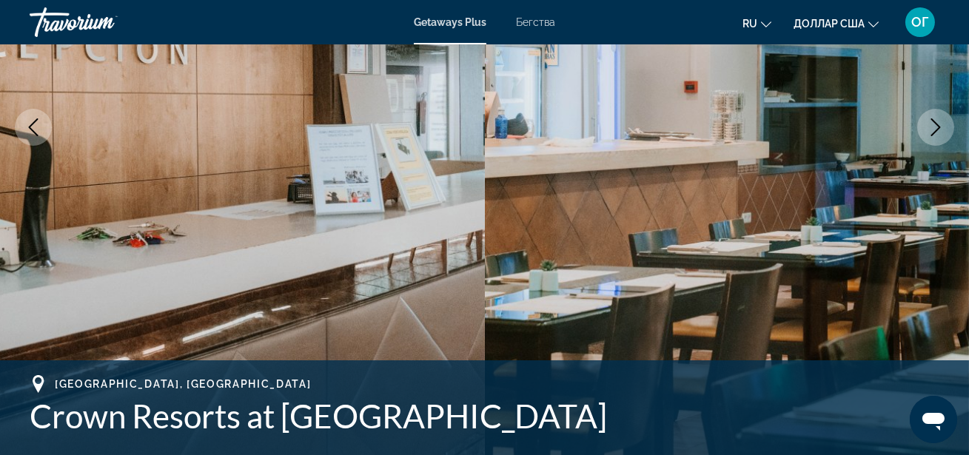
click at [943, 136] on button "Next image" at bounding box center [935, 127] width 37 height 37
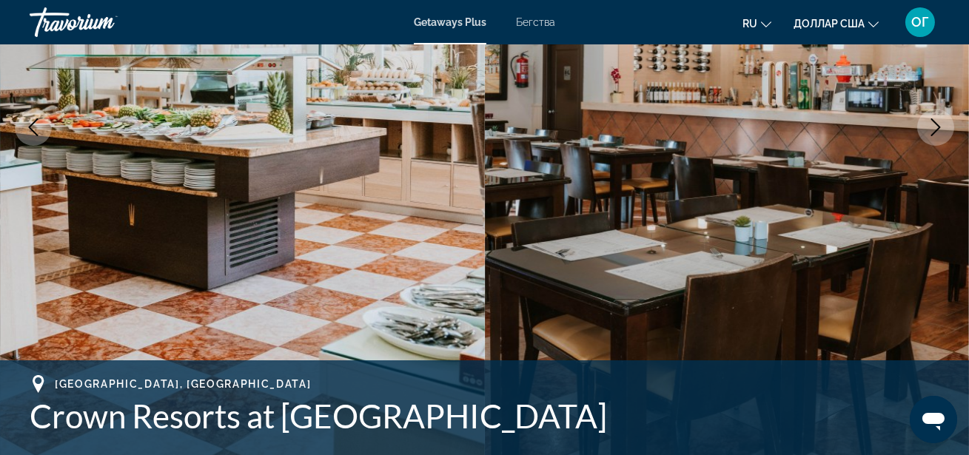
click at [943, 136] on button "Next image" at bounding box center [935, 127] width 37 height 37
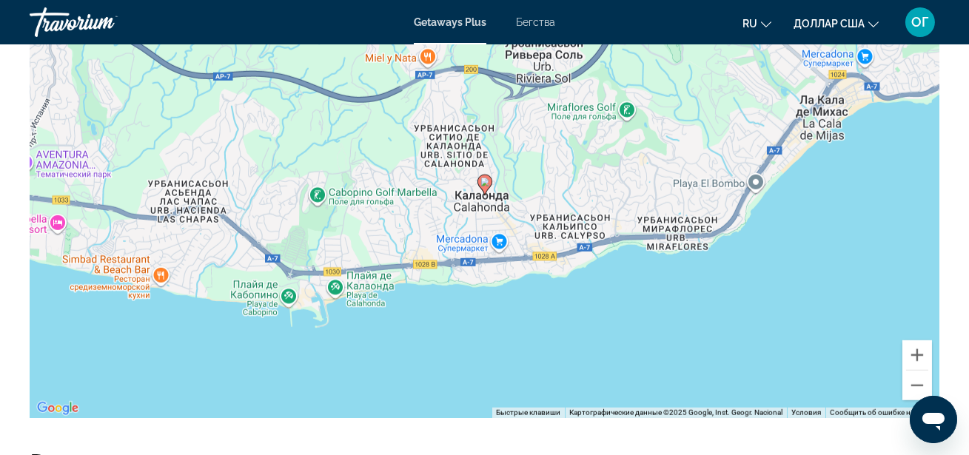
scroll to position [2422, 0]
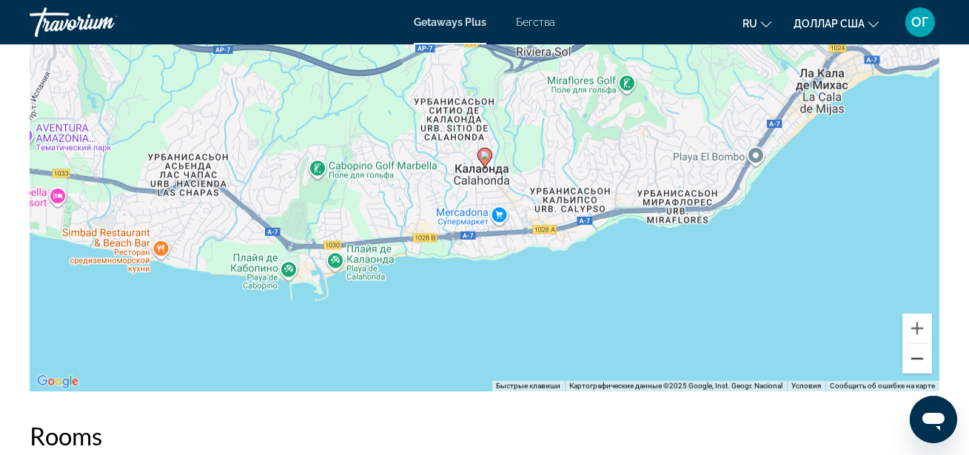
click at [916, 354] on button "Уменьшить" at bounding box center [917, 359] width 30 height 30
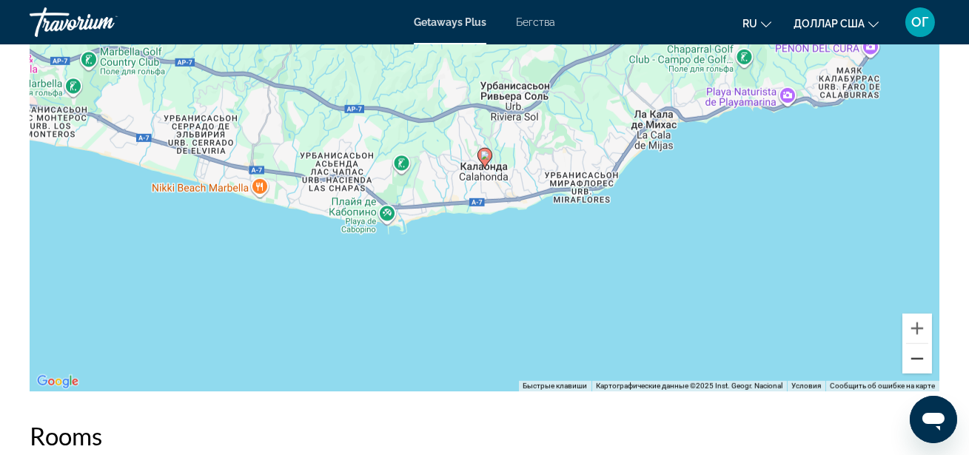
click at [916, 354] on button "Уменьшить" at bounding box center [917, 359] width 30 height 30
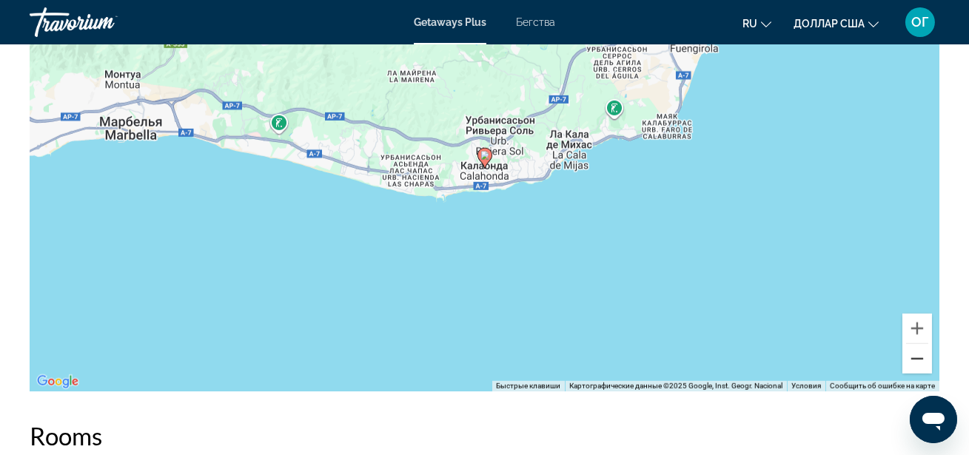
click at [916, 354] on button "Уменьшить" at bounding box center [917, 359] width 30 height 30
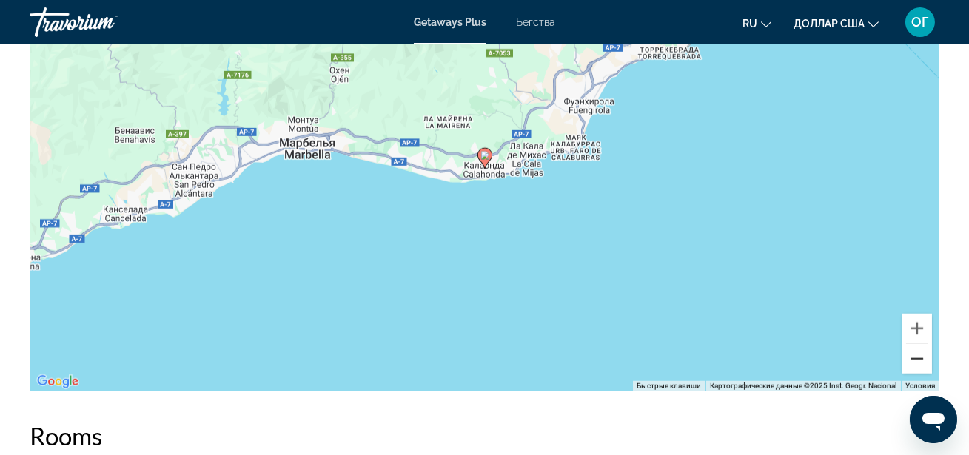
click at [916, 354] on button "Уменьшить" at bounding box center [917, 359] width 30 height 30
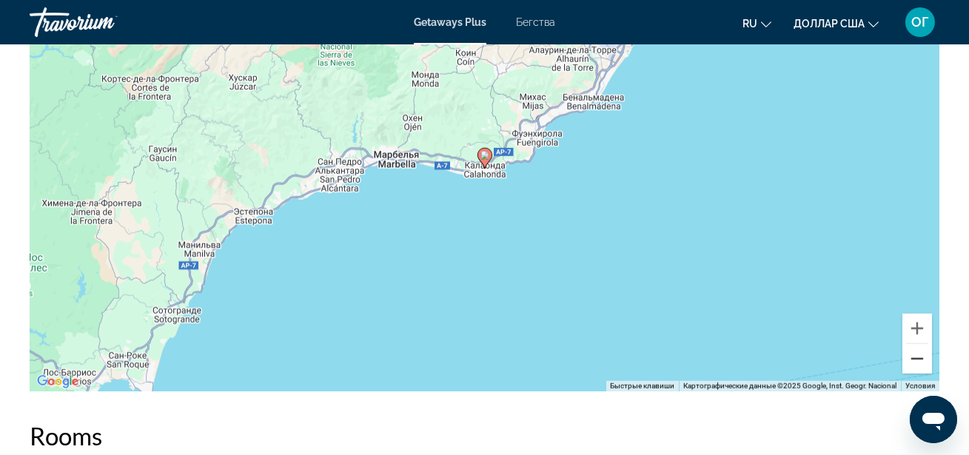
click at [916, 354] on button "Уменьшить" at bounding box center [917, 359] width 30 height 30
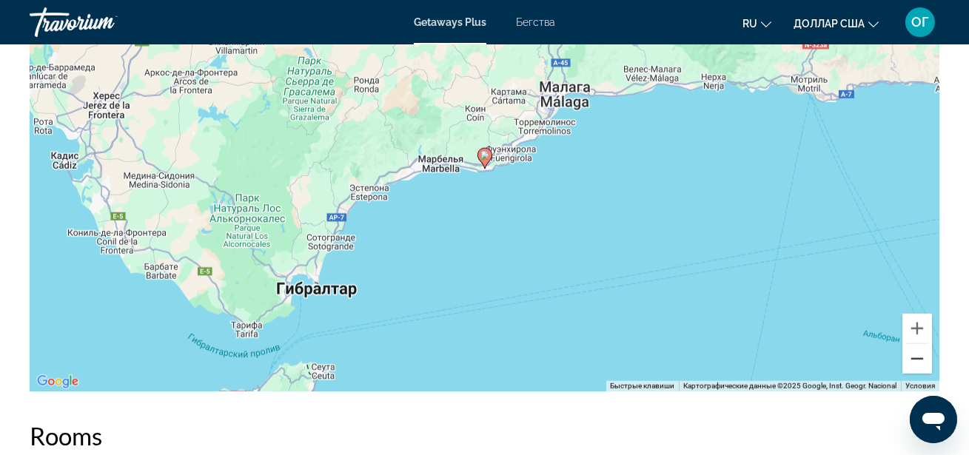
click at [916, 354] on button "Уменьшить" at bounding box center [917, 359] width 30 height 30
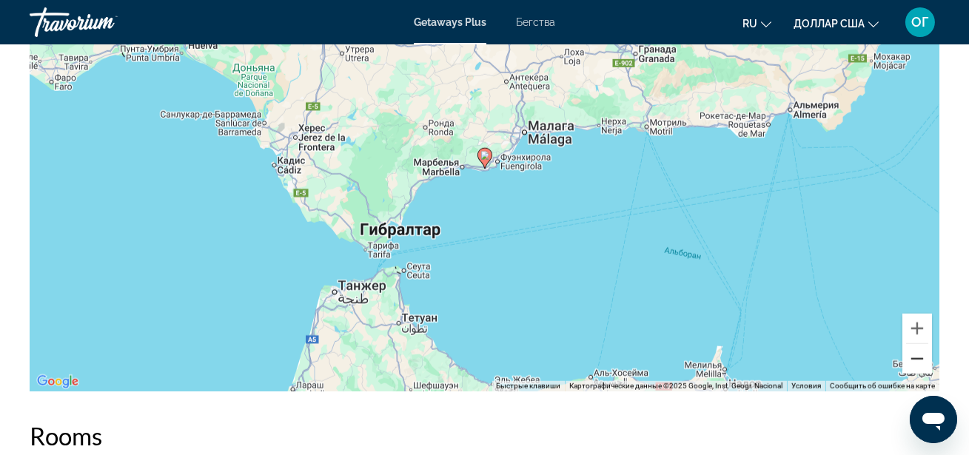
click at [916, 354] on button "Уменьшить" at bounding box center [917, 359] width 30 height 30
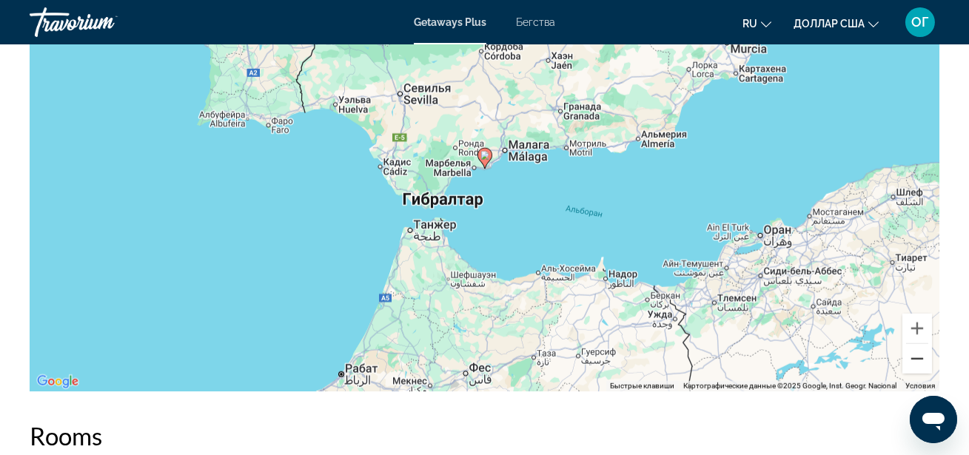
click at [916, 354] on button "Уменьшить" at bounding box center [917, 359] width 30 height 30
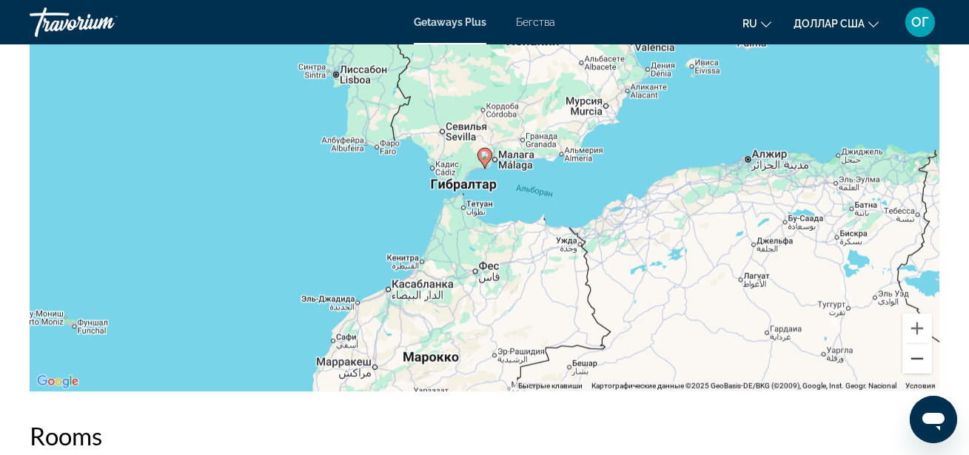
click at [916, 354] on button "Уменьшить" at bounding box center [917, 359] width 30 height 30
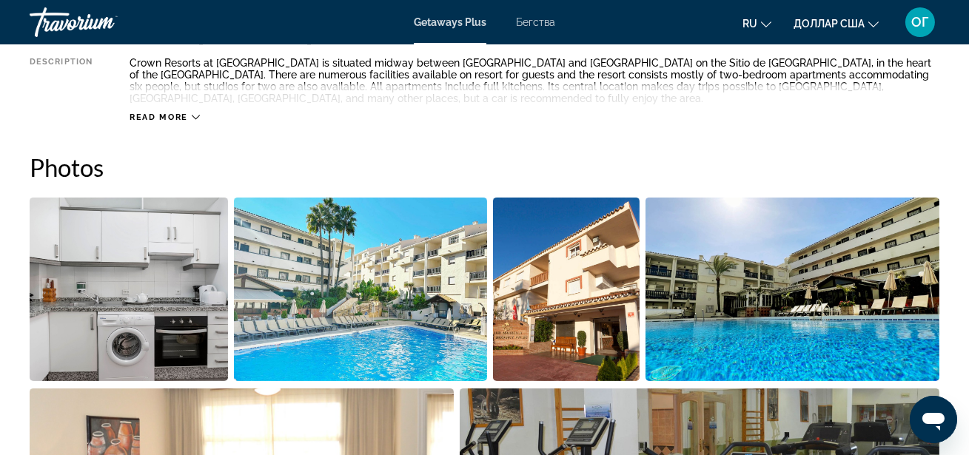
scroll to position [862, 0]
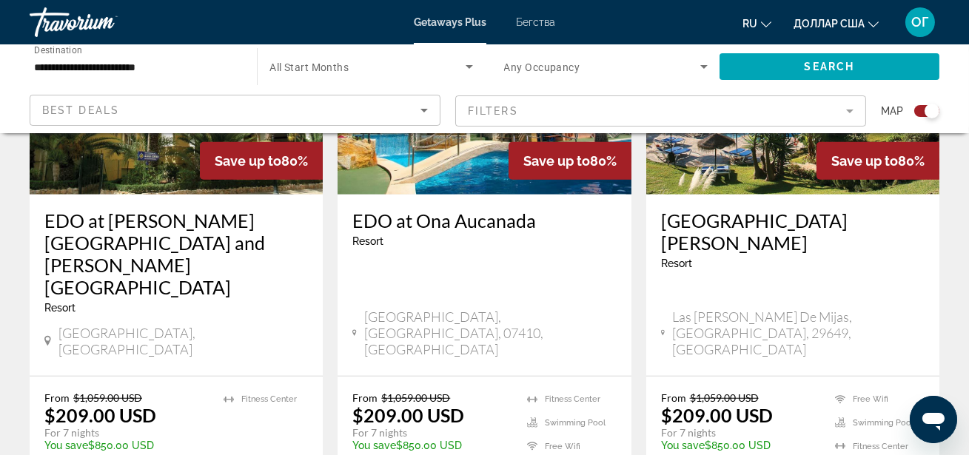
scroll to position [2341, 0]
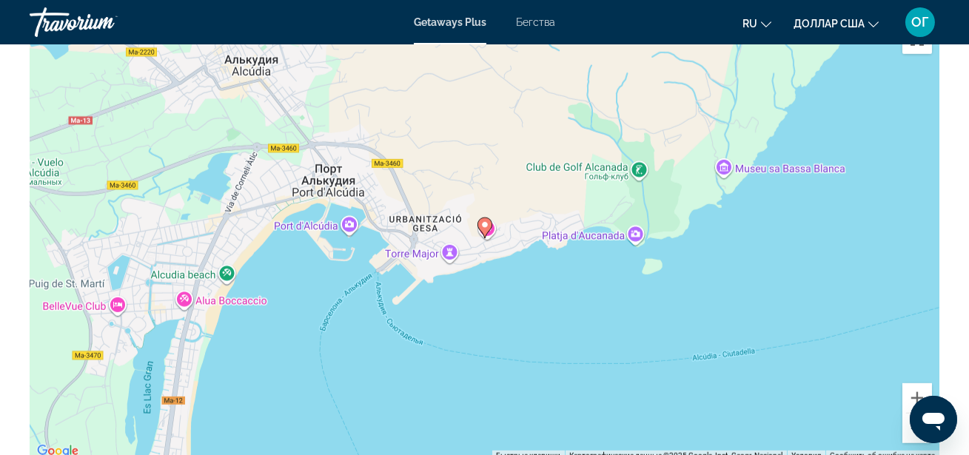
scroll to position [2260, 0]
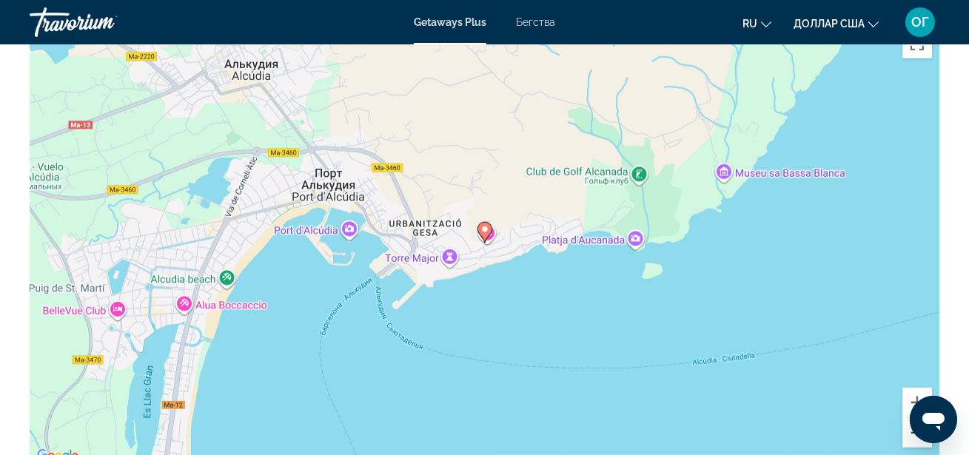
click at [903, 430] on button "Уменьшить" at bounding box center [917, 433] width 30 height 30
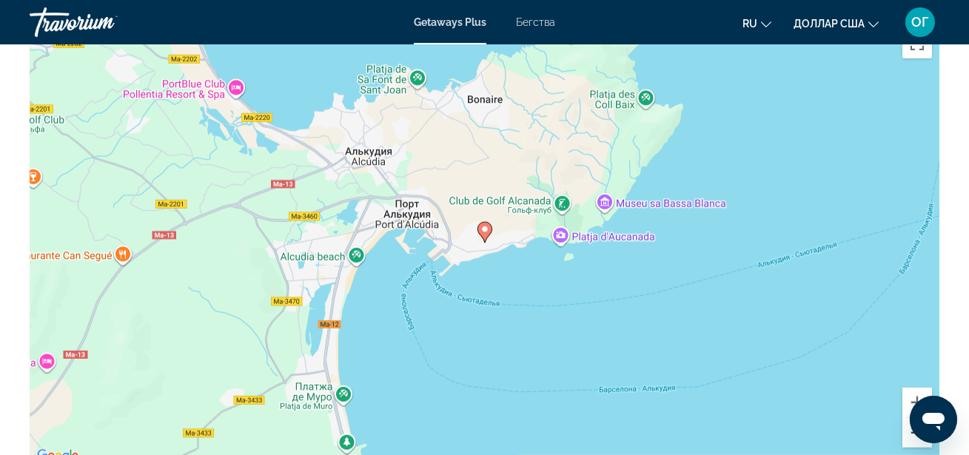
click at [904, 431] on button "Уменьшить" at bounding box center [917, 433] width 30 height 30
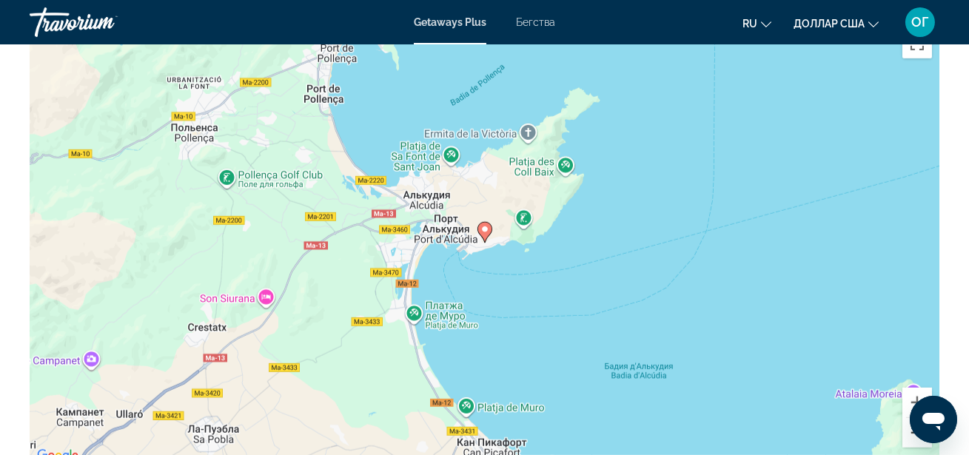
click at [904, 431] on button "Уменьшить" at bounding box center [917, 433] width 30 height 30
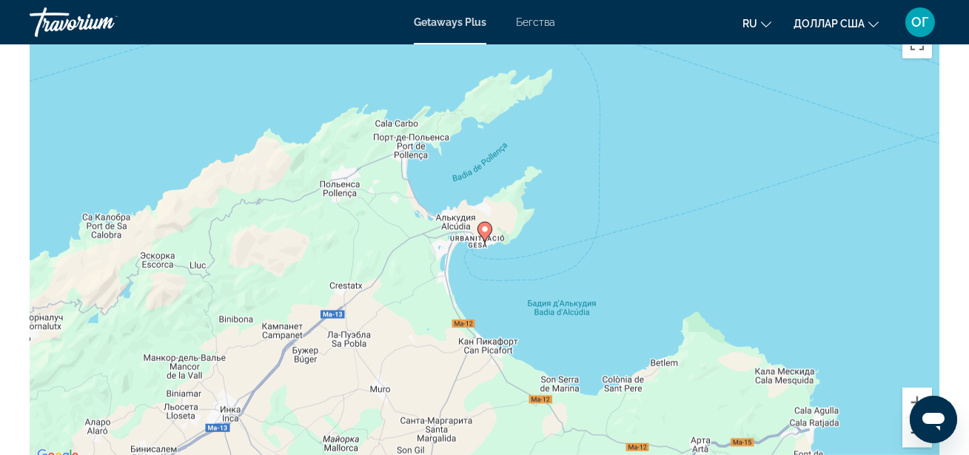
click at [904, 431] on button "Уменьшить" at bounding box center [917, 433] width 30 height 30
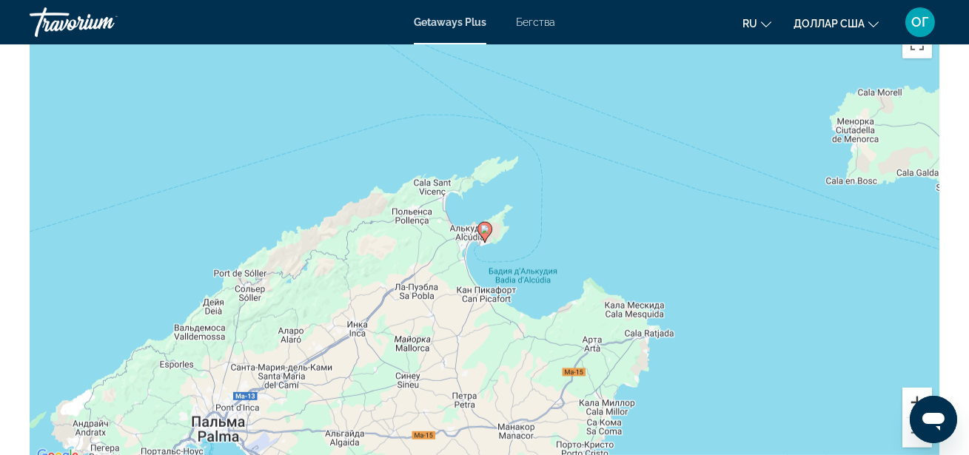
click at [913, 388] on button "Увеличить" at bounding box center [917, 403] width 30 height 30
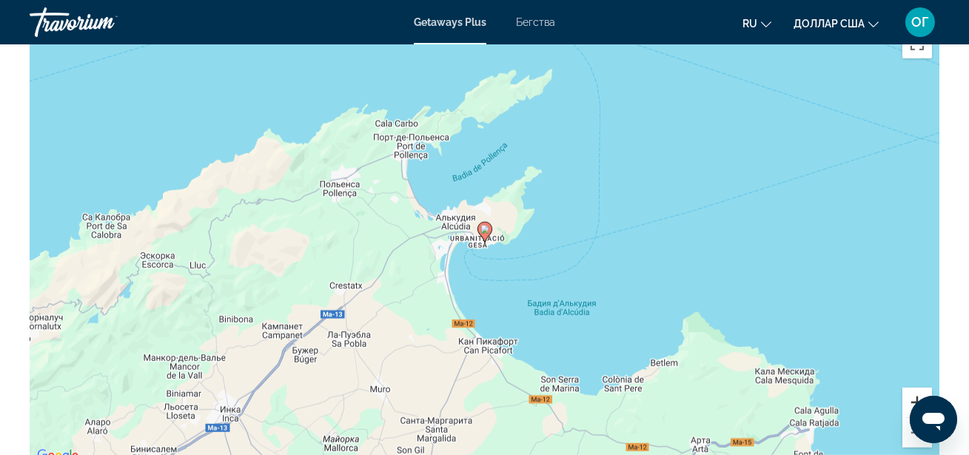
click at [913, 388] on button "Увеличить" at bounding box center [917, 403] width 30 height 30
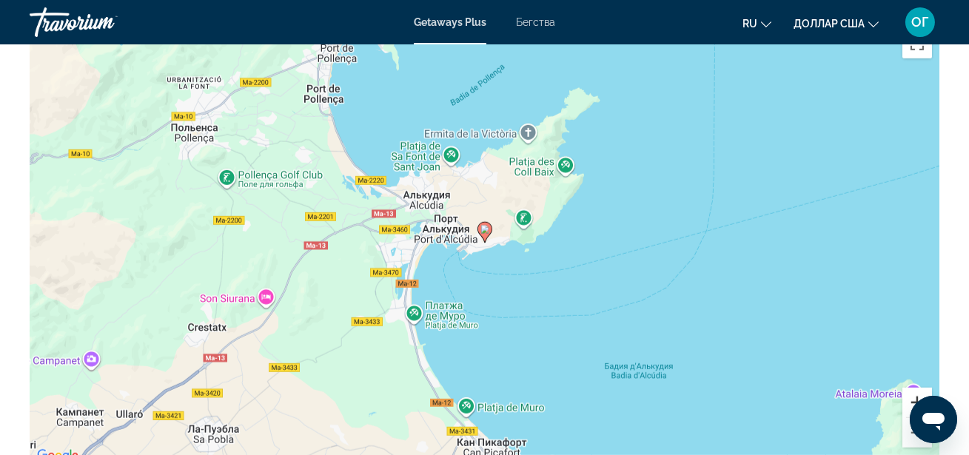
click at [913, 388] on button "Увеличить" at bounding box center [917, 403] width 30 height 30
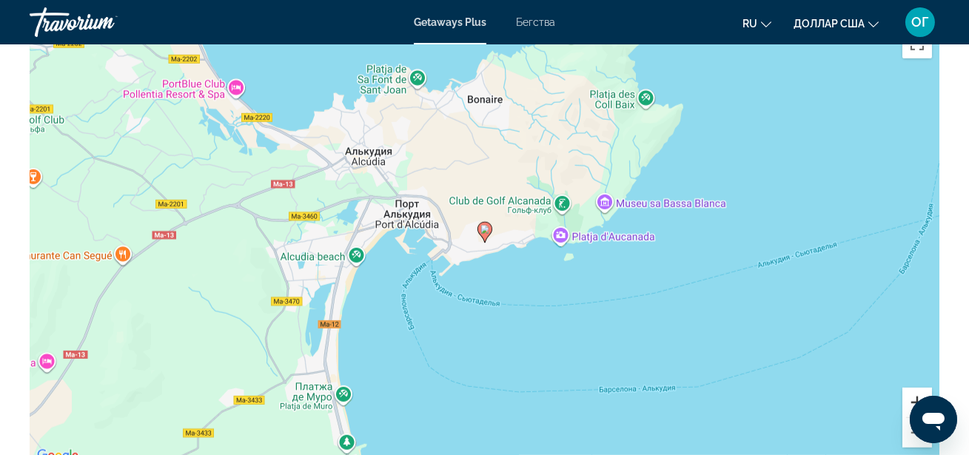
click at [913, 388] on button "Увеличить" at bounding box center [917, 403] width 30 height 30
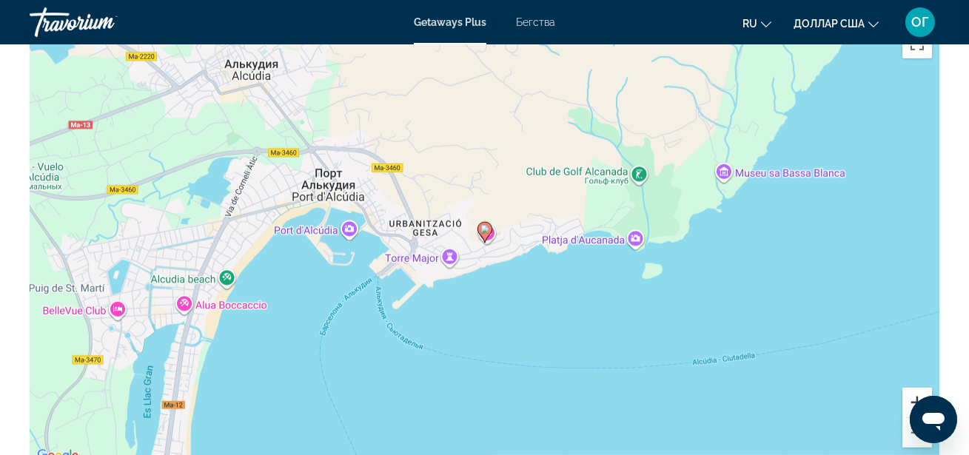
click at [913, 388] on button "Увеличить" at bounding box center [917, 403] width 30 height 30
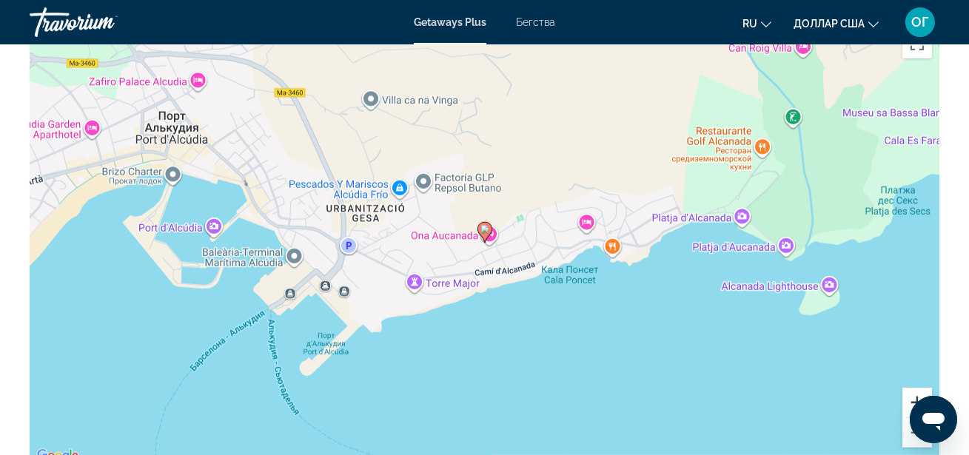
click at [913, 388] on button "Увеличить" at bounding box center [917, 403] width 30 height 30
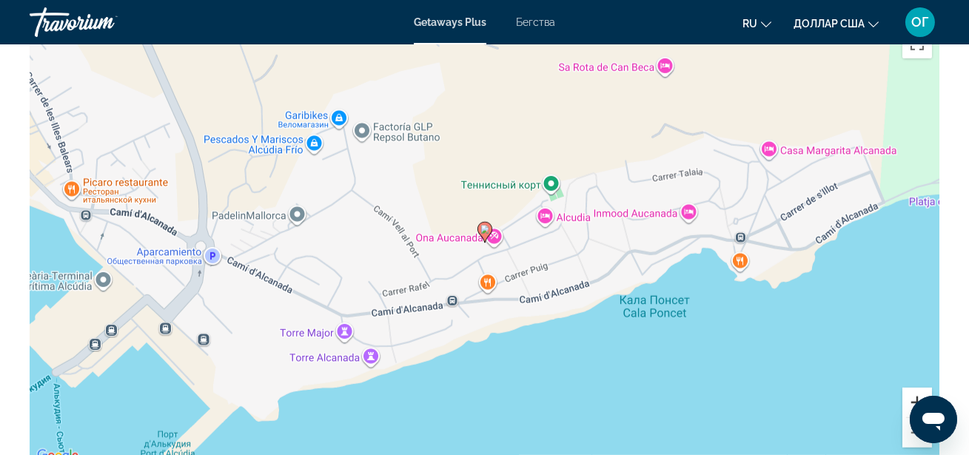
click at [913, 388] on button "Увеличить" at bounding box center [917, 403] width 30 height 30
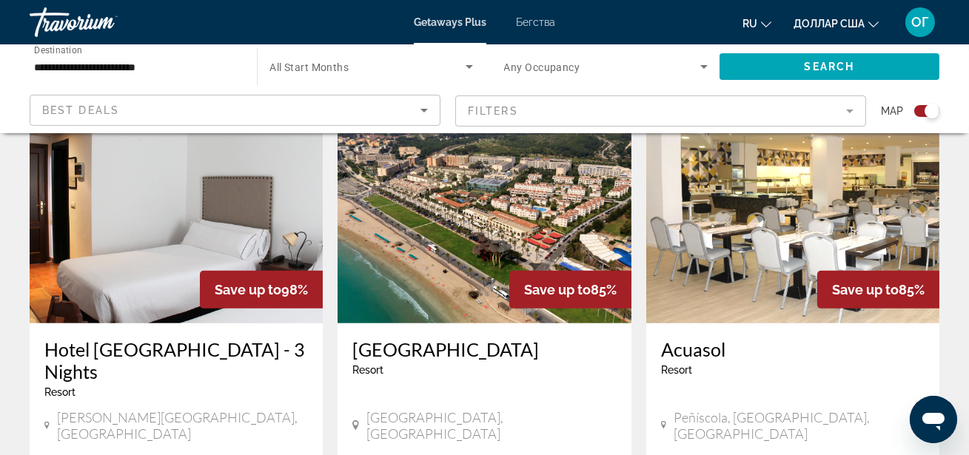
scroll to position [1130, 0]
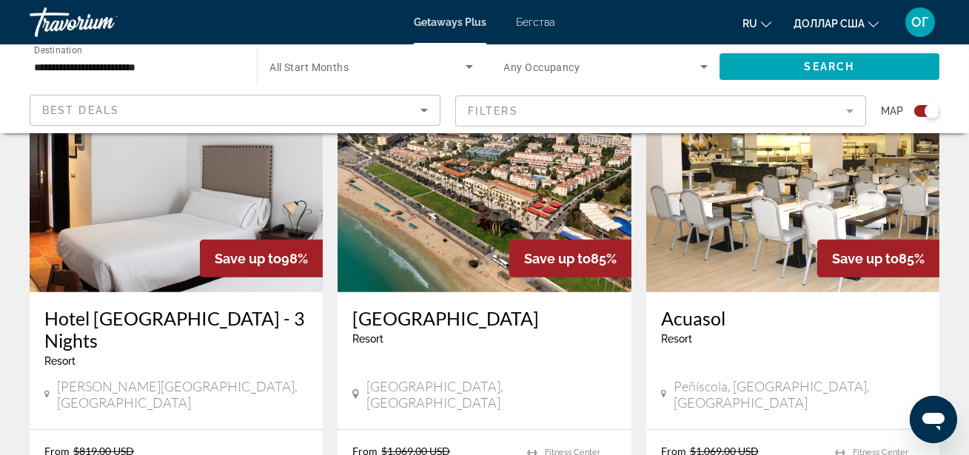
click at [468, 232] on img "Основное содержание" at bounding box center [484, 174] width 293 height 237
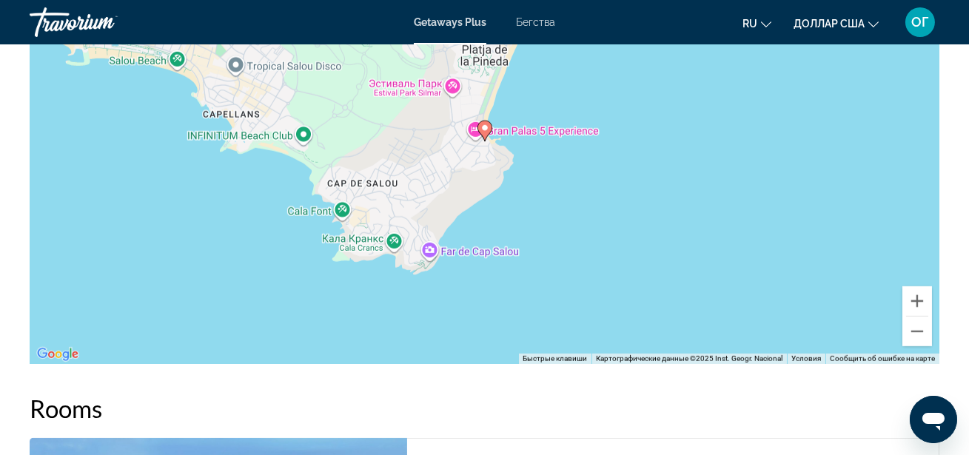
scroll to position [2287, 0]
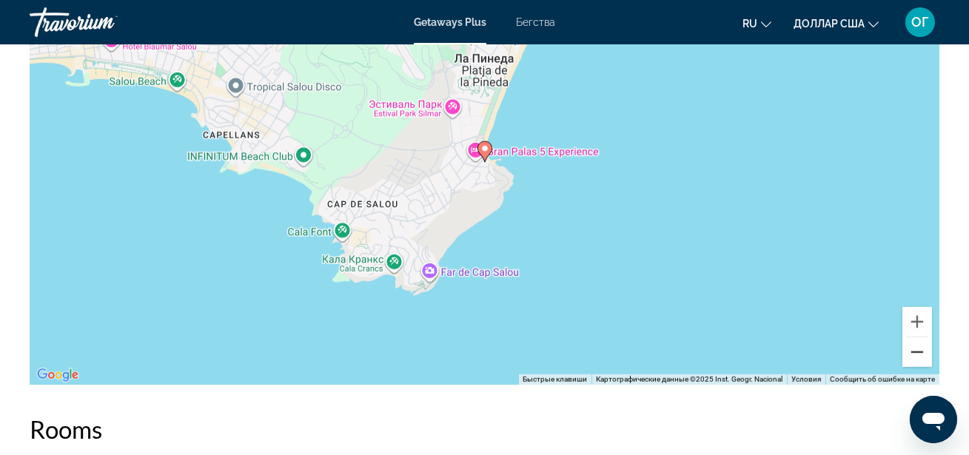
click at [911, 349] on button "Уменьшить" at bounding box center [917, 353] width 30 height 30
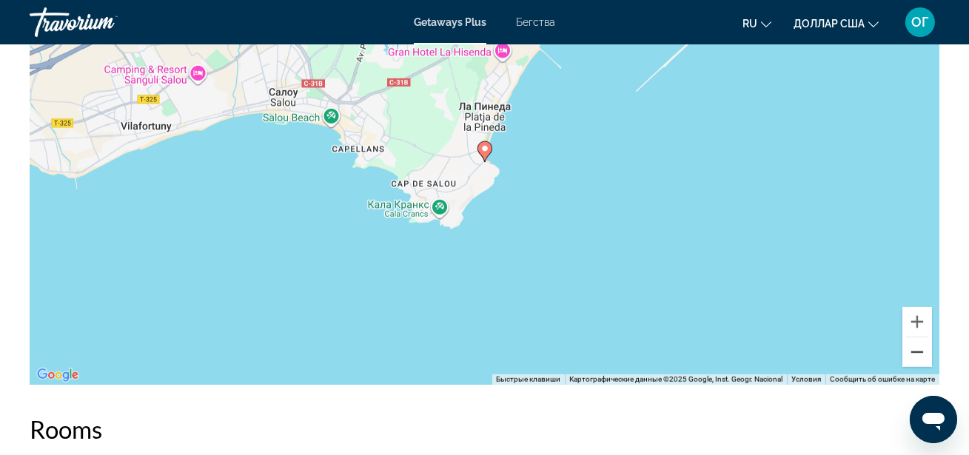
click at [912, 352] on button "Уменьшить" at bounding box center [917, 353] width 30 height 30
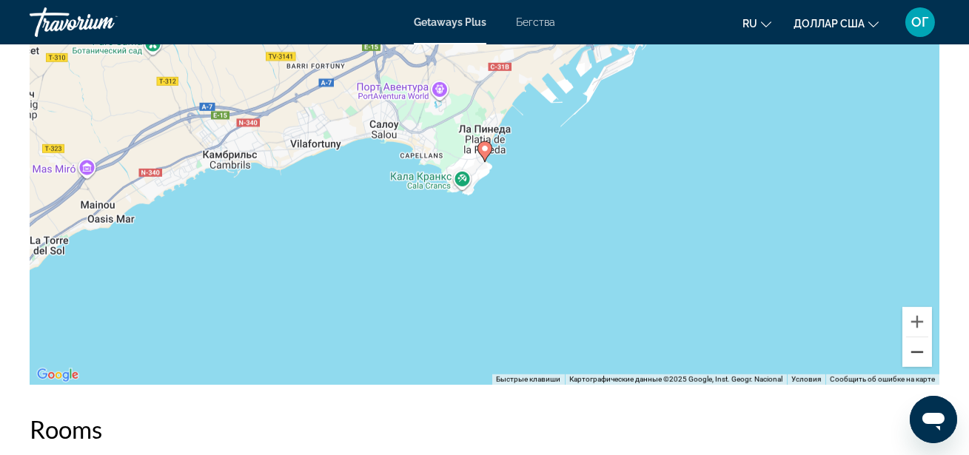
click at [912, 352] on button "Уменьшить" at bounding box center [917, 353] width 30 height 30
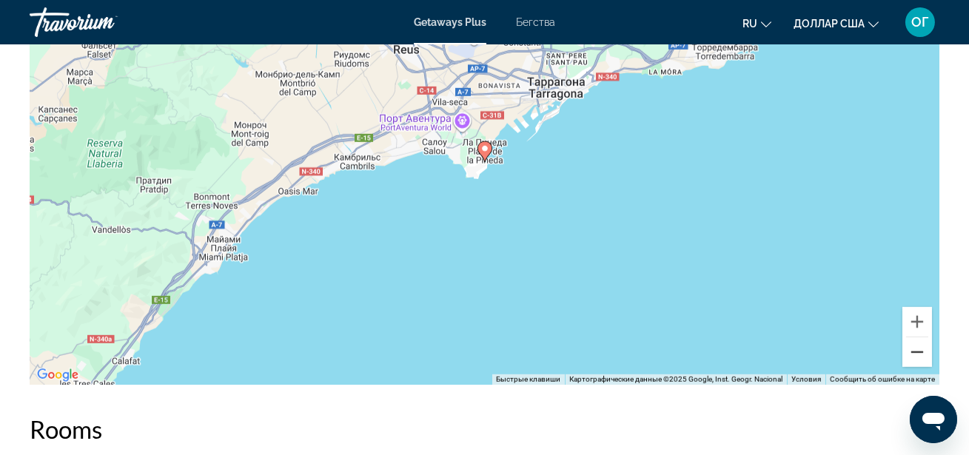
click at [912, 352] on button "Уменьшить" at bounding box center [917, 353] width 30 height 30
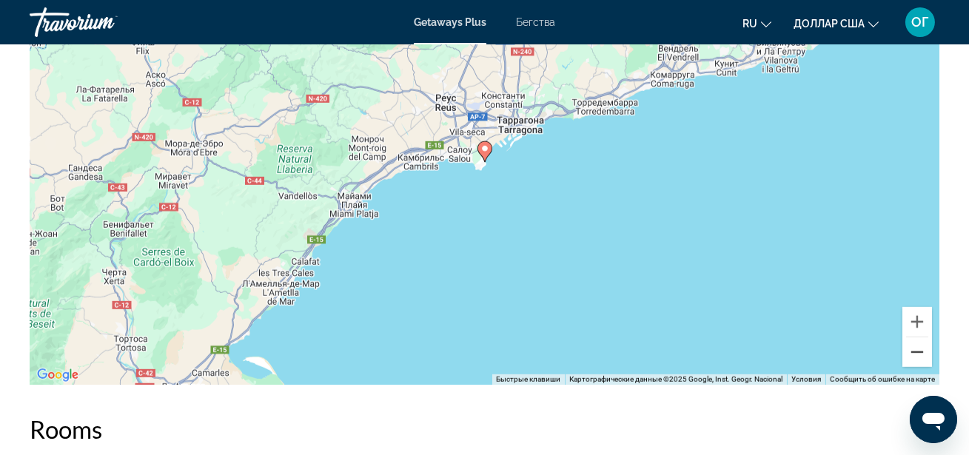
click at [912, 352] on button "Уменьшить" at bounding box center [917, 353] width 30 height 30
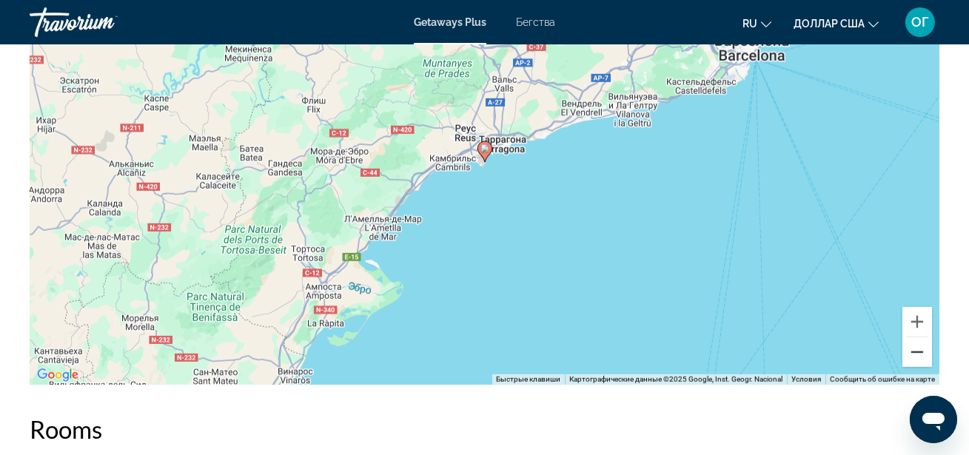
click at [912, 352] on button "Уменьшить" at bounding box center [917, 353] width 30 height 30
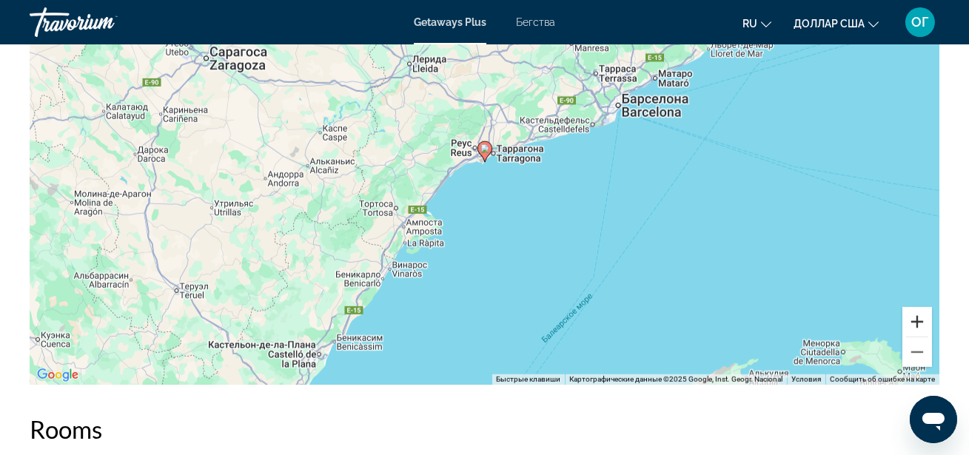
click at [918, 320] on button "Увеличить" at bounding box center [917, 322] width 30 height 30
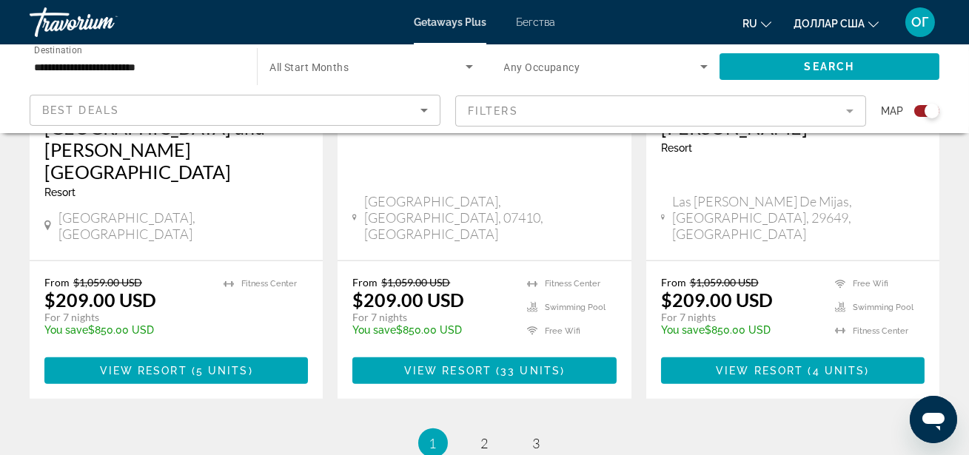
scroll to position [2488, 0]
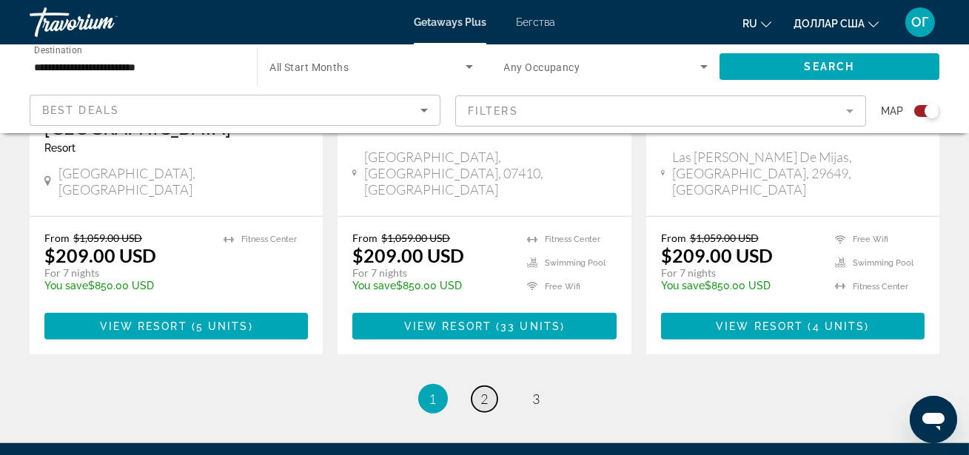
click at [482, 391] on span "2" at bounding box center [484, 399] width 7 height 16
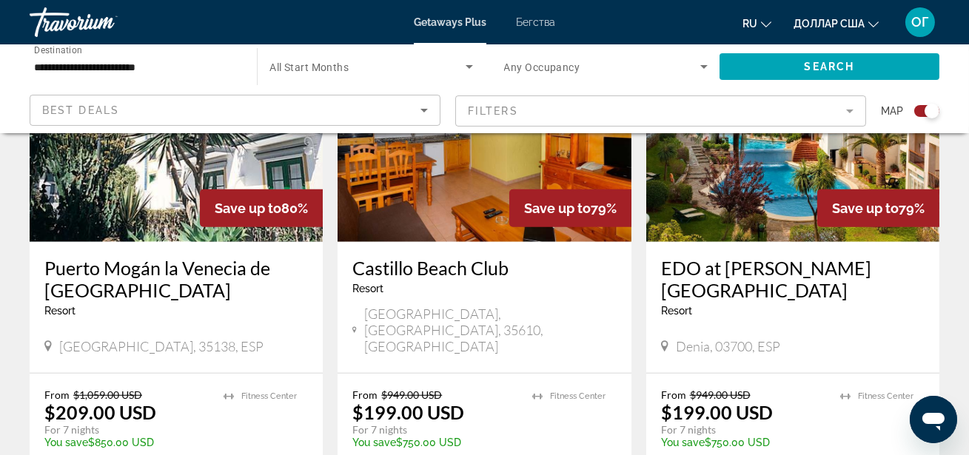
scroll to position [2368, 0]
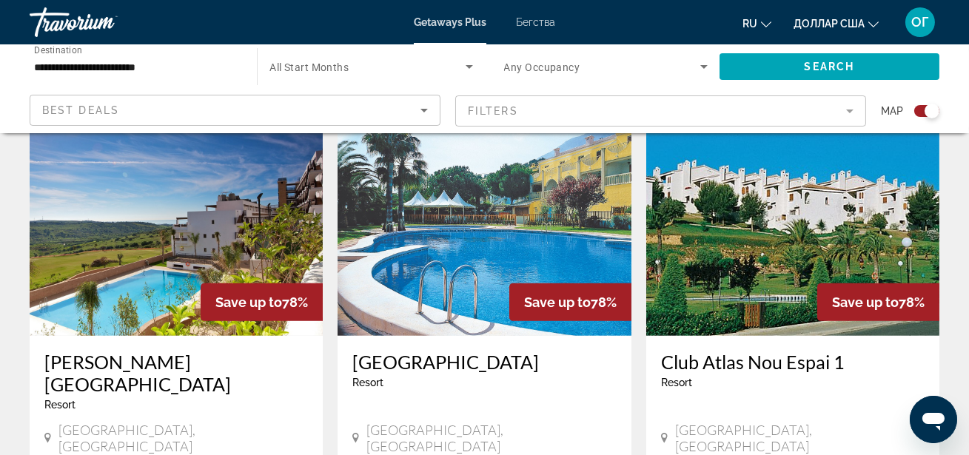
scroll to position [1130, 0]
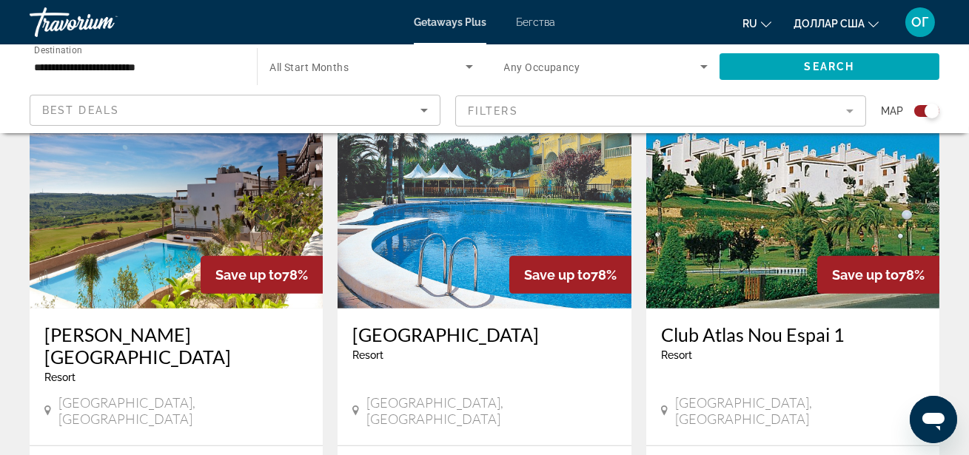
click at [477, 226] on img "Основное содержание" at bounding box center [484, 190] width 293 height 237
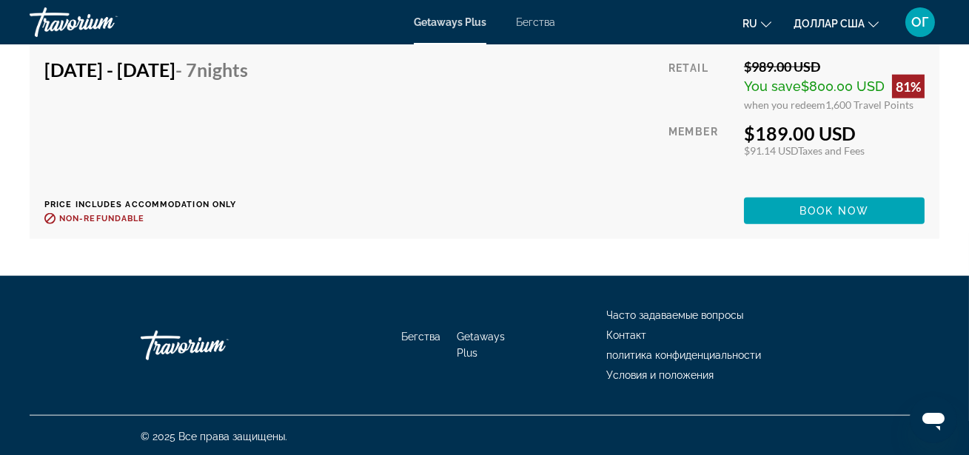
scroll to position [3530, 0]
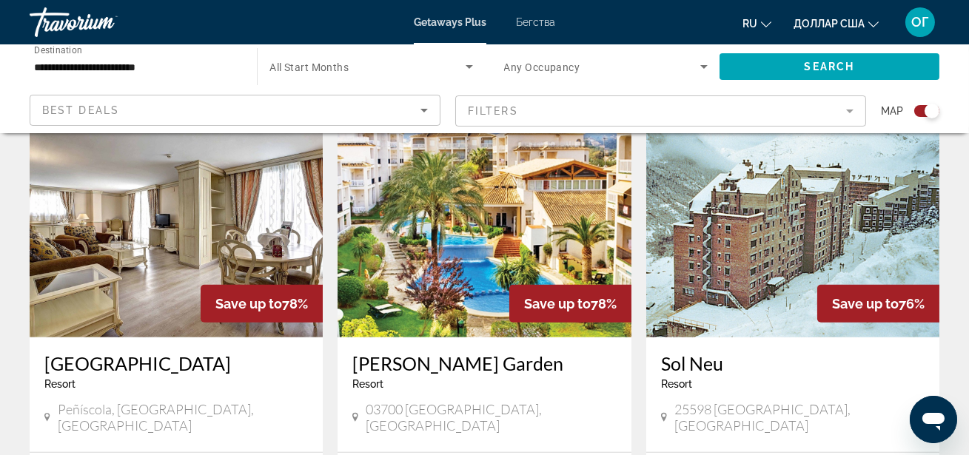
scroll to position [1668, 0]
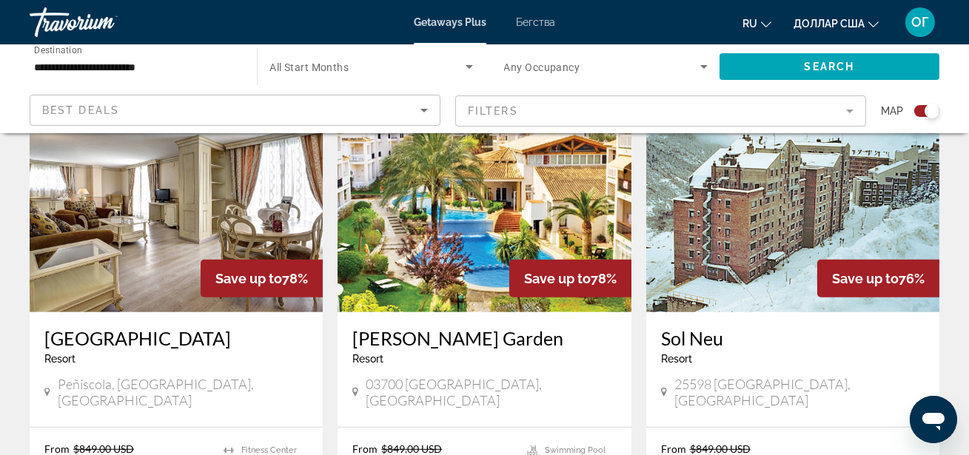
click at [381, 150] on img "Основное содержание" at bounding box center [484, 193] width 293 height 237
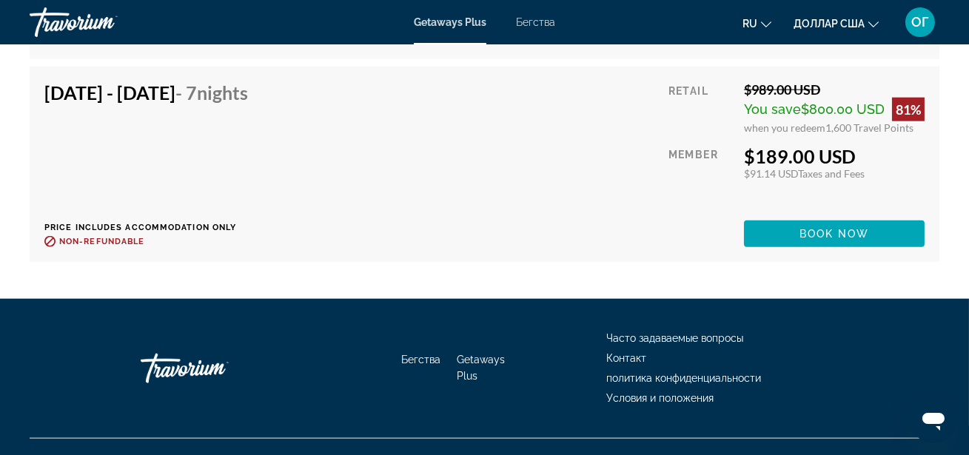
scroll to position [3525, 0]
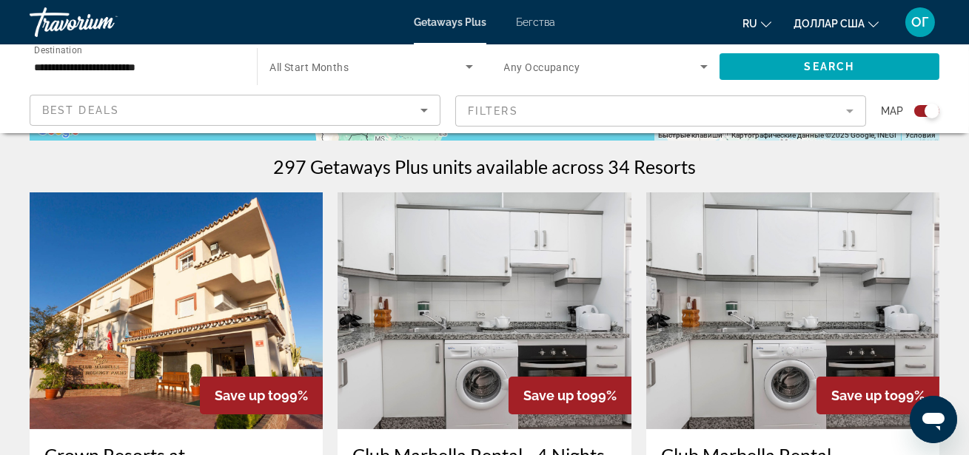
scroll to position [457, 0]
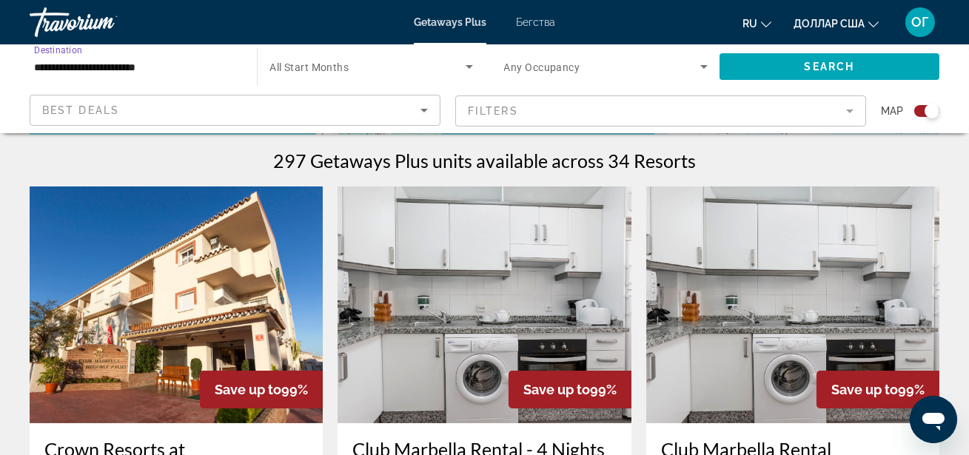
click at [196, 64] on input "**********" at bounding box center [136, 67] width 204 height 18
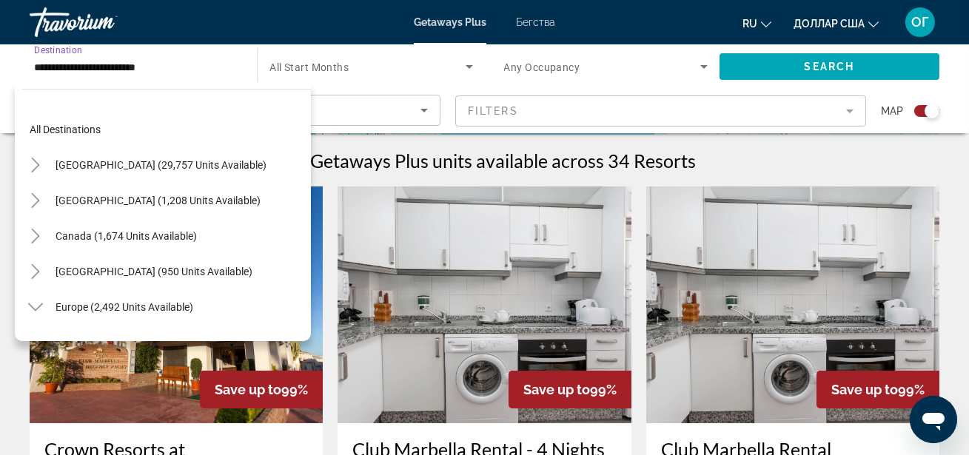
scroll to position [621, 0]
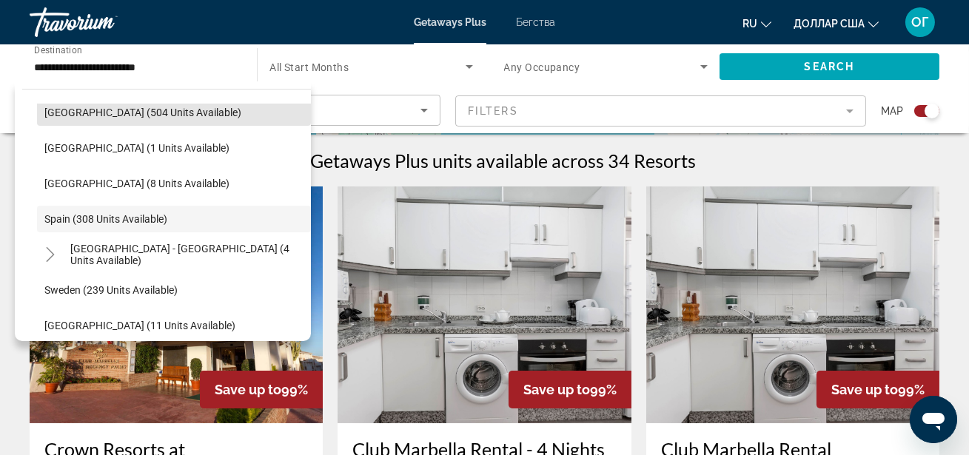
click at [200, 121] on span "Search widget" at bounding box center [174, 113] width 274 height 36
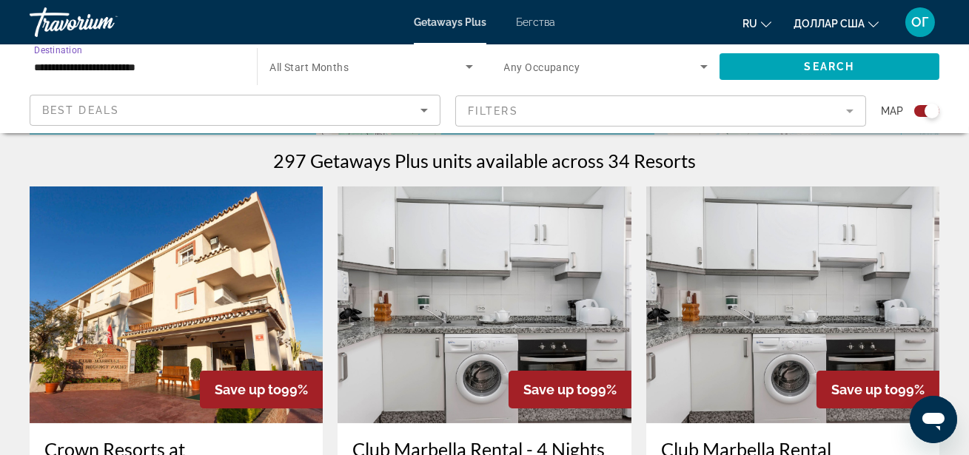
click at [205, 66] on input "**********" at bounding box center [136, 67] width 204 height 18
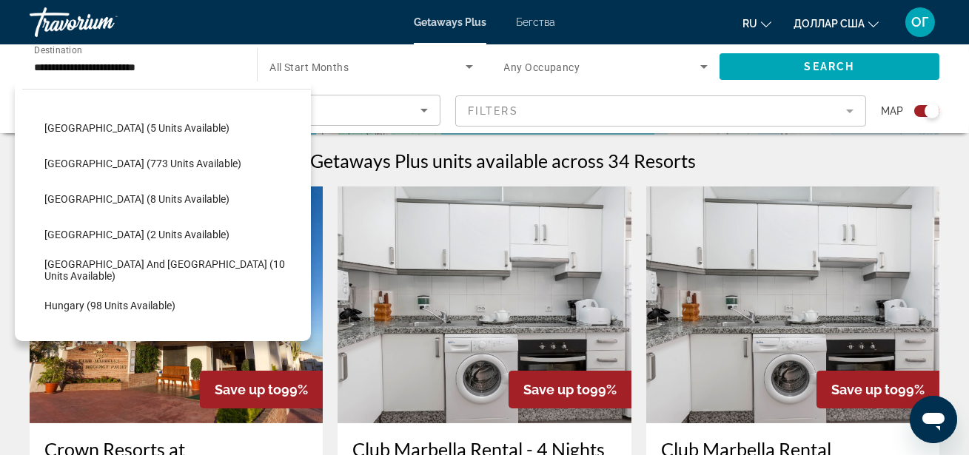
scroll to position [354, 0]
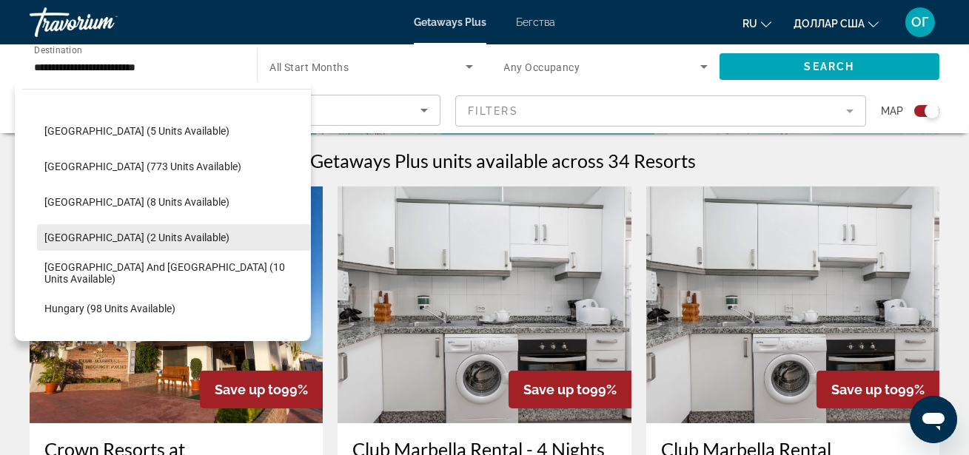
click at [158, 232] on span "[GEOGRAPHIC_DATA] (2 units available)" at bounding box center [136, 238] width 185 height 12
type input "**********"
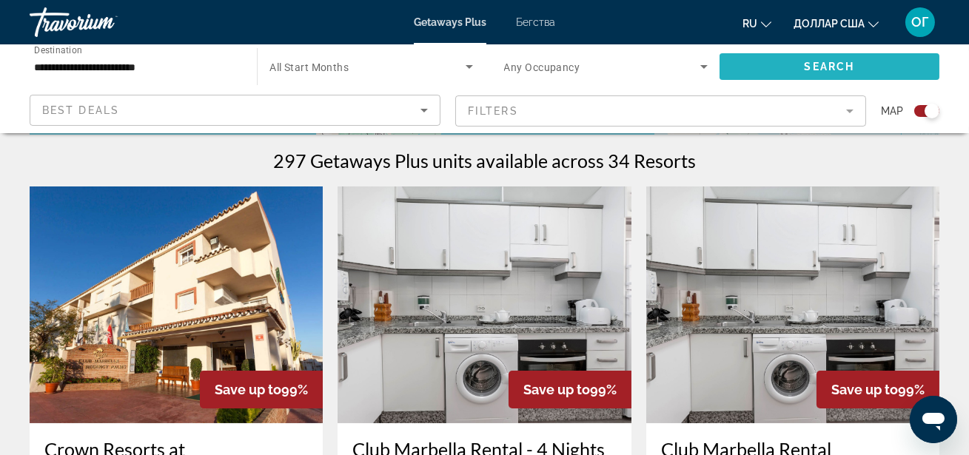
click at [820, 67] on span "Search" at bounding box center [830, 67] width 50 height 12
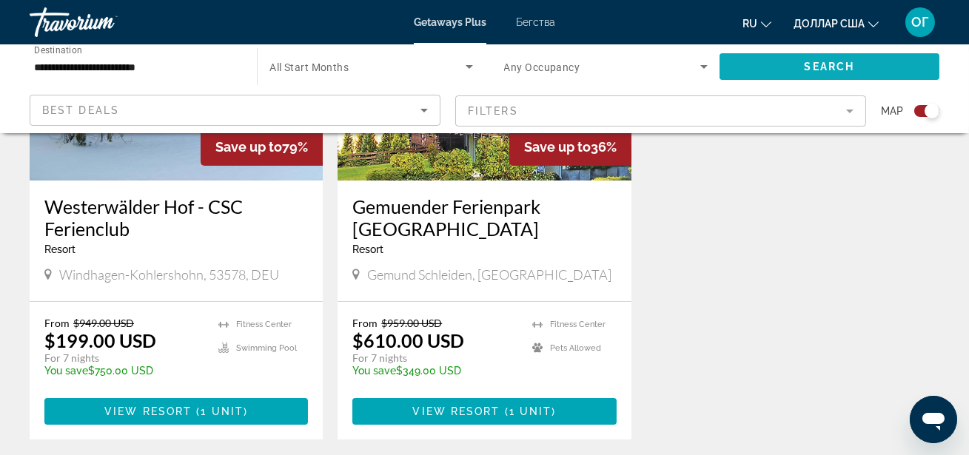
scroll to position [726, 0]
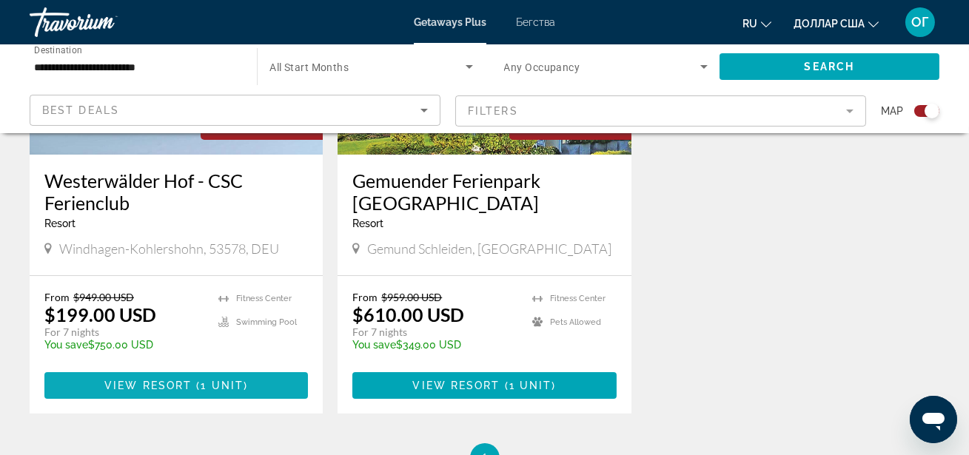
click at [209, 380] on span "1 unit" at bounding box center [222, 386] width 43 height 12
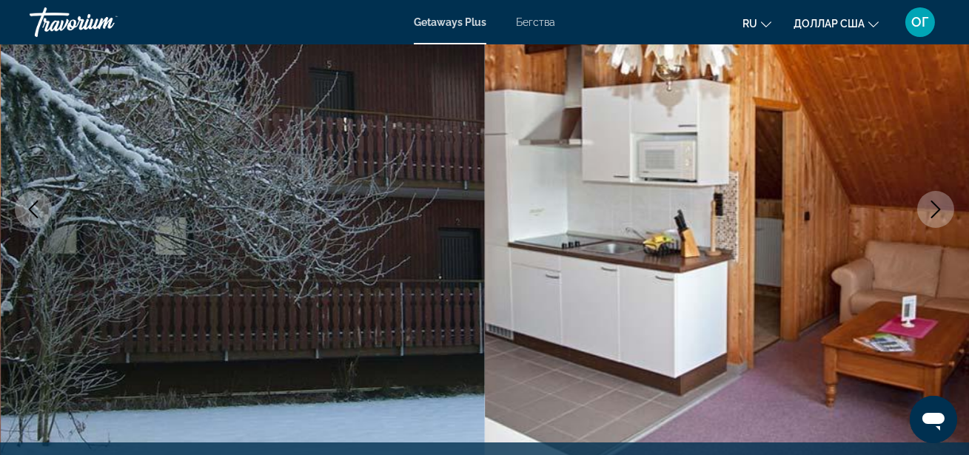
scroll to position [188, 0]
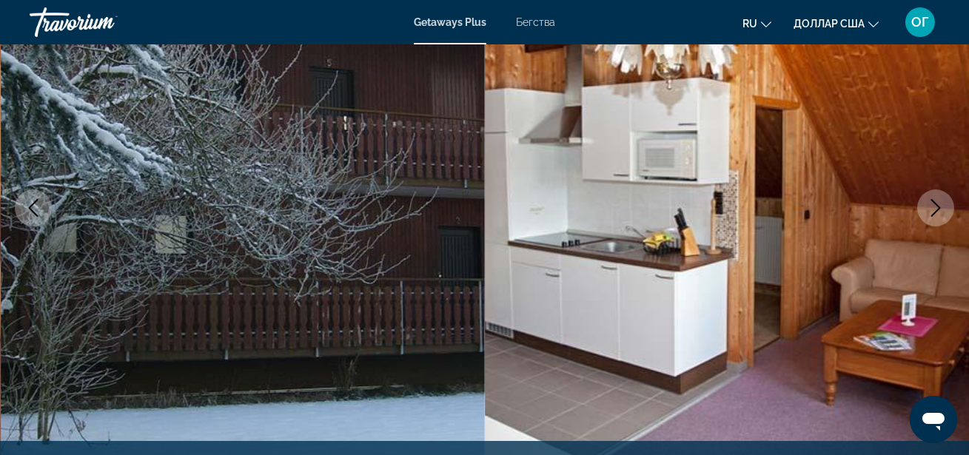
click at [927, 216] on icon "Next image" at bounding box center [936, 208] width 18 height 18
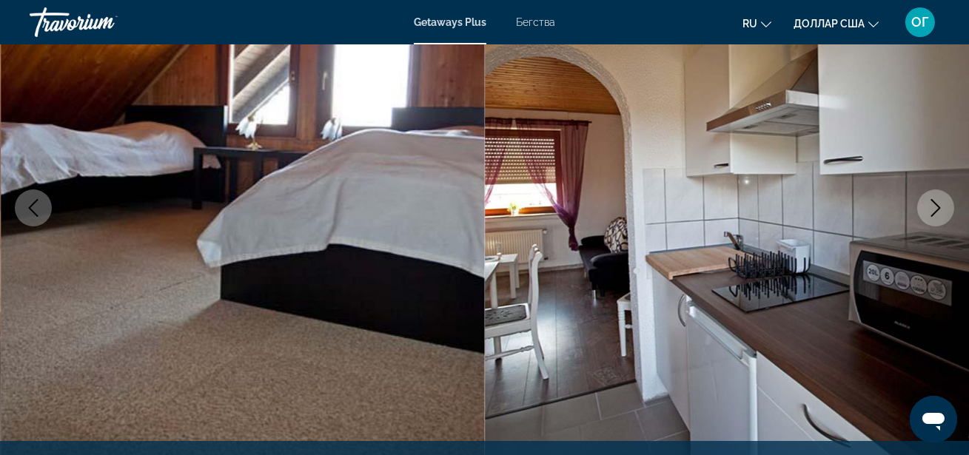
click at [928, 216] on button "Next image" at bounding box center [935, 207] width 37 height 37
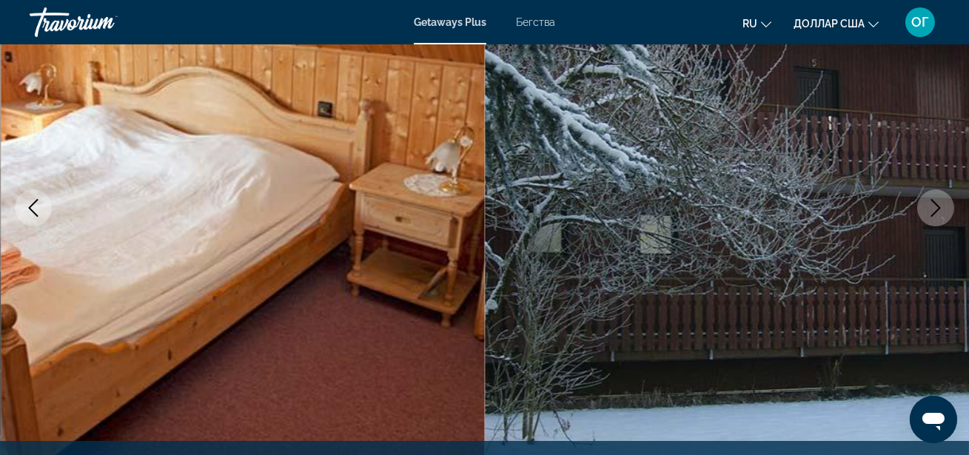
click at [928, 216] on button "Next image" at bounding box center [935, 207] width 37 height 37
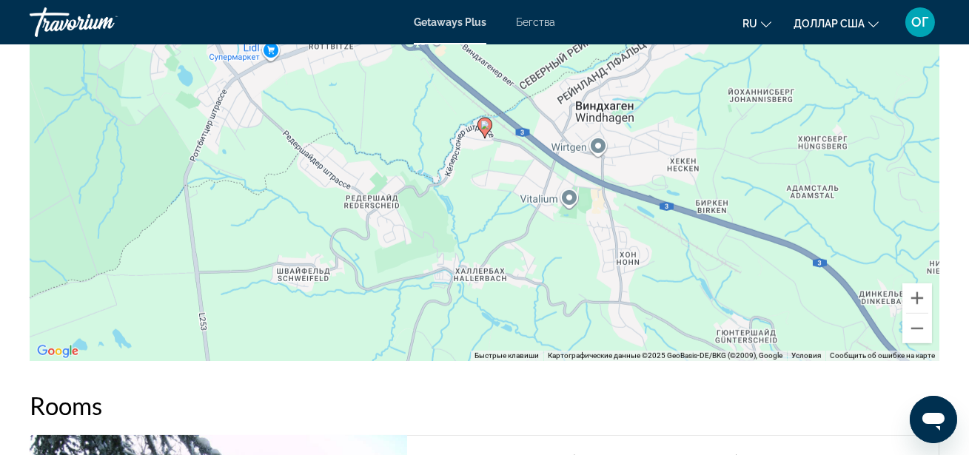
scroll to position [2260, 0]
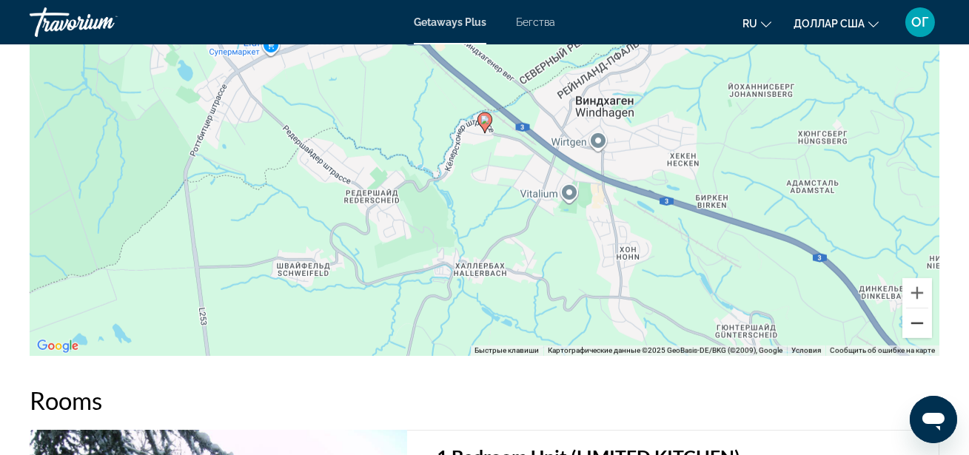
click at [918, 316] on button "Уменьшить" at bounding box center [917, 324] width 30 height 30
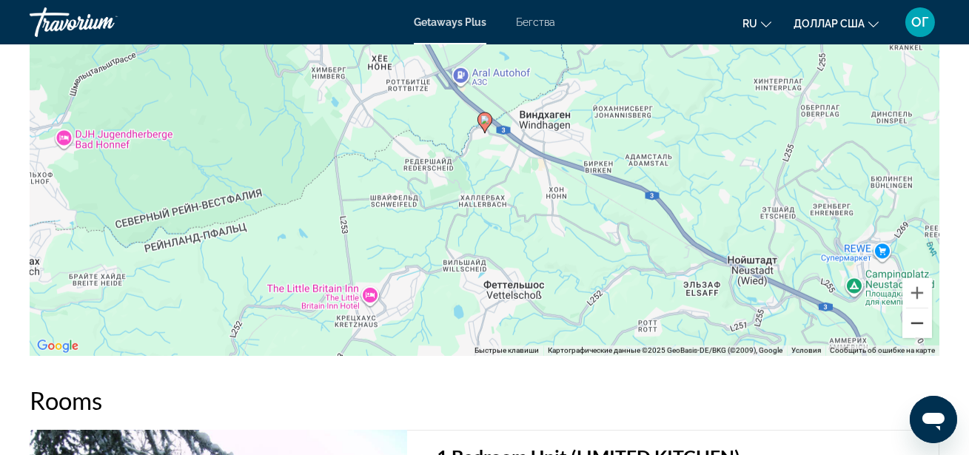
click at [919, 316] on button "Уменьшить" at bounding box center [917, 324] width 30 height 30
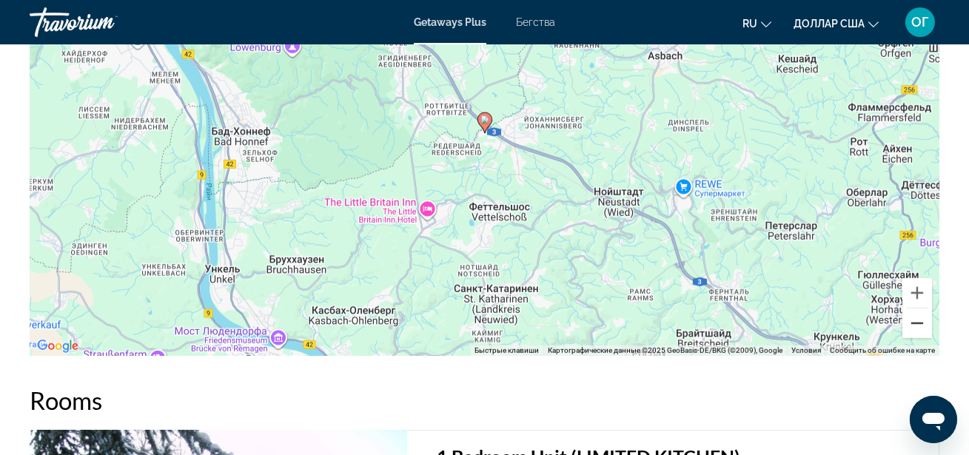
click at [919, 316] on button "Уменьшить" at bounding box center [917, 324] width 30 height 30
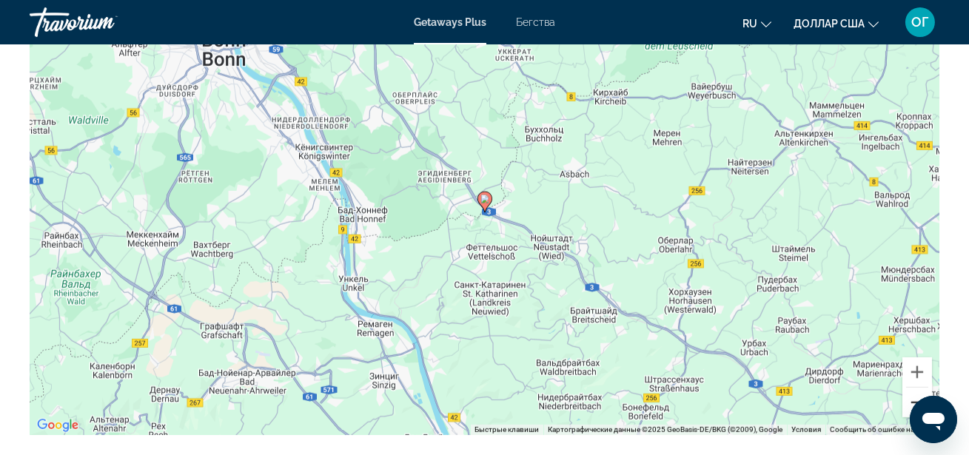
scroll to position [2180, 0]
click at [915, 392] on button "Уменьшить" at bounding box center [917, 404] width 30 height 30
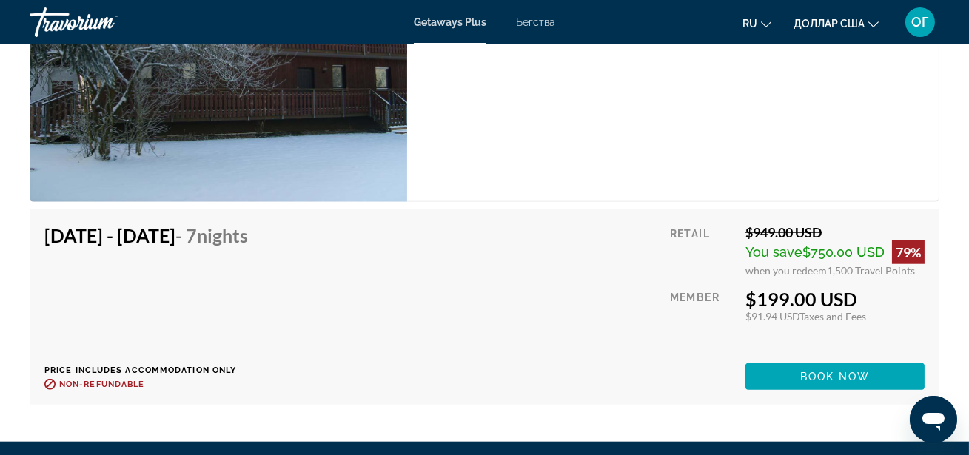
scroll to position [2798, 0]
